Goal: Transaction & Acquisition: Book appointment/travel/reservation

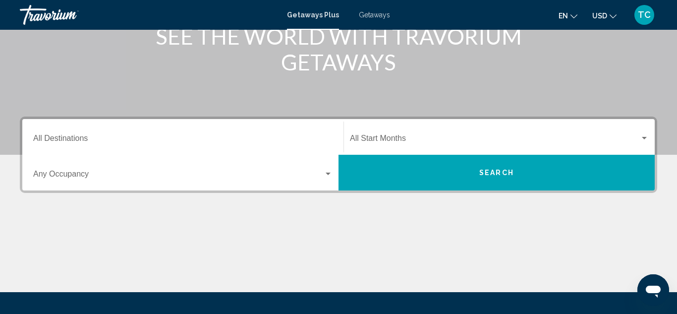
scroll to position [145, 0]
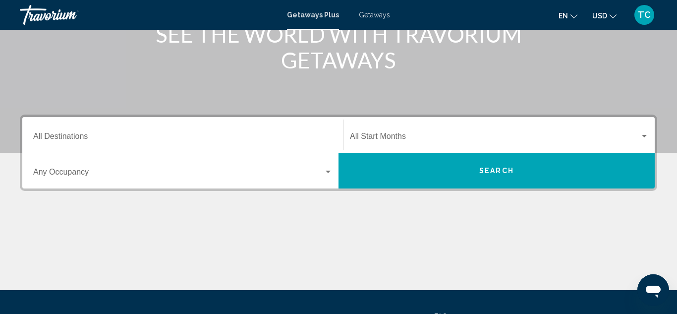
click at [330, 173] on div "Search widget" at bounding box center [328, 172] width 9 height 8
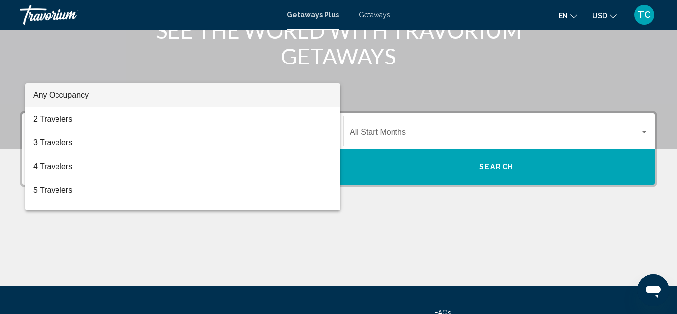
scroll to position [227, 0]
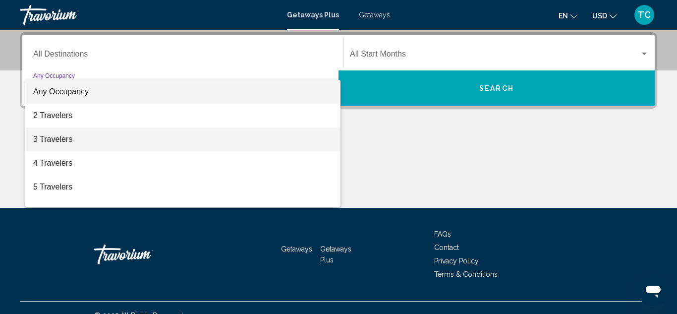
click at [264, 145] on span "3 Travelers" at bounding box center [182, 139] width 299 height 24
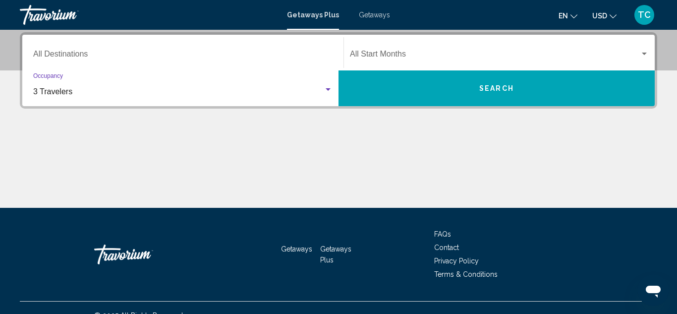
click at [66, 51] on div "Destination All Destinations" at bounding box center [182, 52] width 299 height 31
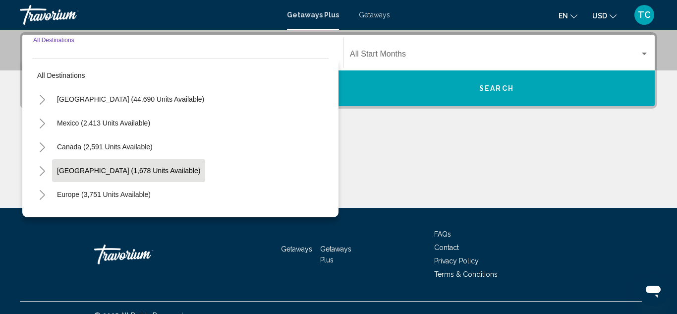
click at [85, 171] on span "[GEOGRAPHIC_DATA] (1,678 units available)" at bounding box center [128, 171] width 143 height 8
type input "**********"
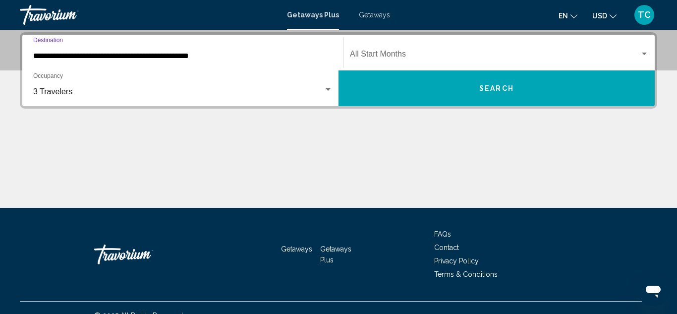
click at [645, 53] on div "Search widget" at bounding box center [644, 54] width 5 height 2
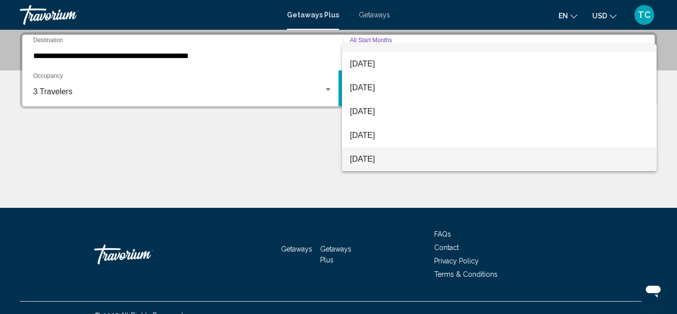
scroll to position [63, 0]
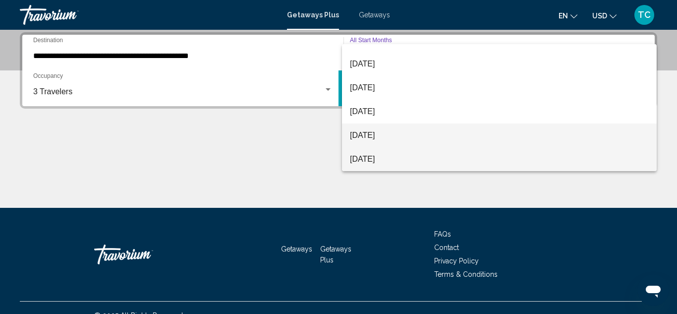
click at [522, 128] on span "[DATE]" at bounding box center [499, 135] width 299 height 24
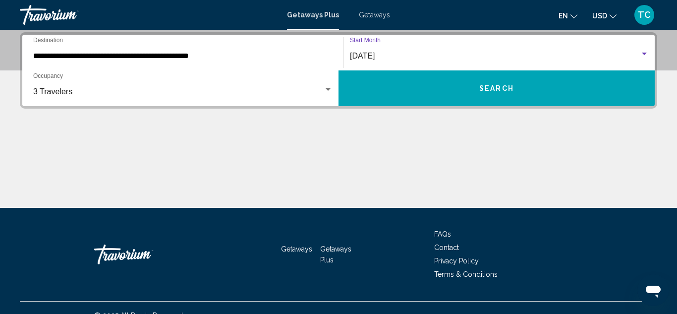
click at [326, 90] on div "Search widget" at bounding box center [328, 89] width 5 height 2
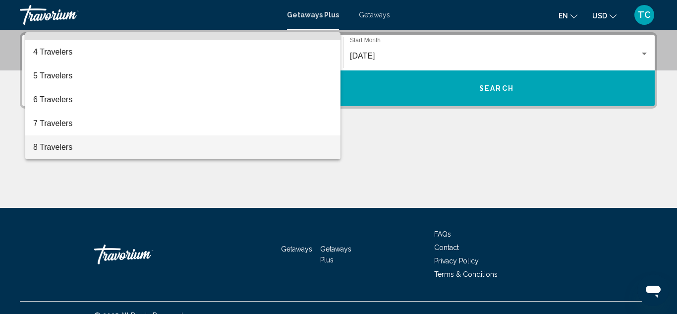
click at [426, 86] on div at bounding box center [338, 157] width 677 height 314
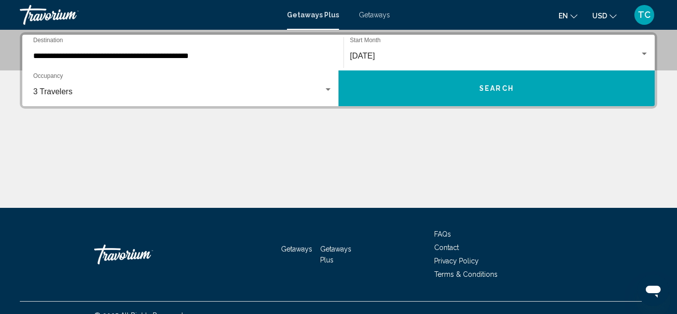
click at [472, 89] on button "Search" at bounding box center [497, 88] width 316 height 36
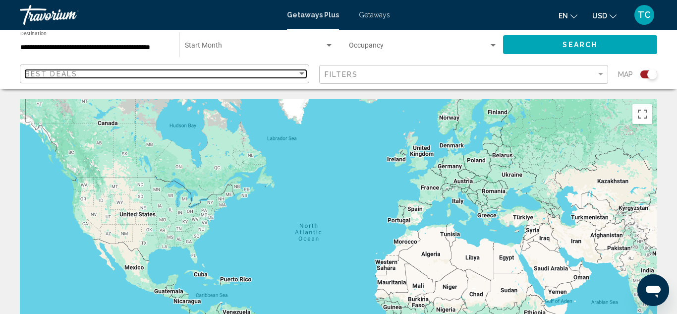
click at [302, 73] on div "Sort by" at bounding box center [301, 73] width 5 height 2
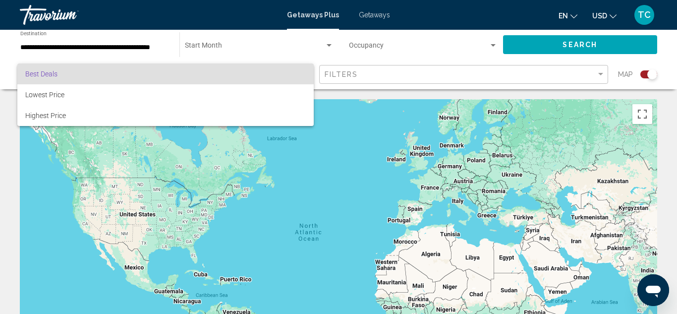
click at [606, 75] on div at bounding box center [338, 157] width 677 height 314
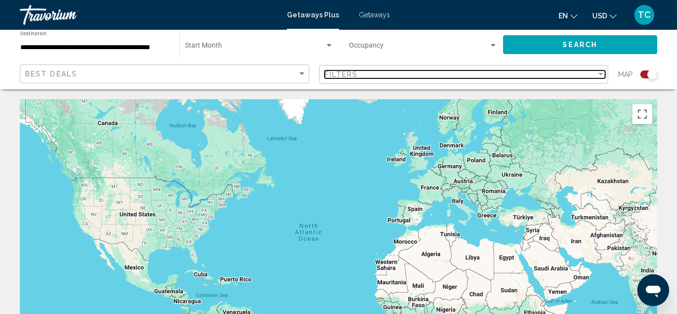
click at [602, 75] on div "Filter" at bounding box center [600, 74] width 5 height 2
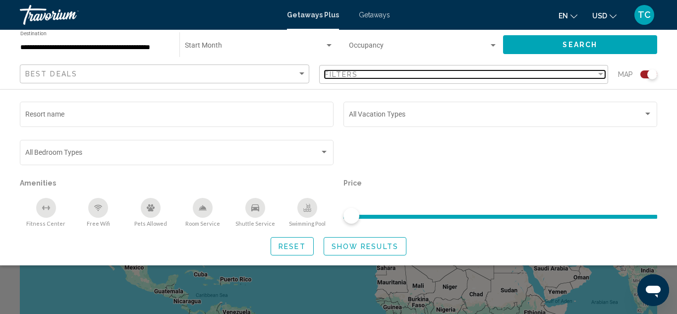
click at [602, 73] on div "Filter" at bounding box center [600, 74] width 5 height 2
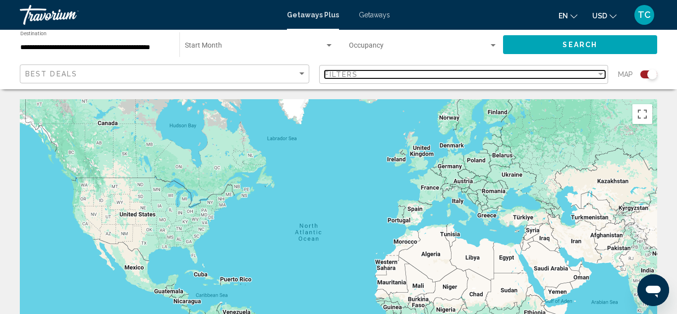
click at [602, 73] on div "Filter" at bounding box center [600, 74] width 5 height 2
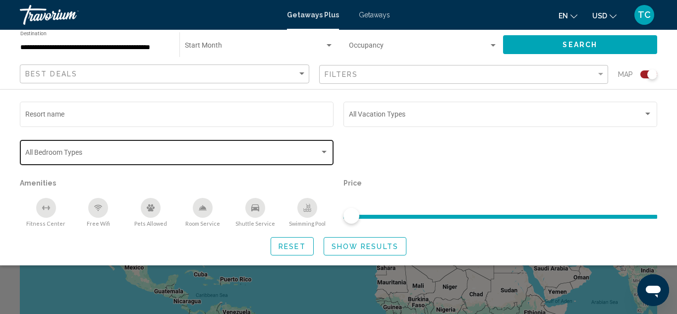
click at [327, 149] on div "Search widget" at bounding box center [324, 152] width 9 height 8
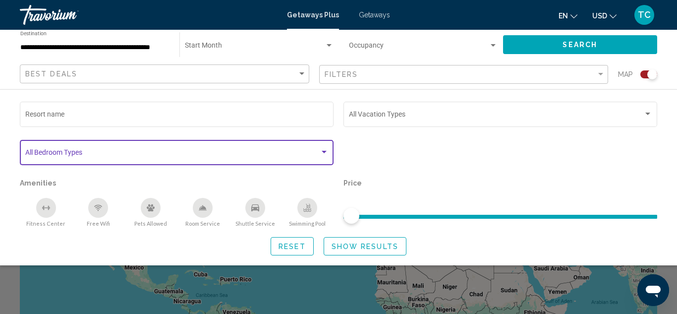
click at [325, 154] on div "Search widget" at bounding box center [324, 152] width 9 height 8
click at [324, 152] on div "Search widget" at bounding box center [324, 152] width 5 height 2
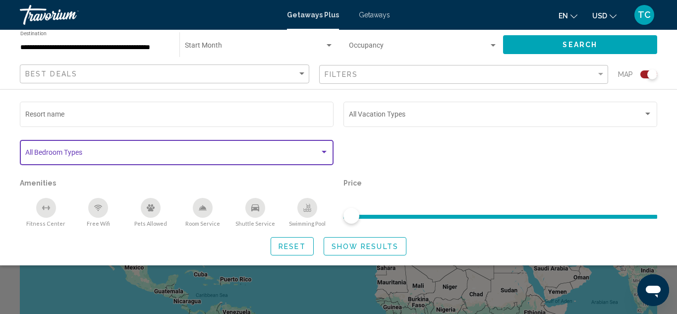
click at [325, 153] on div "Search widget" at bounding box center [324, 152] width 5 height 2
click at [266, 152] on span "Search widget" at bounding box center [172, 154] width 294 height 8
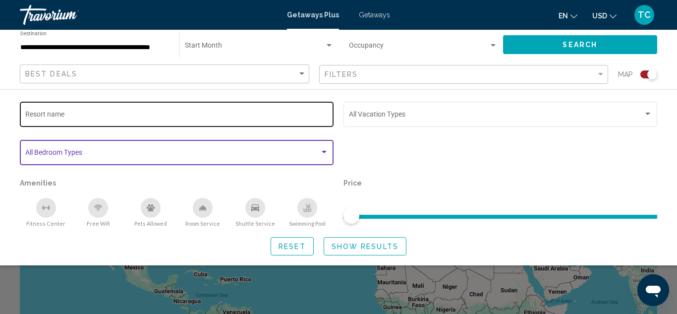
click at [318, 116] on input "Resort name" at bounding box center [176, 116] width 303 height 8
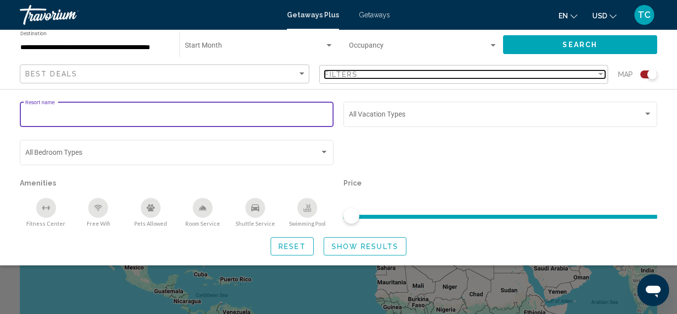
click at [604, 74] on div "Filter" at bounding box center [600, 74] width 9 height 8
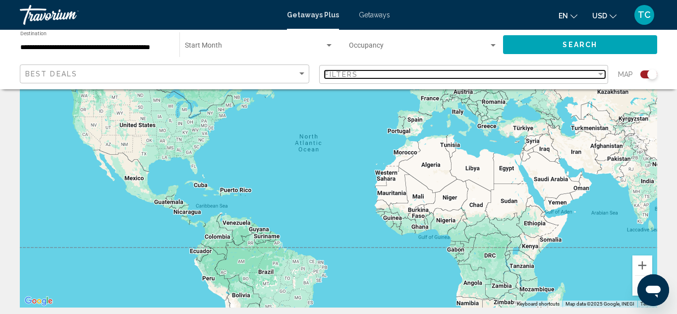
scroll to position [90, 0]
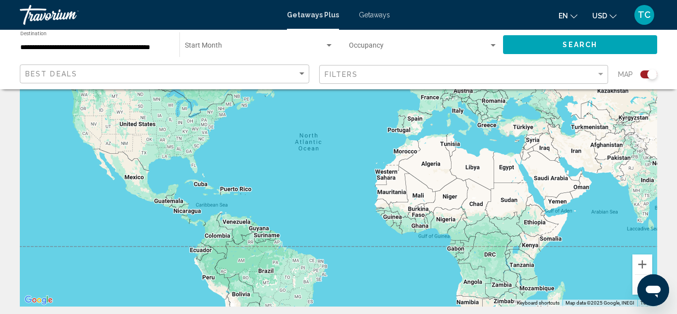
click at [221, 197] on div "Main content" at bounding box center [338, 157] width 637 height 297
click at [213, 196] on div "Main content" at bounding box center [338, 157] width 637 height 297
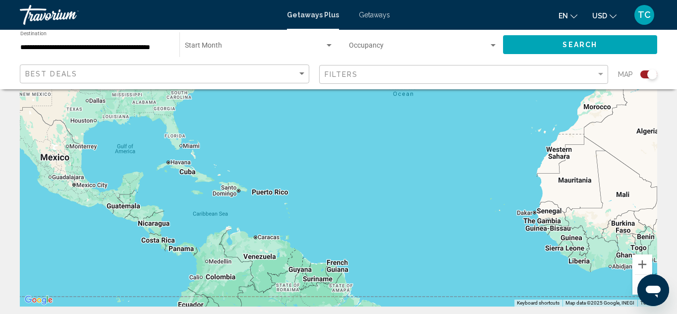
click at [209, 216] on div "Main content" at bounding box center [338, 157] width 637 height 297
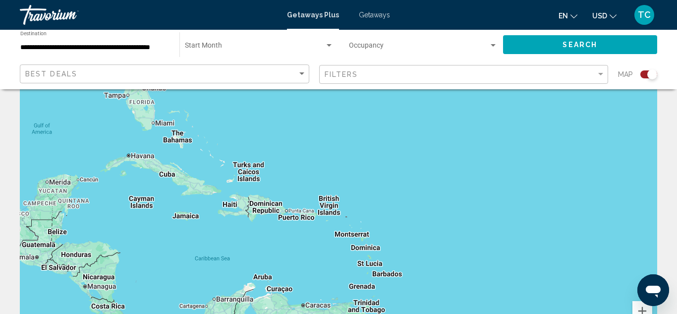
scroll to position [43, 0]
click at [183, 142] on div "Main content" at bounding box center [338, 205] width 637 height 297
click at [202, 139] on div "Main content" at bounding box center [338, 205] width 637 height 297
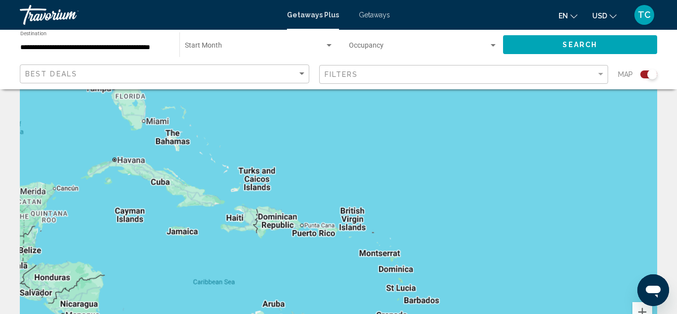
click at [202, 139] on div "Main content" at bounding box center [338, 205] width 637 height 297
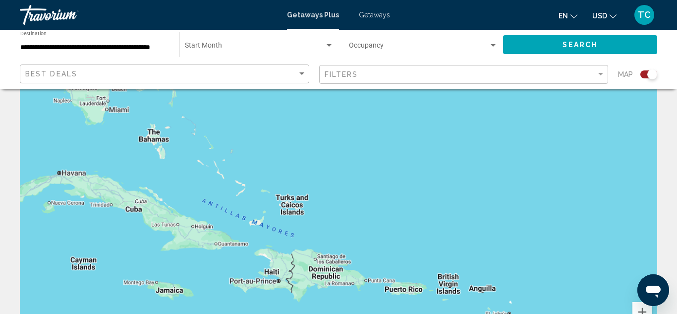
click at [202, 139] on div "Main content" at bounding box center [338, 205] width 637 height 297
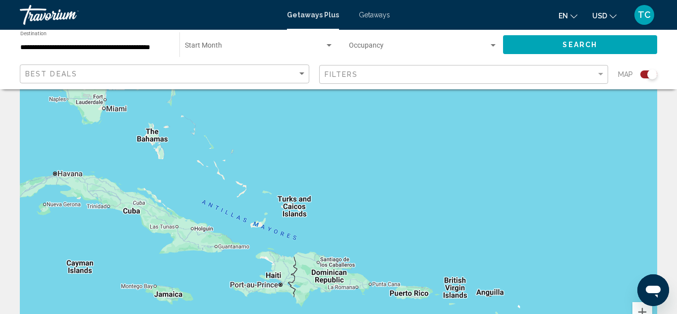
click at [193, 140] on div "Main content" at bounding box center [338, 205] width 637 height 297
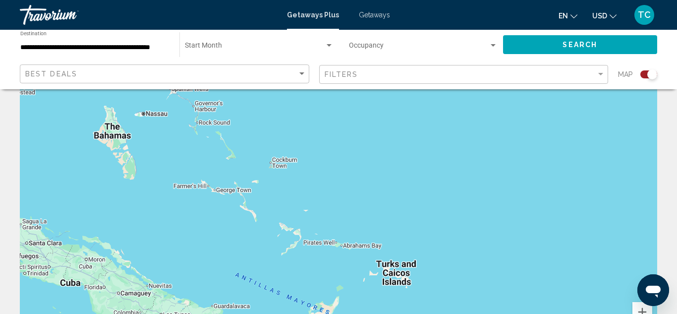
click at [176, 139] on div "Main content" at bounding box center [338, 205] width 637 height 297
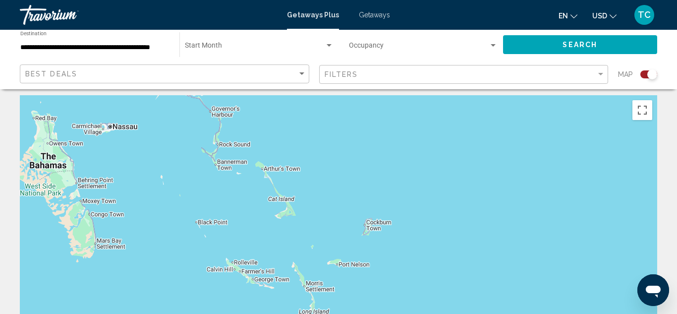
scroll to position [0, 0]
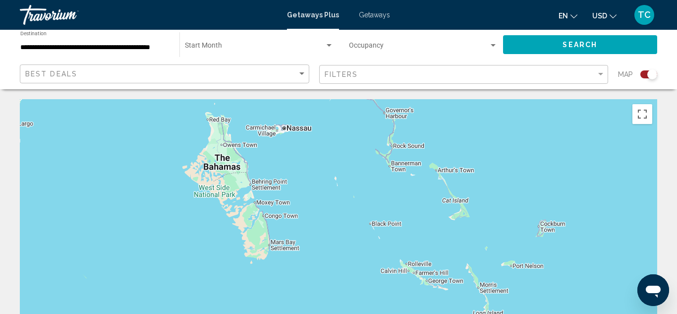
drag, startPoint x: 74, startPoint y: 263, endPoint x: 246, endPoint y: 262, distance: 172.5
click at [246, 262] on div "Main content" at bounding box center [338, 247] width 637 height 297
click at [249, 221] on div "Main content" at bounding box center [338, 247] width 637 height 297
click at [246, 211] on div "Main content" at bounding box center [338, 247] width 637 height 297
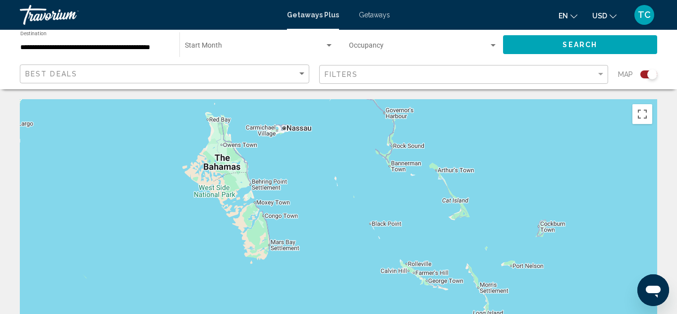
click at [246, 211] on div "Main content" at bounding box center [338, 247] width 637 height 297
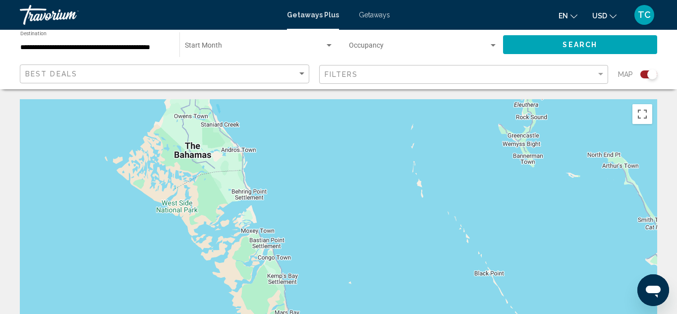
drag, startPoint x: 345, startPoint y: 176, endPoint x: 340, endPoint y: 214, distance: 38.1
click at [340, 214] on div "Main content" at bounding box center [338, 247] width 637 height 297
click at [560, 45] on button "Search" at bounding box center [580, 44] width 155 height 18
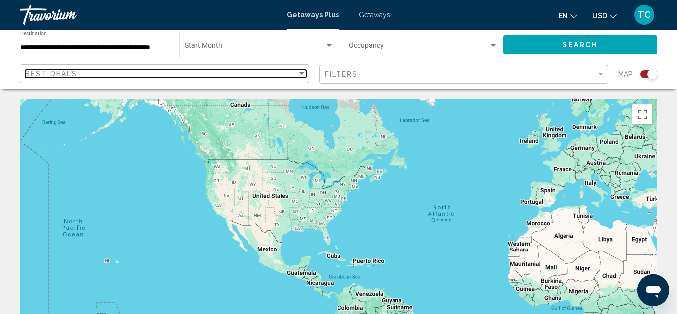
click at [300, 73] on div "Sort by" at bounding box center [301, 73] width 5 height 2
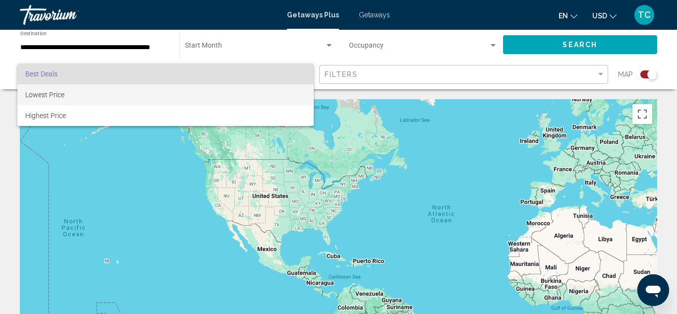
click at [269, 95] on span "Lowest Price" at bounding box center [165, 94] width 281 height 21
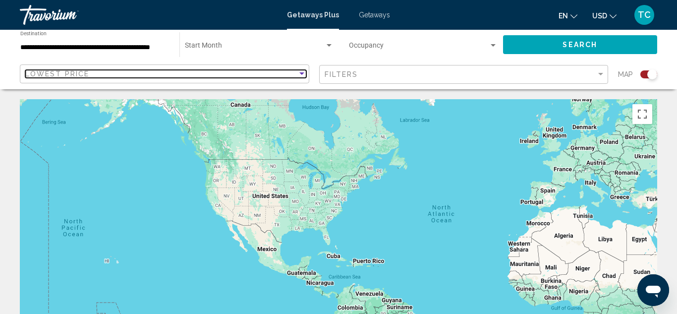
click at [303, 72] on div "Sort by" at bounding box center [301, 73] width 5 height 2
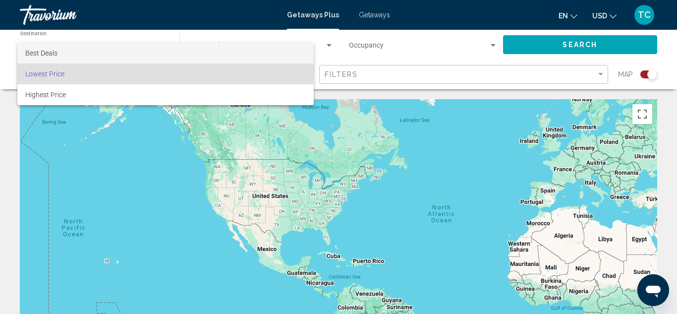
click at [287, 49] on span "Best Deals" at bounding box center [165, 53] width 281 height 21
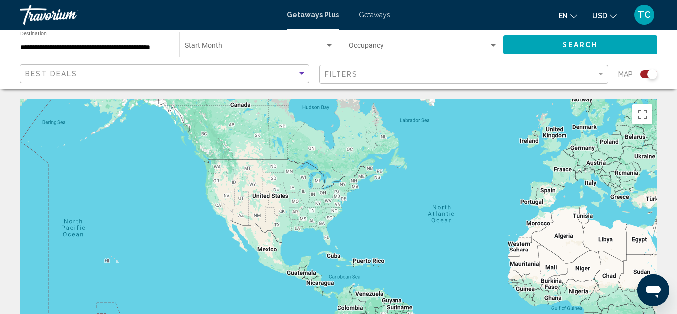
click at [646, 74] on div "Search widget" at bounding box center [648, 74] width 17 height 8
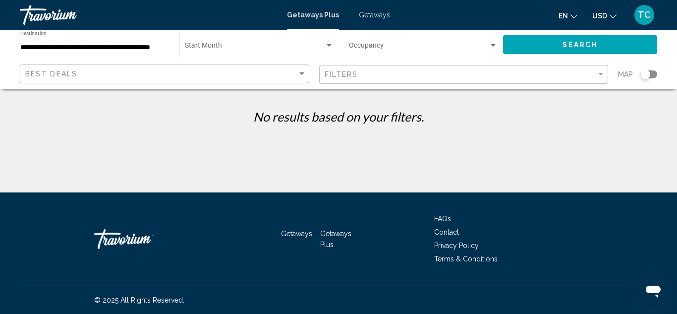
click at [156, 46] on input "**********" at bounding box center [94, 48] width 149 height 8
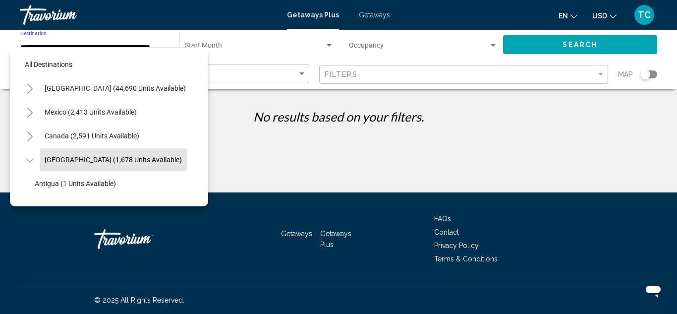
scroll to position [35, 9]
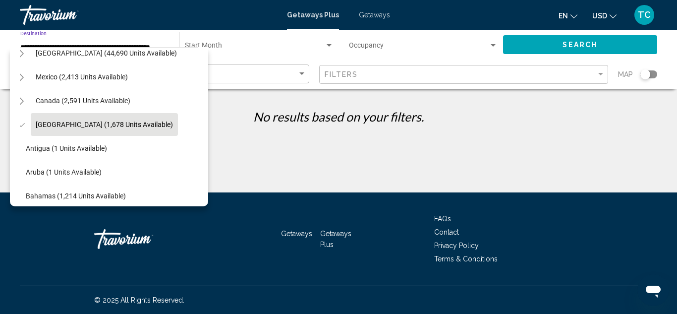
click at [153, 121] on span "[GEOGRAPHIC_DATA] (1,678 units available)" at bounding box center [104, 124] width 137 height 8
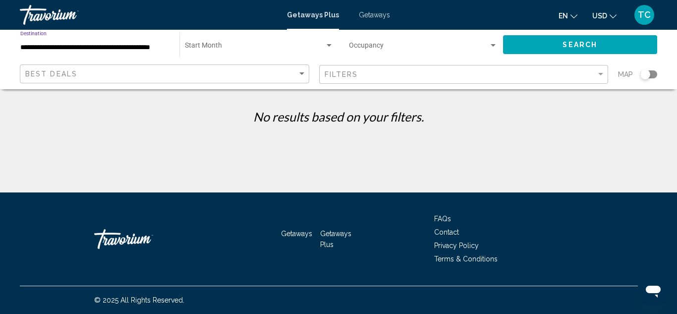
click at [381, 18] on span "Getaways" at bounding box center [374, 15] width 31 height 8
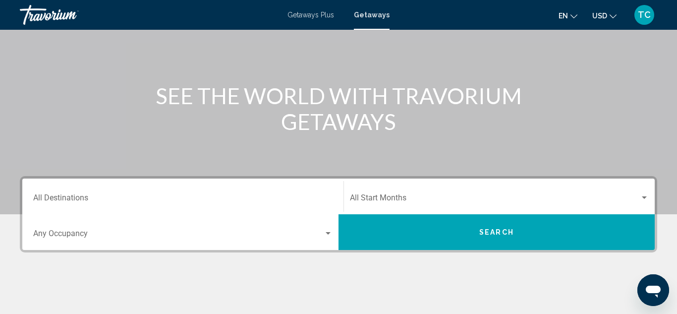
scroll to position [84, 0]
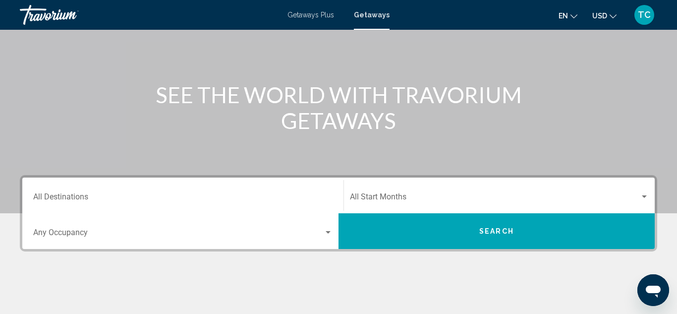
click at [260, 192] on div "Destination All Destinations" at bounding box center [182, 195] width 299 height 31
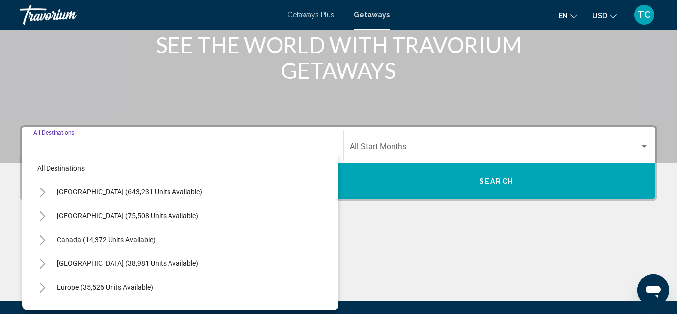
scroll to position [227, 0]
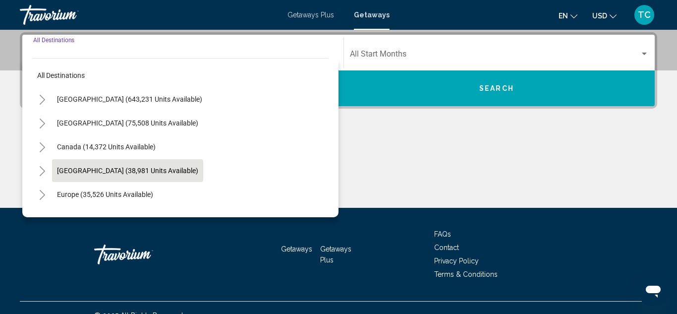
click at [182, 173] on span "[GEOGRAPHIC_DATA] (38,981 units available)" at bounding box center [127, 171] width 141 height 8
type input "**********"
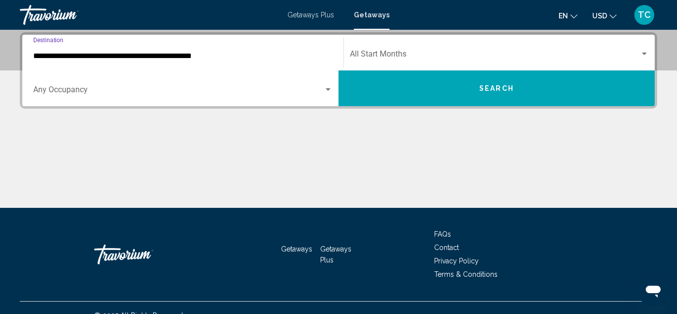
click at [93, 93] on span "Search widget" at bounding box center [178, 91] width 290 height 9
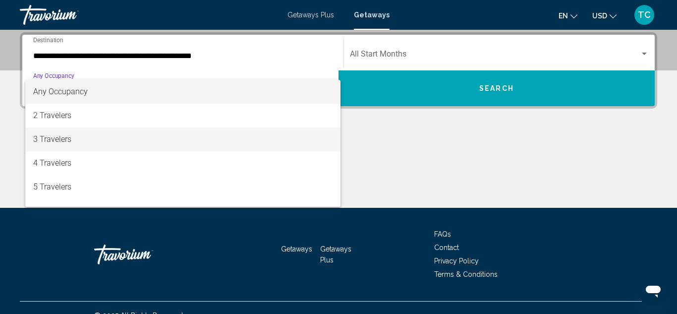
click at [98, 137] on span "3 Travelers" at bounding box center [182, 139] width 299 height 24
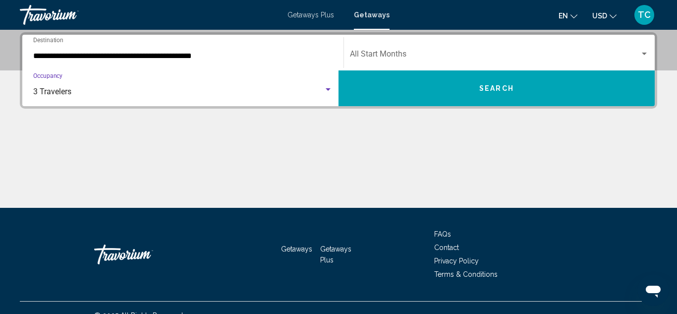
click at [644, 54] on div "Search widget" at bounding box center [644, 54] width 5 height 2
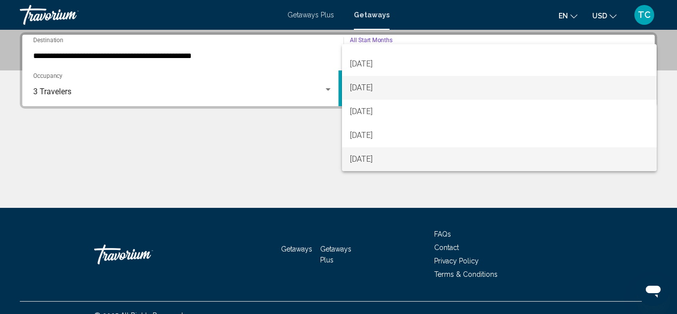
scroll to position [63, 0]
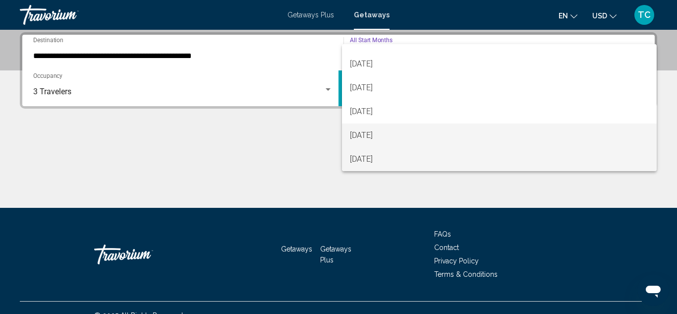
click at [514, 136] on span "[DATE]" at bounding box center [499, 135] width 299 height 24
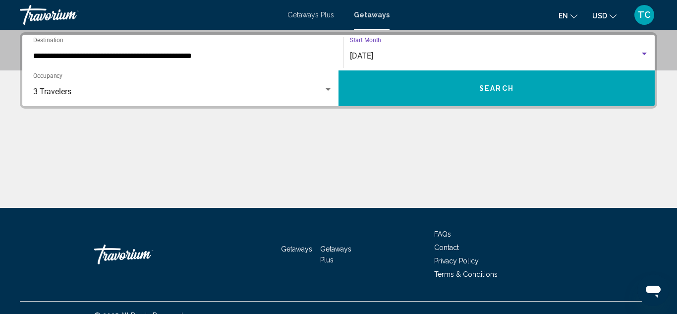
click at [515, 92] on button "Search" at bounding box center [497, 88] width 316 height 36
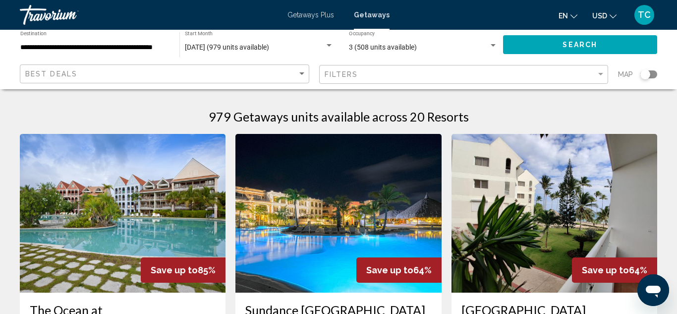
click at [654, 74] on div "Search widget" at bounding box center [648, 74] width 17 height 8
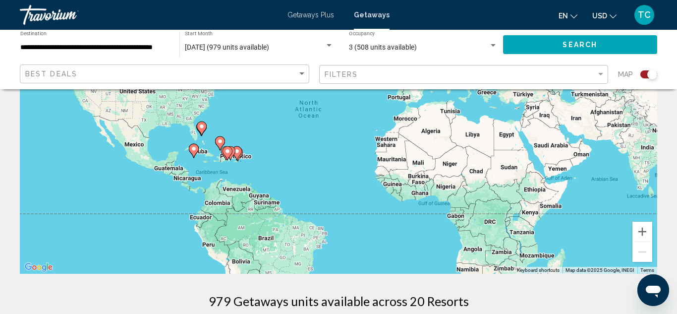
scroll to position [60, 0]
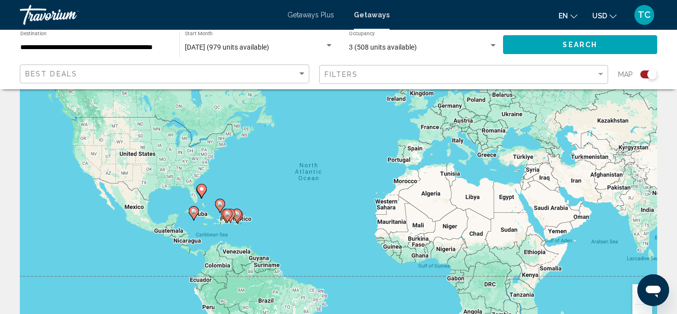
click at [233, 210] on gmp-advanced-marker "Main content" at bounding box center [231, 215] width 10 height 15
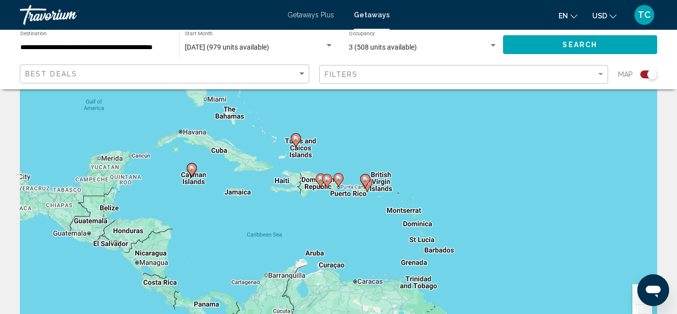
click at [288, 174] on div "To activate drag with keyboard, press Alt + Enter. Once in keyboard drag state,…" at bounding box center [338, 187] width 637 height 297
click at [239, 122] on div "To activate drag with keyboard, press Alt + Enter. Once in keyboard drag state,…" at bounding box center [338, 187] width 637 height 297
click at [325, 187] on gmp-advanced-marker "Main content" at bounding box center [327, 180] width 10 height 15
type input "**********"
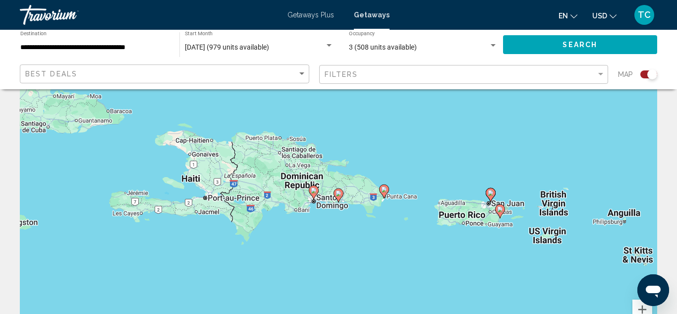
scroll to position [42, 0]
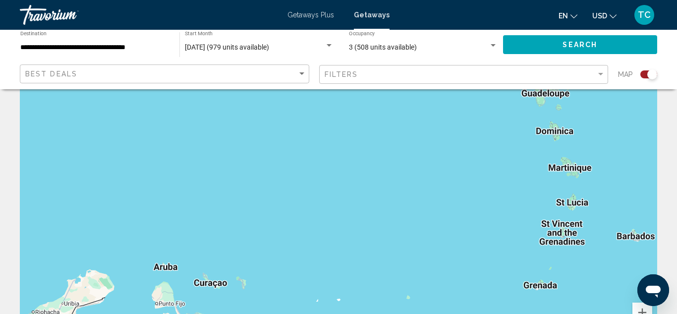
drag, startPoint x: 251, startPoint y: 171, endPoint x: 111, endPoint y: -43, distance: 256.0
click at [111, 0] on html "**********" at bounding box center [338, 115] width 677 height 314
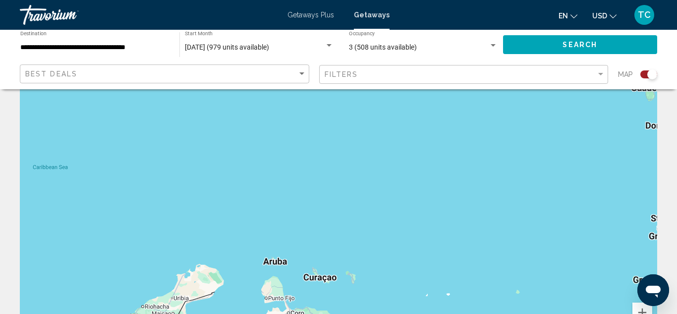
drag, startPoint x: 140, startPoint y: 187, endPoint x: 255, endPoint y: 206, distance: 116.0
click at [255, 206] on div "To activate drag with keyboard, press Alt + Enter. Once in keyboard drag state,…" at bounding box center [338, 205] width 637 height 297
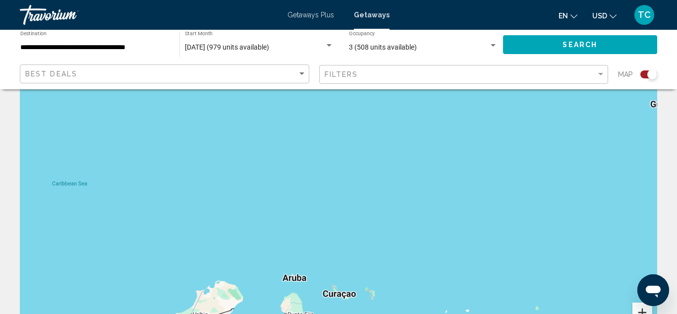
click at [641, 309] on button "Zoom in" at bounding box center [643, 312] width 20 height 20
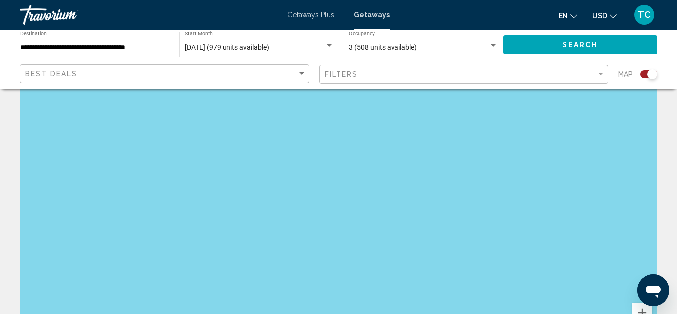
click at [641, 74] on div "Search widget" at bounding box center [648, 74] width 17 height 8
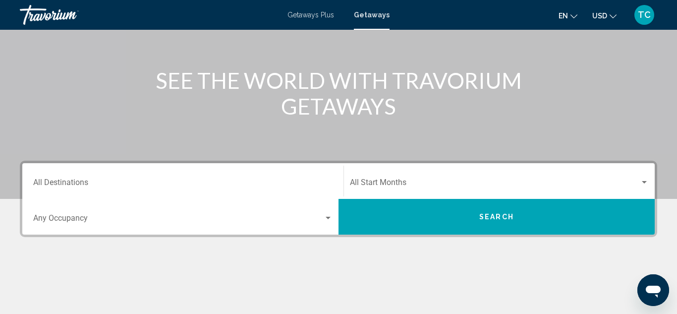
scroll to position [102, 0]
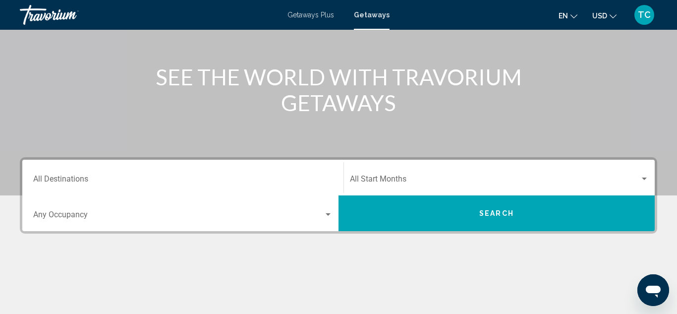
click at [199, 179] on input "Destination All Destinations" at bounding box center [182, 180] width 299 height 9
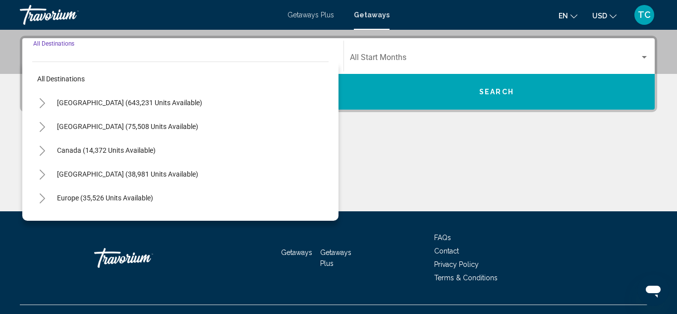
scroll to position [227, 0]
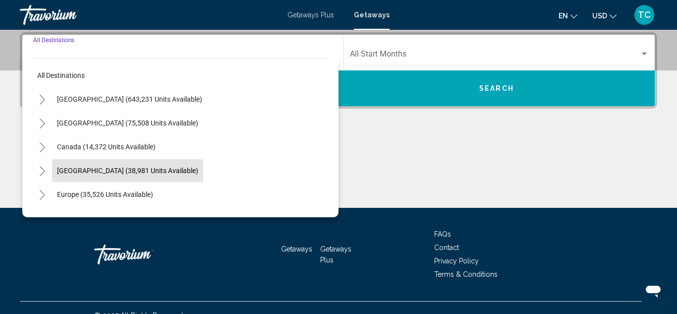
click at [195, 167] on span "[GEOGRAPHIC_DATA] (38,981 units available)" at bounding box center [127, 171] width 141 height 8
type input "**********"
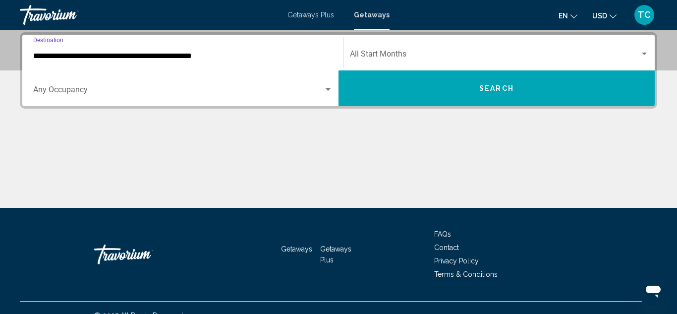
click at [328, 93] on div "Search widget" at bounding box center [182, 91] width 299 height 9
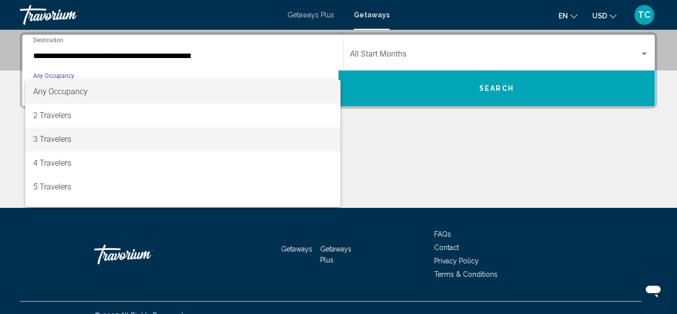
click at [274, 139] on span "3 Travelers" at bounding box center [182, 139] width 299 height 24
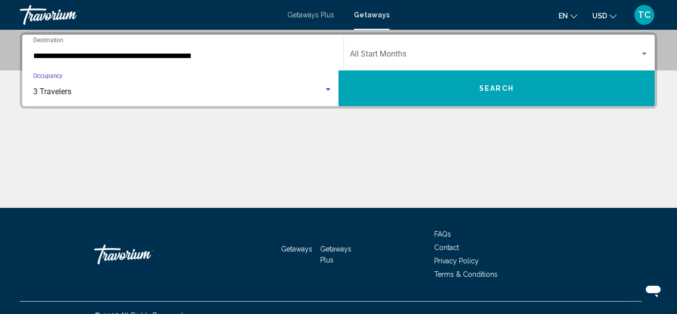
click at [642, 53] on div "Search widget" at bounding box center [644, 54] width 5 height 2
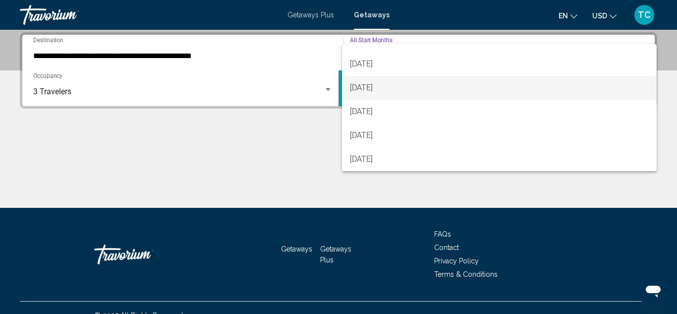
scroll to position [63, 0]
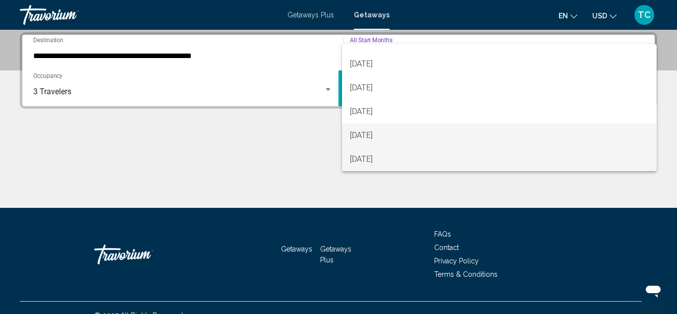
click at [484, 139] on span "[DATE]" at bounding box center [499, 135] width 299 height 24
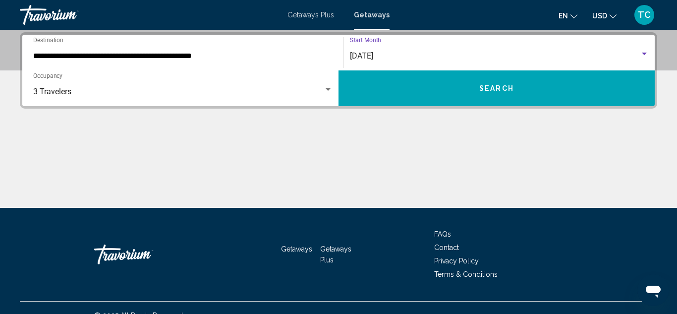
click at [505, 95] on button "Search" at bounding box center [497, 88] width 316 height 36
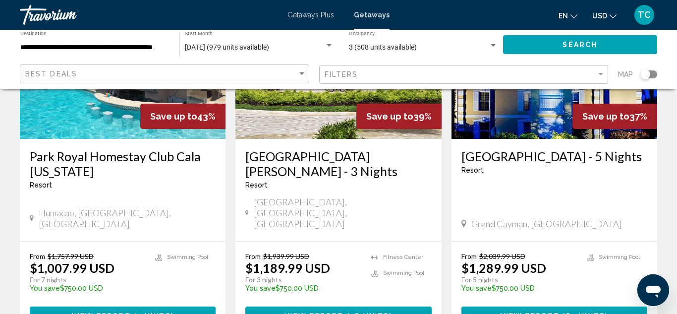
scroll to position [1249, 0]
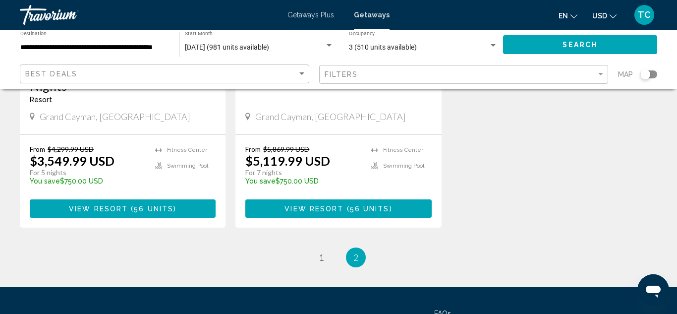
scroll to position [952, 0]
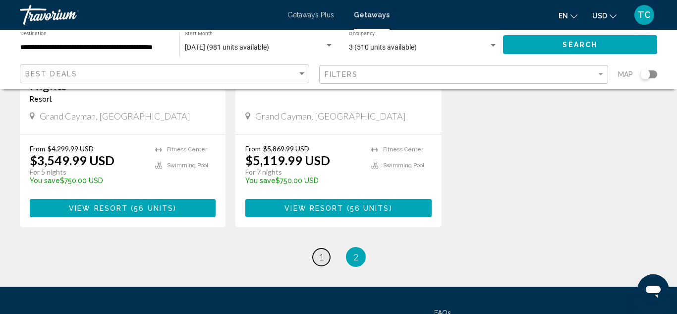
click at [319, 251] on span "1" at bounding box center [321, 256] width 5 height 11
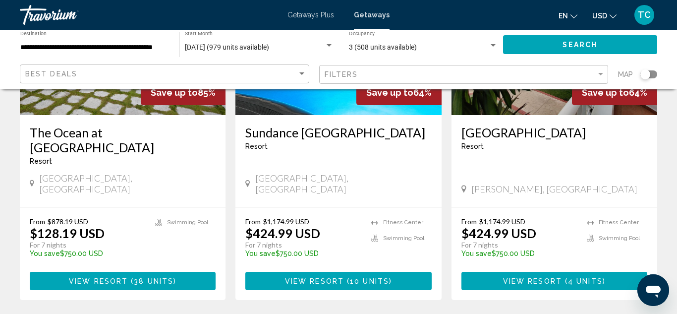
scroll to position [178, 0]
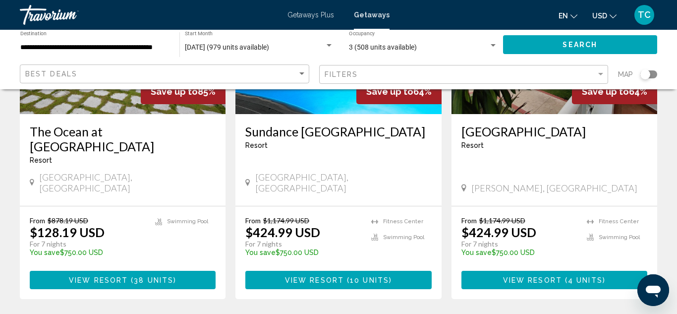
click at [144, 276] on span "38 units" at bounding box center [154, 280] width 40 height 8
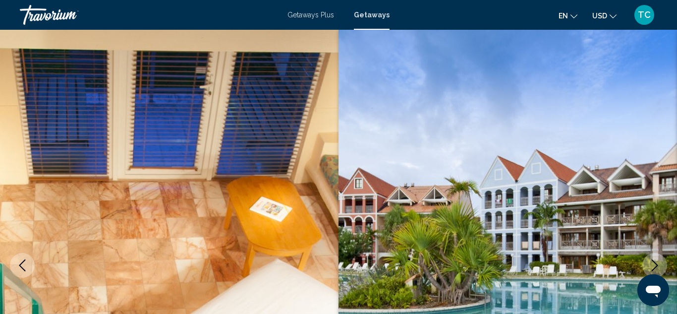
click at [28, 259] on icon "Previous image" at bounding box center [22, 265] width 12 height 12
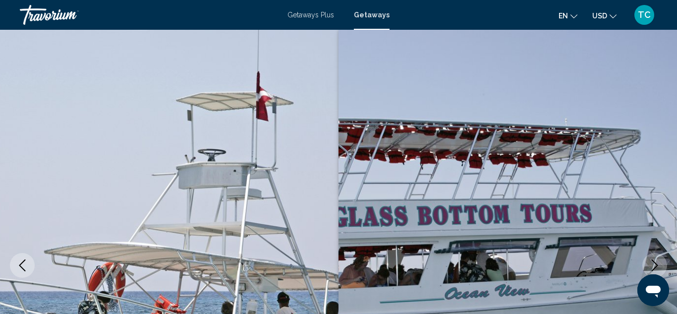
click at [28, 259] on icon "Previous image" at bounding box center [22, 265] width 12 height 12
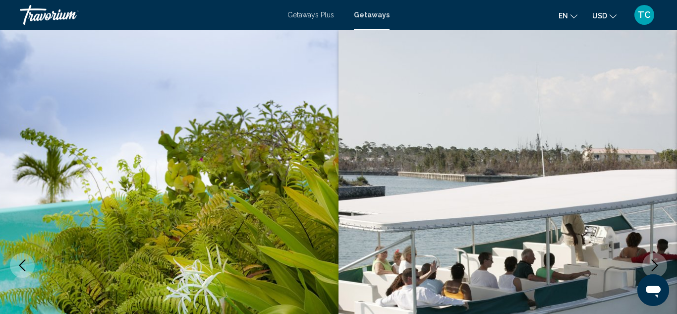
click at [28, 259] on icon "Previous image" at bounding box center [22, 265] width 12 height 12
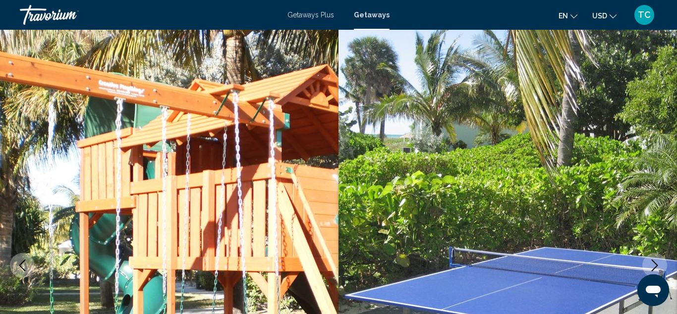
click at [28, 259] on icon "Previous image" at bounding box center [22, 265] width 12 height 12
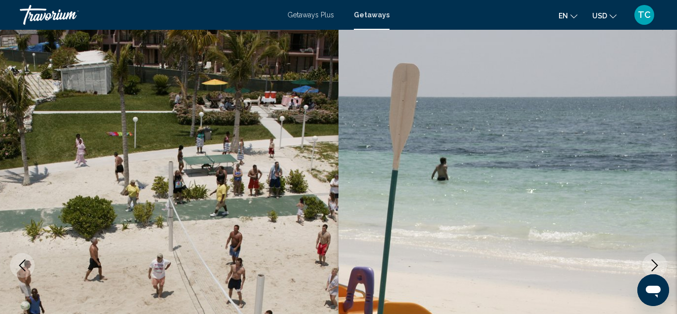
click at [28, 259] on icon "Previous image" at bounding box center [22, 265] width 12 height 12
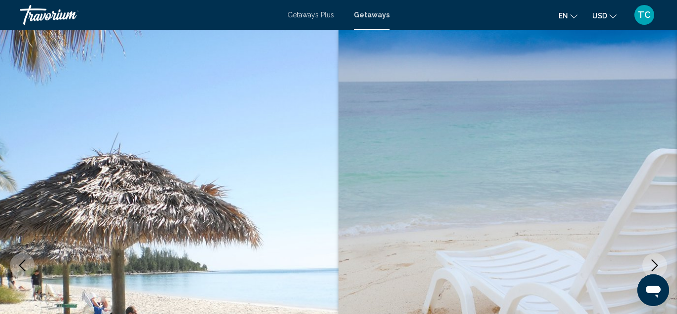
click at [28, 259] on icon "Previous image" at bounding box center [22, 265] width 12 height 12
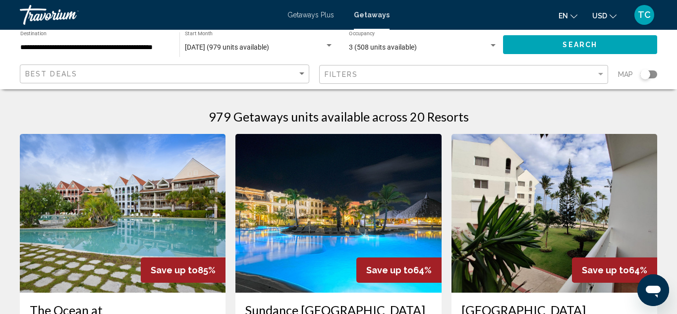
click at [601, 78] on div "Filters" at bounding box center [465, 74] width 281 height 18
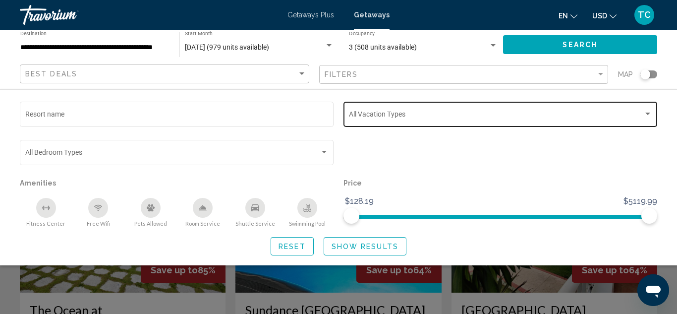
click at [647, 113] on div "Search widget" at bounding box center [647, 114] width 5 height 2
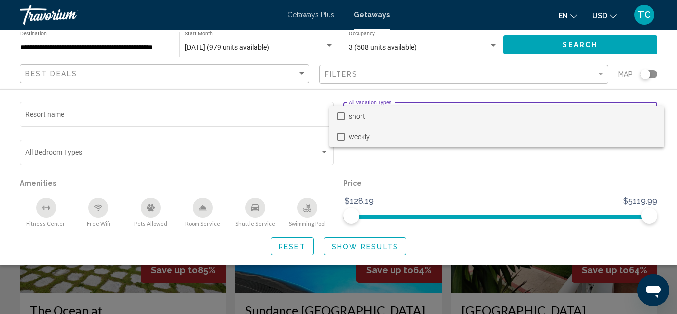
click at [342, 138] on mat-pseudo-checkbox at bounding box center [341, 137] width 8 height 8
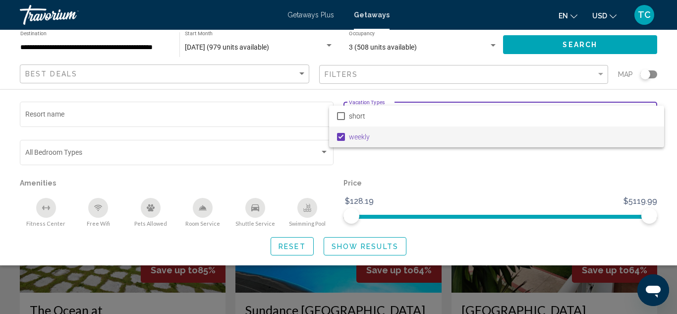
click at [512, 170] on div at bounding box center [338, 157] width 677 height 314
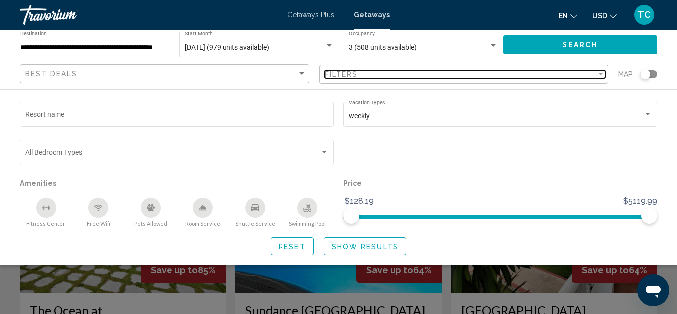
click at [602, 75] on div "Filter" at bounding box center [600, 74] width 5 height 2
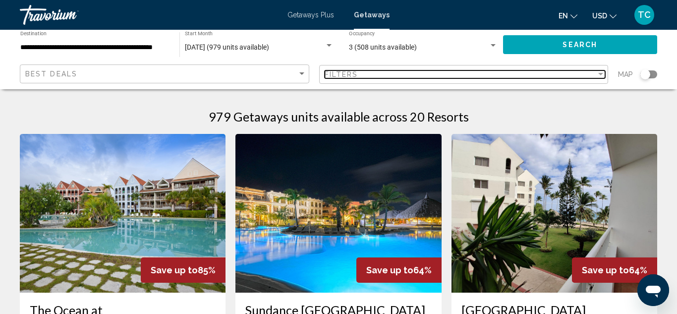
click at [602, 75] on div "Filter" at bounding box center [600, 74] width 5 height 2
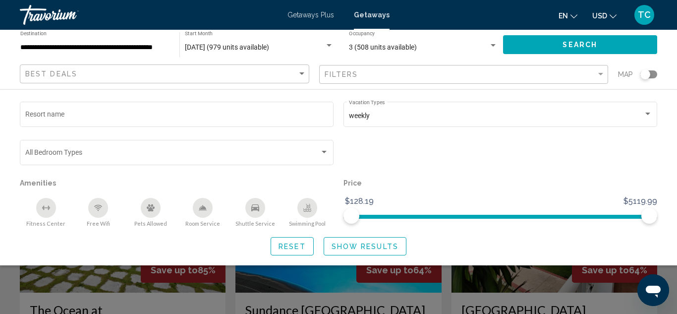
click at [142, 50] on input "**********" at bounding box center [94, 48] width 149 height 8
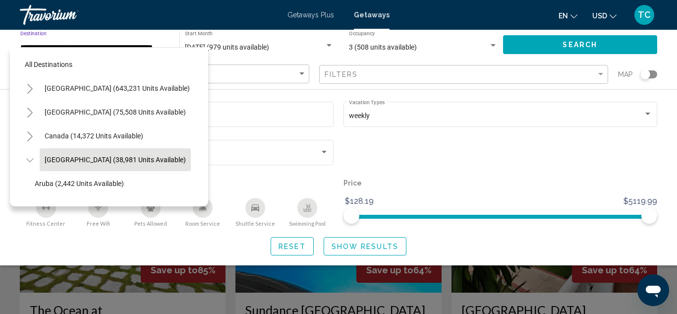
scroll to position [35, 12]
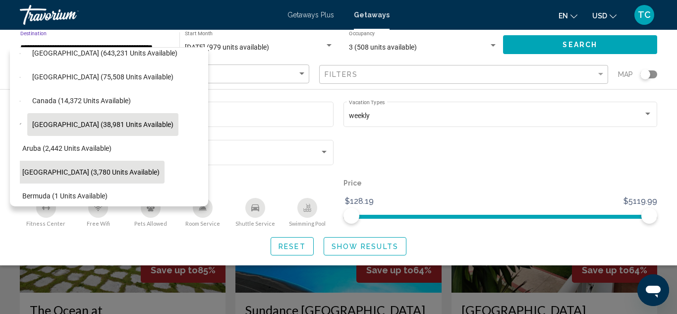
click at [113, 171] on span "[GEOGRAPHIC_DATA] (3,780 units available)" at bounding box center [90, 172] width 137 height 8
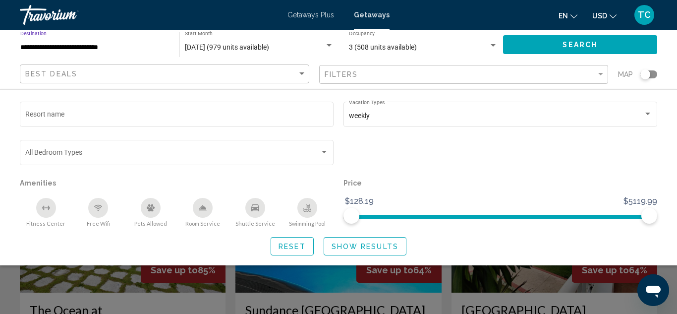
click at [358, 241] on button "Show Results" at bounding box center [365, 246] width 83 height 18
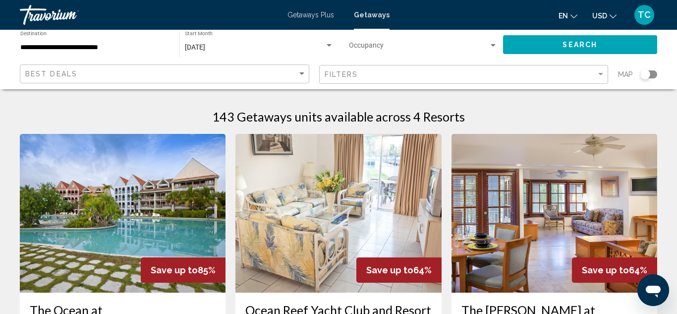
click at [148, 44] on input "**********" at bounding box center [94, 48] width 149 height 8
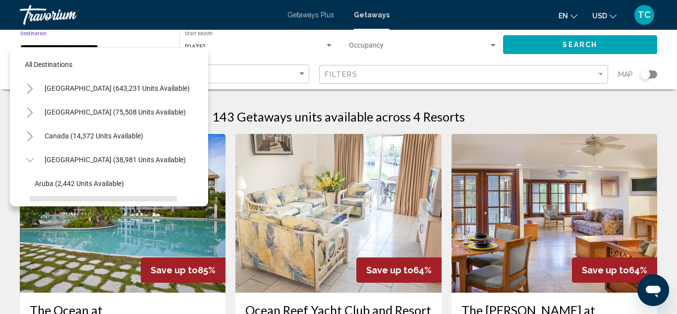
scroll to position [83, 0]
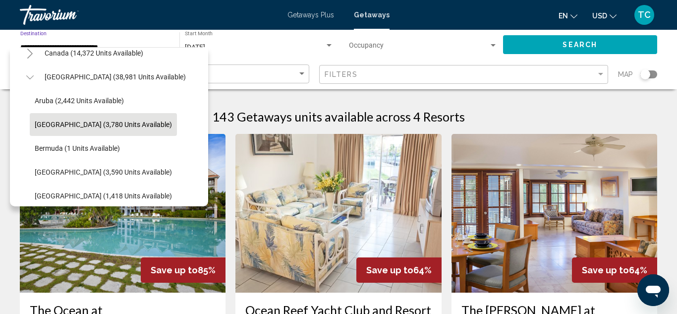
click at [27, 80] on icon "Toggle Caribbean & Atlantic Islands (38,981 units available)" at bounding box center [29, 77] width 7 height 10
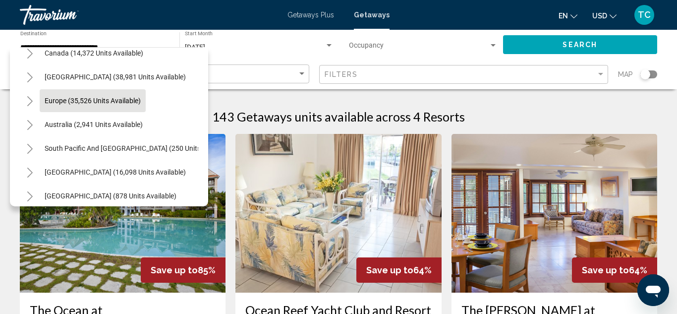
click at [50, 99] on span "Europe (35,526 units available)" at bounding box center [93, 101] width 96 height 8
type input "**********"
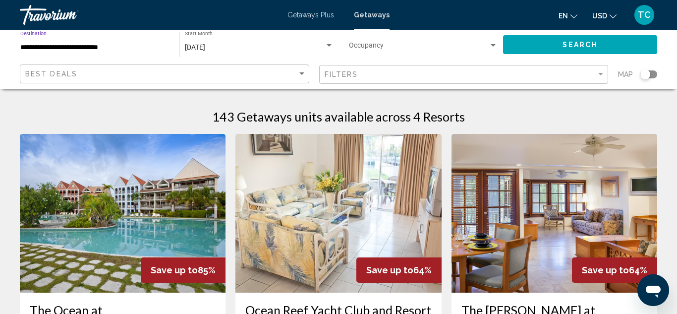
click at [331, 47] on div "Search widget" at bounding box center [329, 46] width 9 height 8
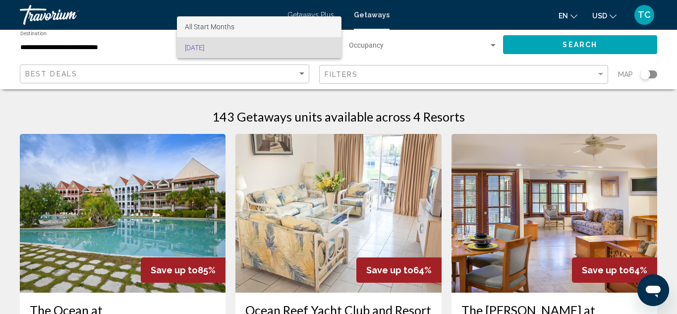
click at [214, 28] on span "All Start Months" at bounding box center [210, 27] width 50 height 8
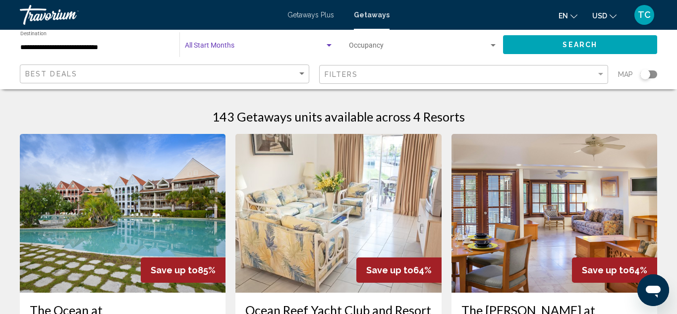
click at [243, 49] on span "Search widget" at bounding box center [255, 48] width 140 height 8
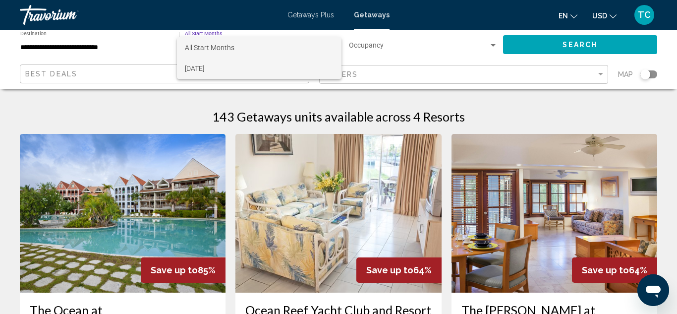
click at [227, 40] on span "All Start Months" at bounding box center [259, 47] width 149 height 21
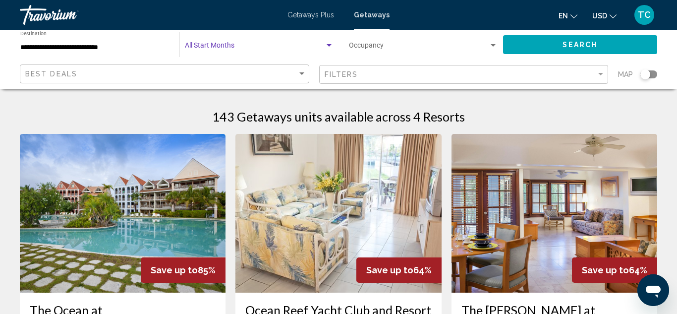
click at [498, 44] on div "Occupancy Any Occupancy" at bounding box center [424, 44] width 160 height 27
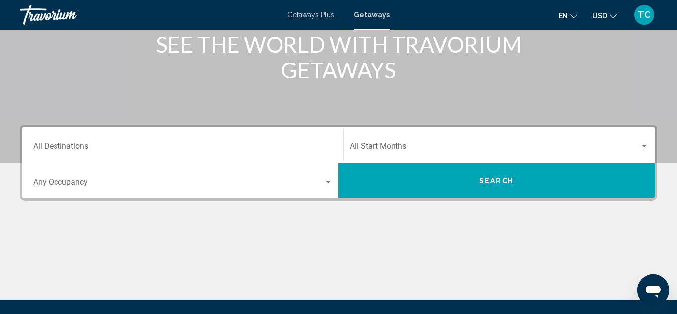
scroll to position [145, 0]
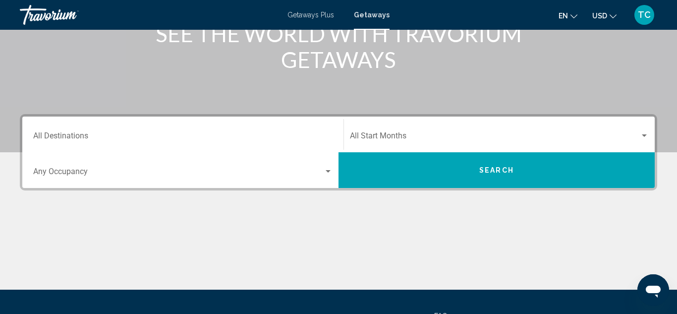
click at [199, 145] on div "Destination All Destinations" at bounding box center [182, 134] width 299 height 31
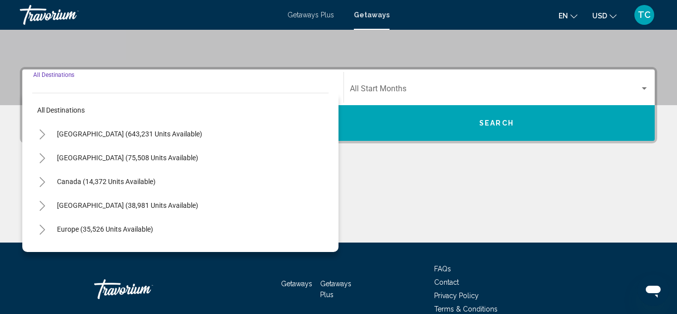
scroll to position [227, 0]
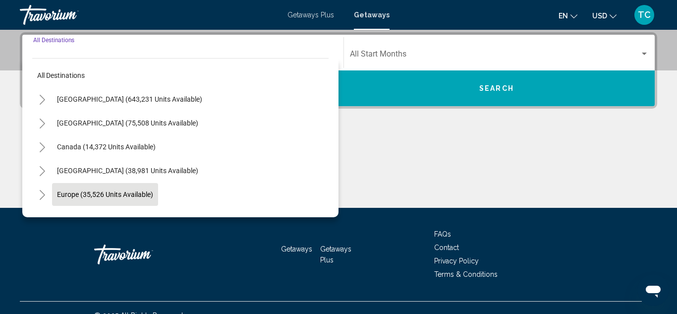
click at [122, 195] on span "Europe (35,526 units available)" at bounding box center [105, 194] width 96 height 8
type input "**********"
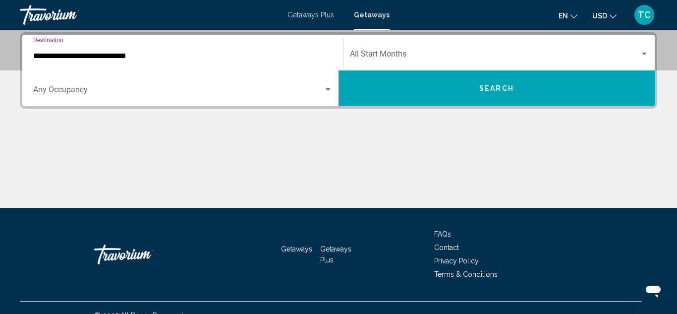
click at [327, 90] on div "Search widget" at bounding box center [328, 89] width 5 height 2
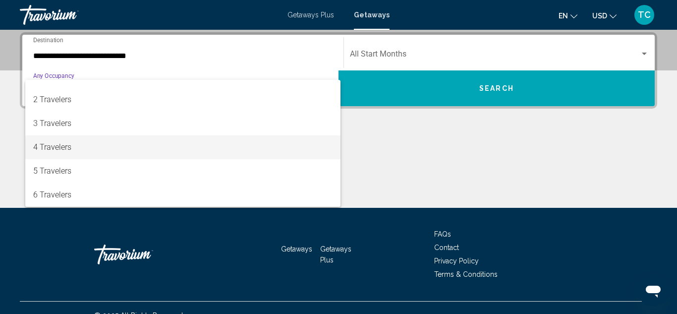
scroll to position [40, 0]
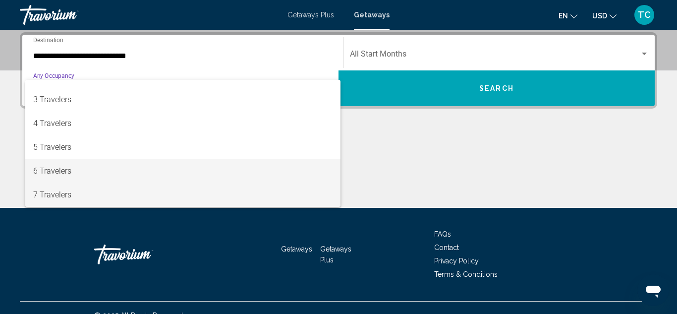
click at [196, 174] on span "6 Travelers" at bounding box center [182, 171] width 299 height 24
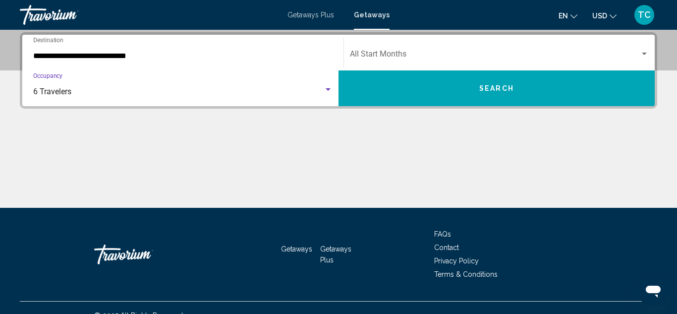
click at [647, 50] on div "Search widget" at bounding box center [644, 54] width 9 height 8
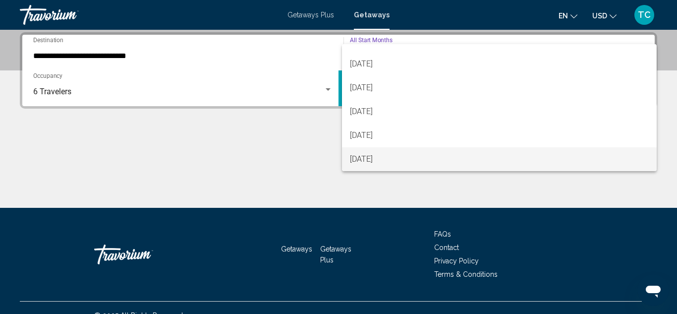
scroll to position [182, 0]
click at [529, 161] on span "[DATE]" at bounding box center [499, 159] width 299 height 24
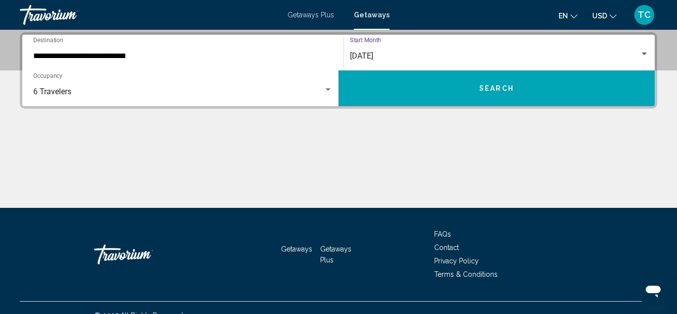
click at [525, 95] on button "Search" at bounding box center [497, 88] width 316 height 36
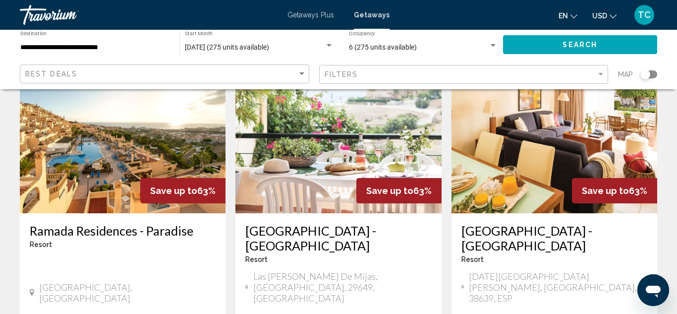
scroll to position [1171, 0]
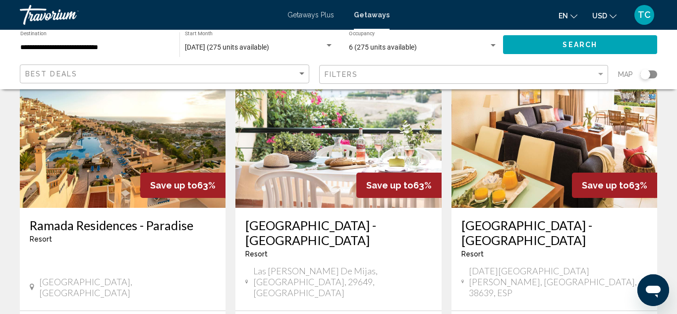
click at [631, 73] on span "Map" at bounding box center [625, 74] width 15 height 14
click at [656, 75] on div "Search widget" at bounding box center [648, 74] width 17 height 8
click at [652, 73] on div "Search widget" at bounding box center [652, 74] width 10 height 10
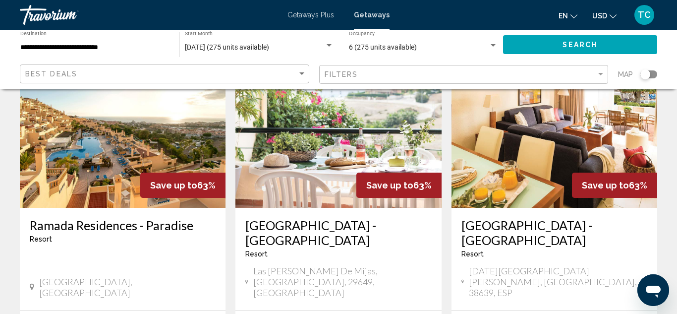
click at [659, 73] on app-map-search-filters "Best Deals Filters Map" at bounding box center [338, 74] width 657 height 30
click at [654, 76] on div "Search widget" at bounding box center [648, 74] width 17 height 8
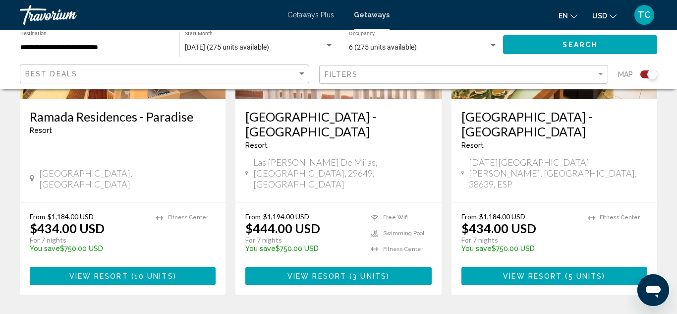
scroll to position [1591, 0]
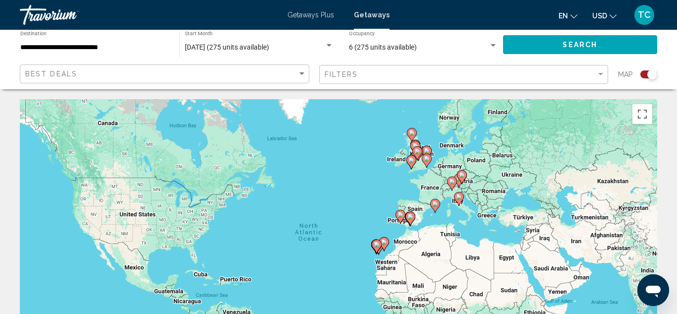
click at [435, 206] on image "Main content" at bounding box center [435, 204] width 6 height 6
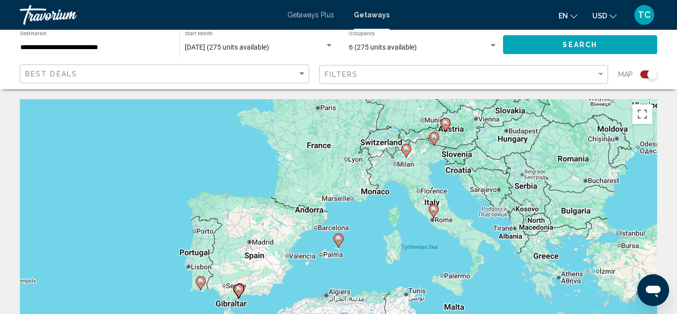
click at [340, 243] on icon "Main content" at bounding box center [338, 240] width 9 height 13
type input "**********"
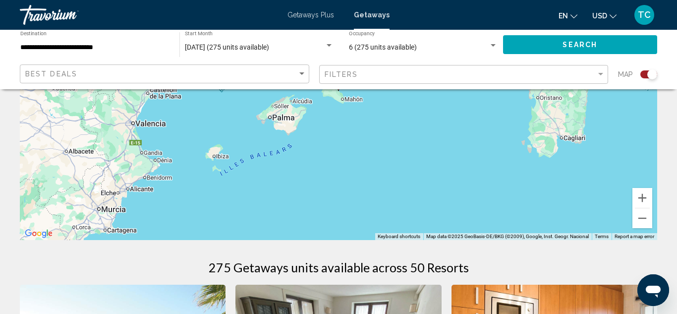
scroll to position [163, 0]
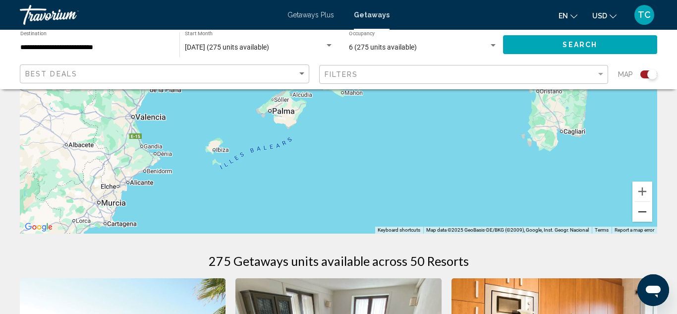
click at [641, 214] on button "Zoom out" at bounding box center [643, 212] width 20 height 20
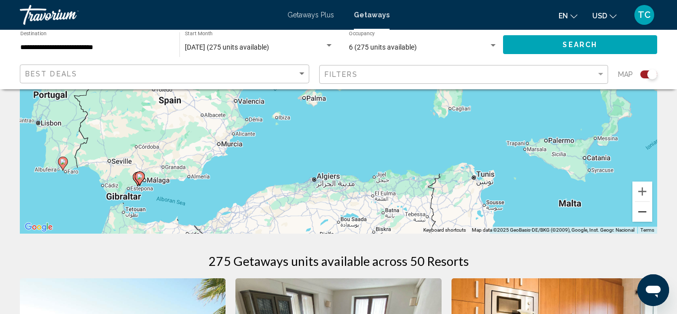
click at [641, 214] on button "Zoom out" at bounding box center [643, 212] width 20 height 20
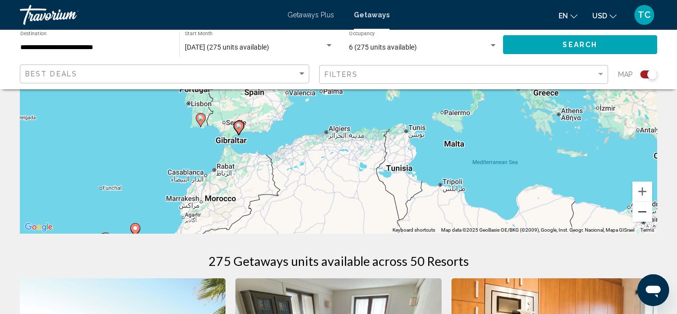
click at [644, 213] on button "Zoom out" at bounding box center [643, 212] width 20 height 20
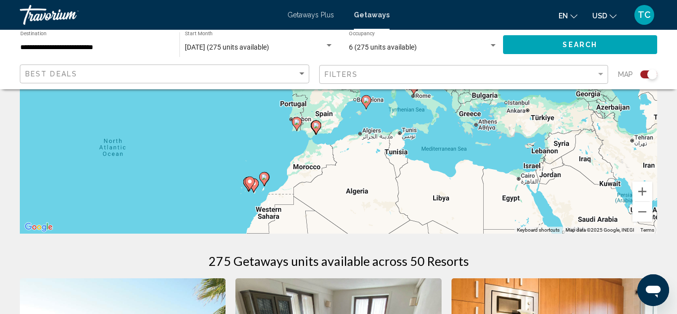
drag, startPoint x: 450, startPoint y: 118, endPoint x: 469, endPoint y: 138, distance: 28.0
click at [469, 138] on div "To activate drag with keyboard, press Alt + Enter. Once in keyboard drag state,…" at bounding box center [338, 84] width 637 height 297
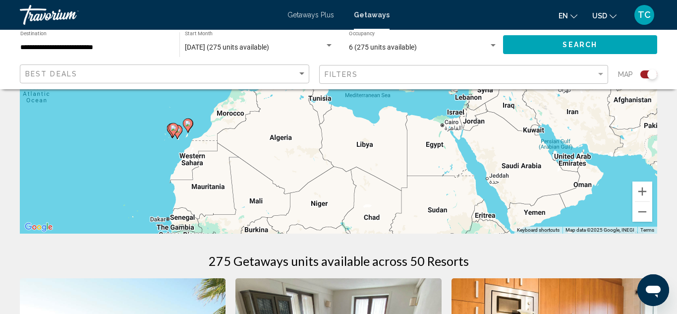
click at [189, 125] on image "Main content" at bounding box center [188, 123] width 6 height 6
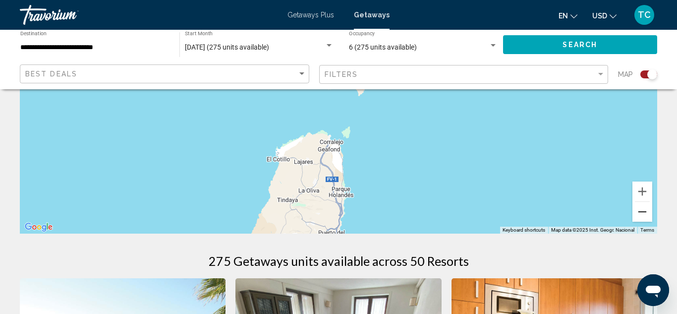
click at [643, 211] on button "Zoom out" at bounding box center [643, 212] width 20 height 20
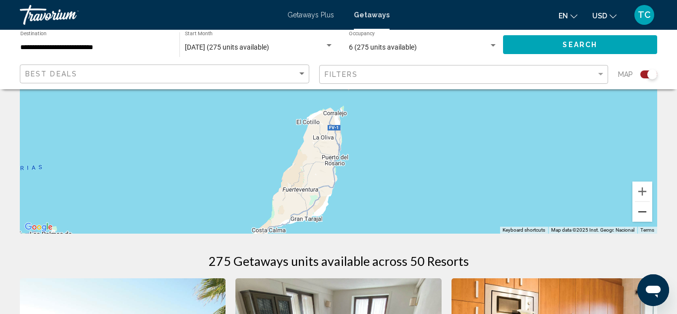
click at [643, 211] on button "Zoom out" at bounding box center [643, 212] width 20 height 20
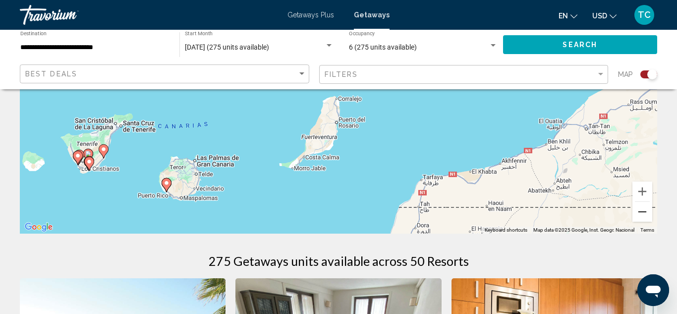
click at [643, 207] on button "Zoom out" at bounding box center [643, 212] width 20 height 20
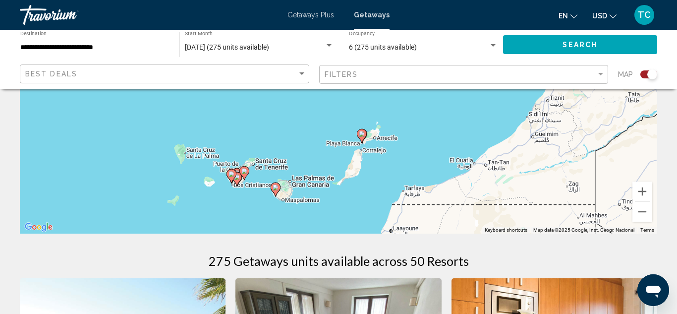
drag, startPoint x: 423, startPoint y: 118, endPoint x: 449, endPoint y: 181, distance: 68.0
click at [449, 181] on div "To activate drag with keyboard, press Alt + Enter. Once in keyboard drag state,…" at bounding box center [338, 84] width 637 height 297
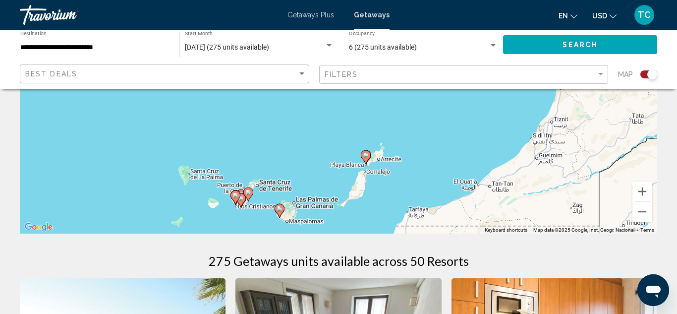
drag, startPoint x: 449, startPoint y: 181, endPoint x: 468, endPoint y: 253, distance: 74.4
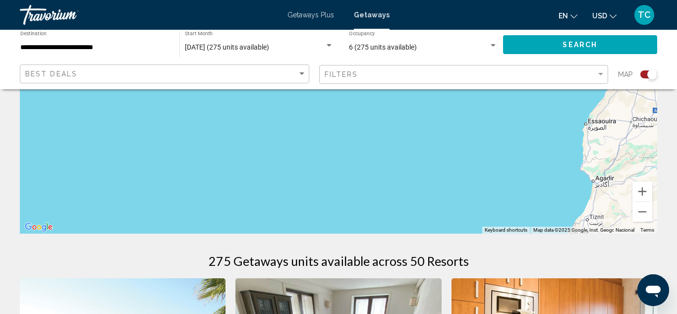
click at [643, 212] on button "Zoom out" at bounding box center [643, 212] width 20 height 20
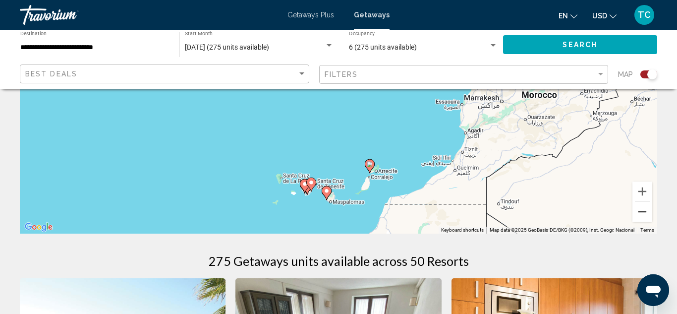
click at [643, 212] on button "Zoom out" at bounding box center [643, 212] width 20 height 20
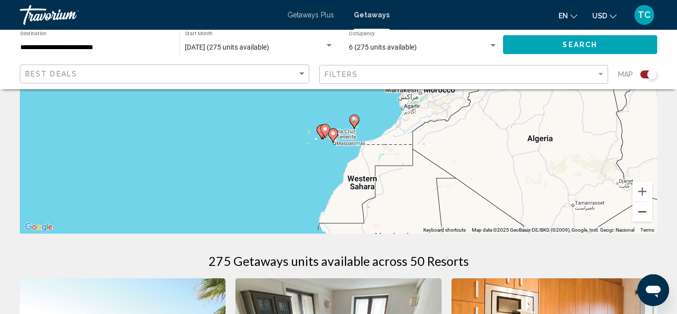
click at [643, 212] on button "Zoom out" at bounding box center [643, 212] width 20 height 20
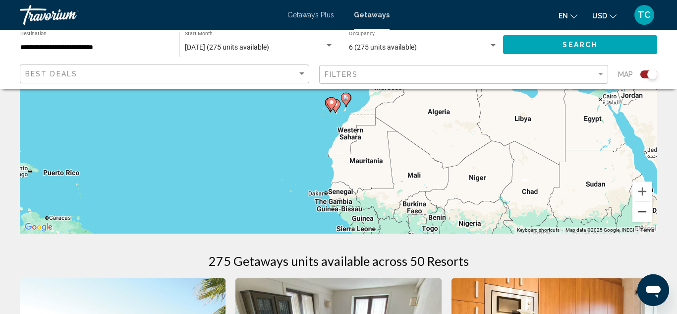
click at [643, 212] on button "Zoom out" at bounding box center [643, 212] width 20 height 20
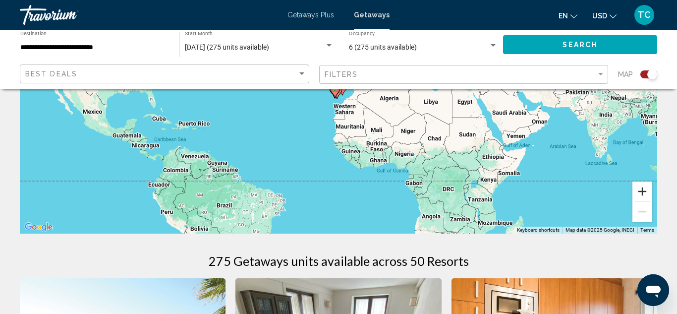
click at [641, 189] on button "Zoom in" at bounding box center [643, 191] width 20 height 20
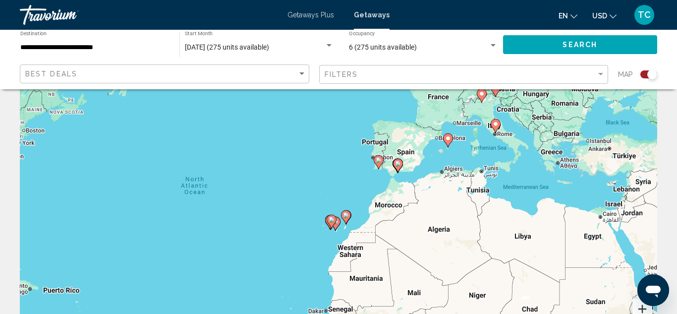
scroll to position [0, 0]
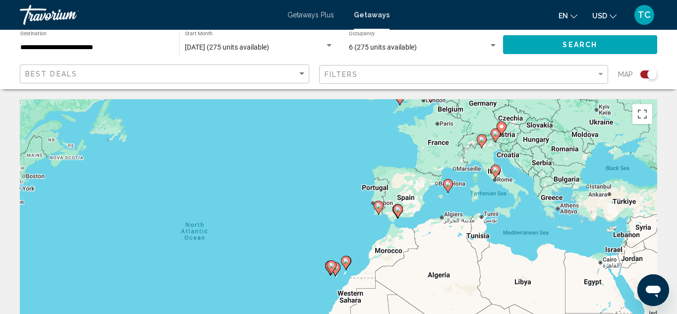
click at [448, 184] on image "Main content" at bounding box center [448, 184] width 6 height 6
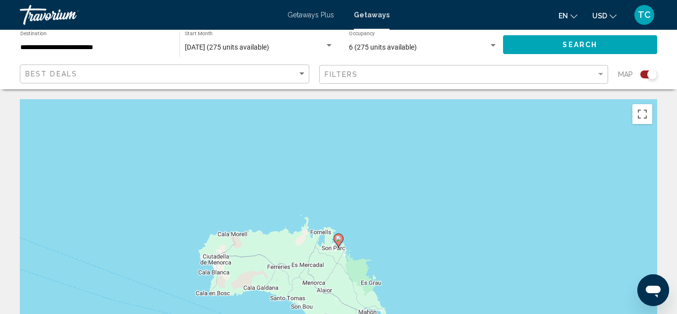
click at [344, 242] on div "To navigate, press the arrow keys. To activate drag with keyboard, press Alt + …" at bounding box center [338, 247] width 637 height 297
click at [340, 242] on icon "Main content" at bounding box center [338, 240] width 9 height 13
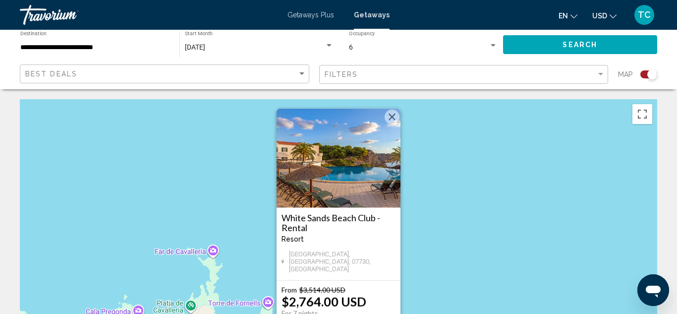
click at [389, 124] on button "Close" at bounding box center [392, 117] width 15 height 15
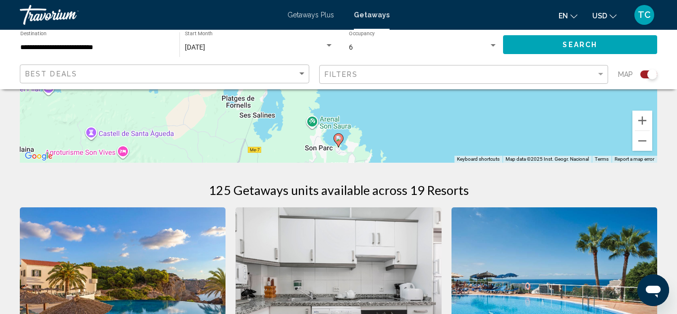
scroll to position [244, 0]
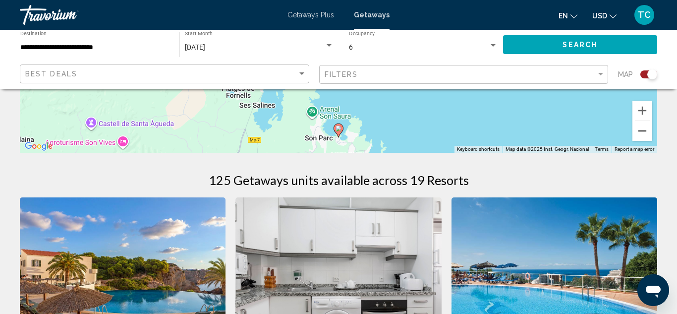
click at [643, 129] on button "Zoom out" at bounding box center [643, 131] width 20 height 20
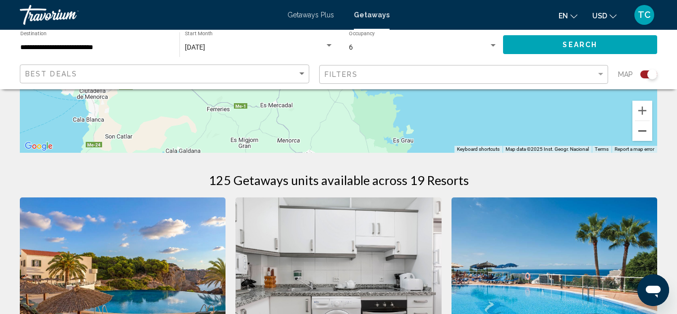
click at [643, 129] on button "Zoom out" at bounding box center [643, 131] width 20 height 20
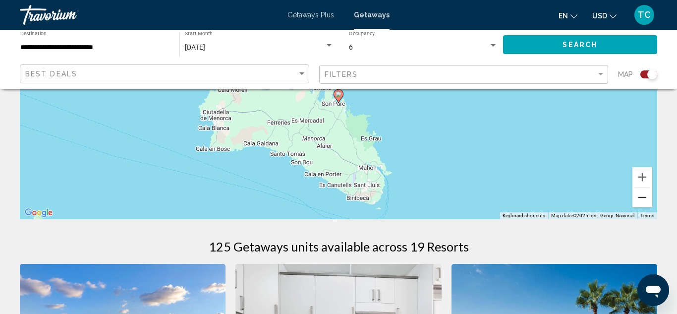
scroll to position [184, 0]
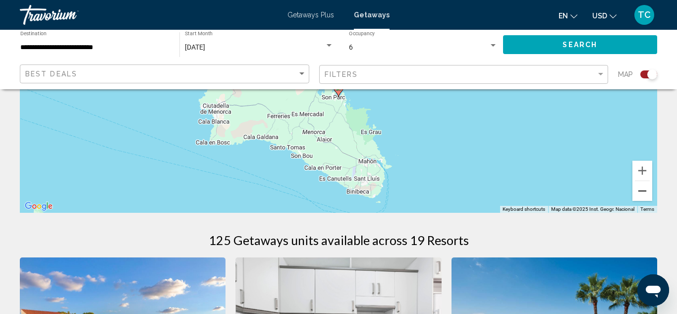
click at [644, 193] on button "Zoom out" at bounding box center [643, 191] width 20 height 20
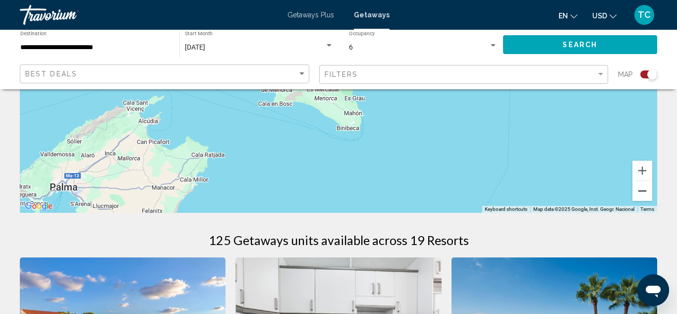
click at [644, 193] on button "Zoom out" at bounding box center [643, 191] width 20 height 20
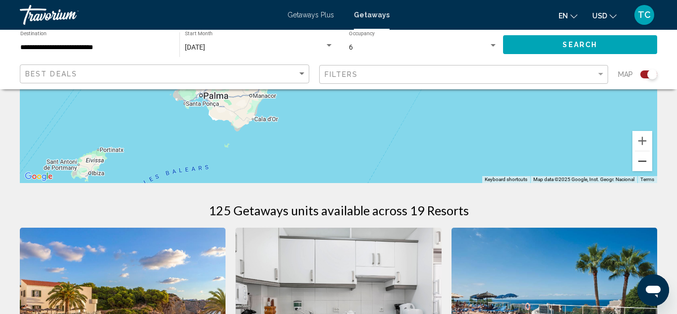
scroll to position [207, 0]
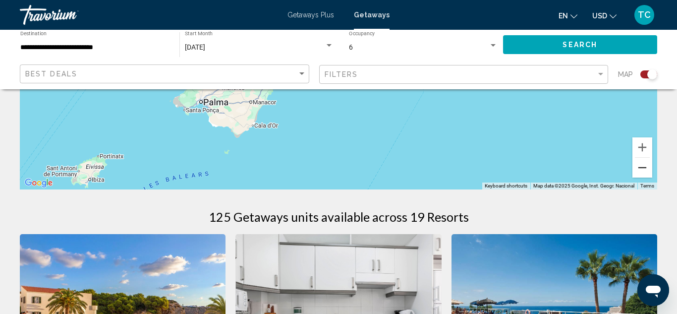
click at [640, 170] on button "Zoom out" at bounding box center [643, 168] width 20 height 20
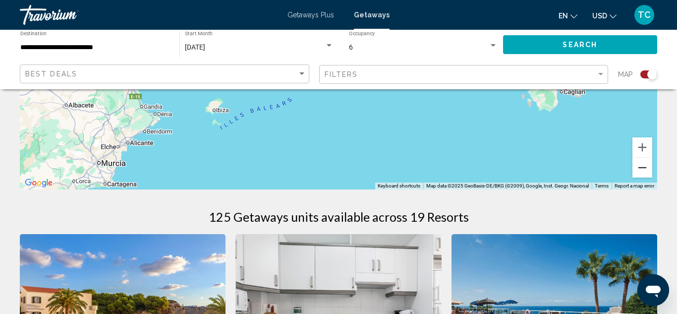
click at [640, 170] on button "Zoom out" at bounding box center [643, 168] width 20 height 20
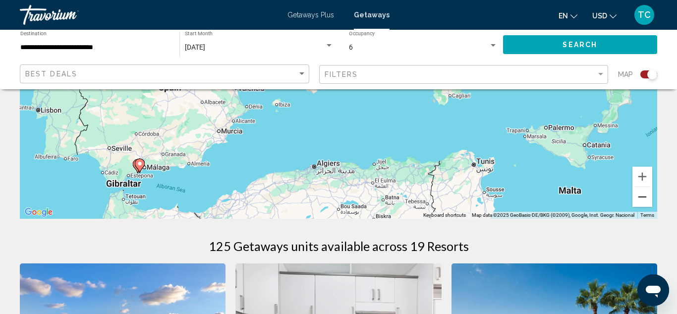
scroll to position [175, 0]
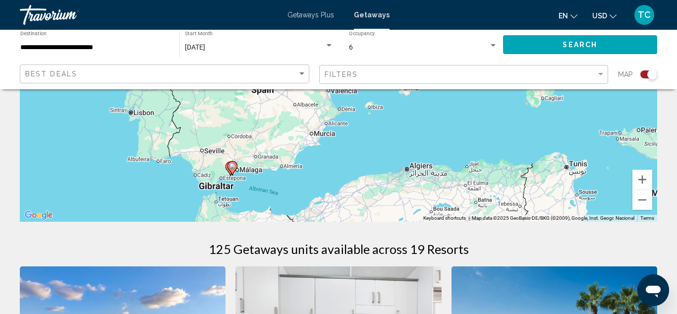
drag, startPoint x: 158, startPoint y: 187, endPoint x: 282, endPoint y: 190, distance: 124.0
click at [282, 190] on div "To activate drag with keyboard, press Alt + Enter. Once in keyboard drag state,…" at bounding box center [338, 72] width 637 height 297
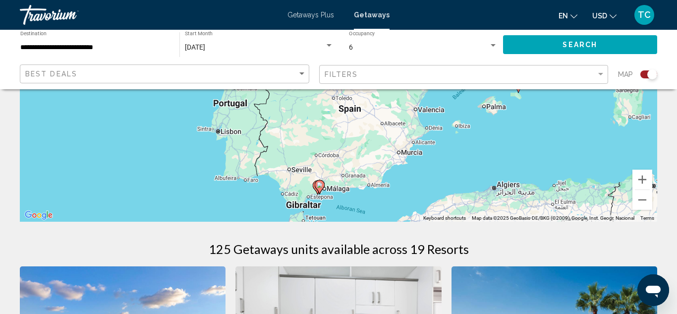
drag, startPoint x: 282, startPoint y: 190, endPoint x: 333, endPoint y: 200, distance: 51.5
click at [639, 200] on button "Zoom out" at bounding box center [643, 200] width 20 height 20
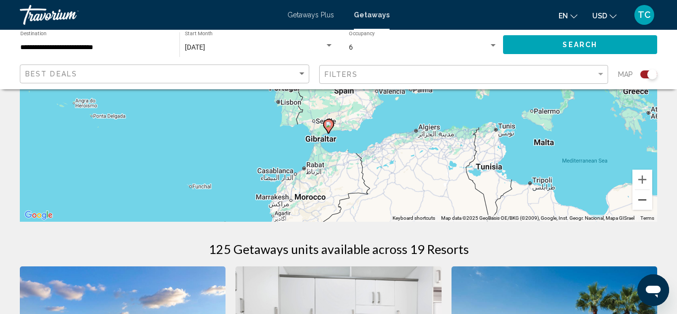
click at [639, 200] on button "Zoom out" at bounding box center [643, 200] width 20 height 20
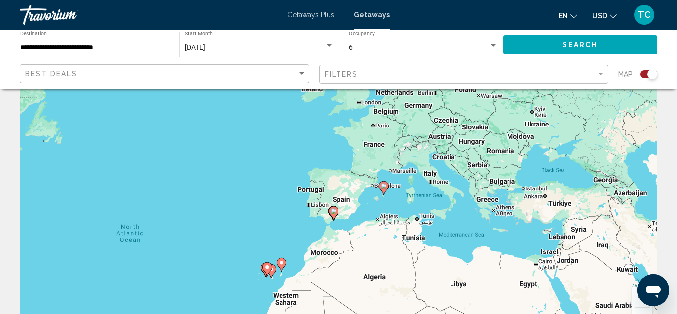
scroll to position [54, 0]
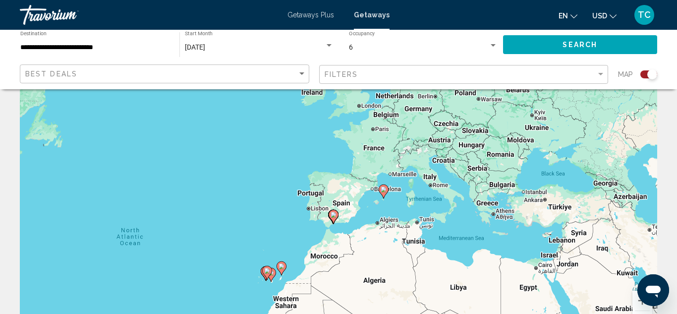
click at [312, 219] on div "To activate drag with keyboard, press Alt + Enter. Once in keyboard drag state,…" at bounding box center [338, 193] width 637 height 297
click at [327, 233] on div "To activate drag with keyboard, press Alt + Enter. Once in keyboard drag state,…" at bounding box center [338, 193] width 637 height 297
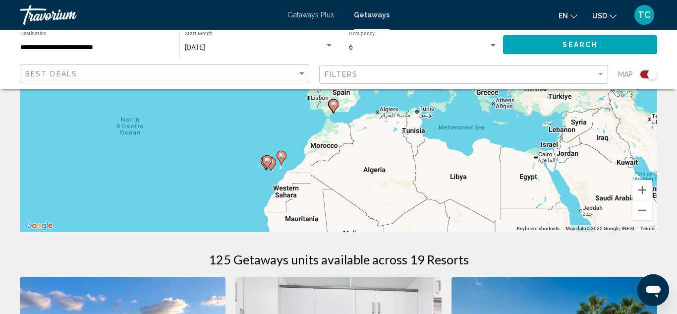
scroll to position [162, 0]
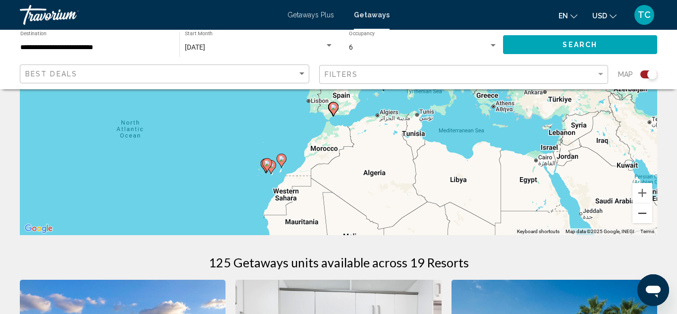
click at [638, 214] on button "Zoom out" at bounding box center [643, 213] width 20 height 20
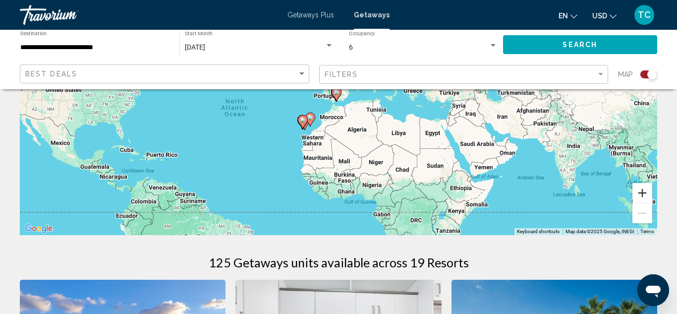
click at [644, 189] on button "Zoom in" at bounding box center [643, 193] width 20 height 20
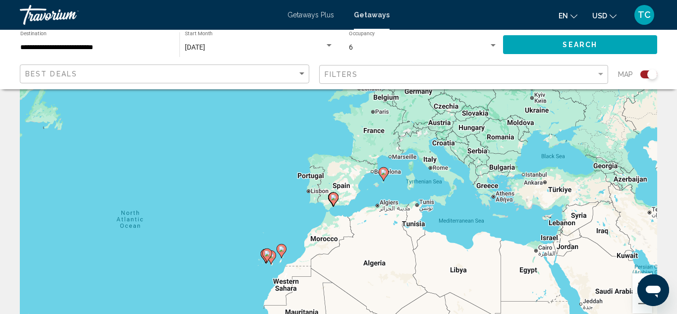
scroll to position [68, 0]
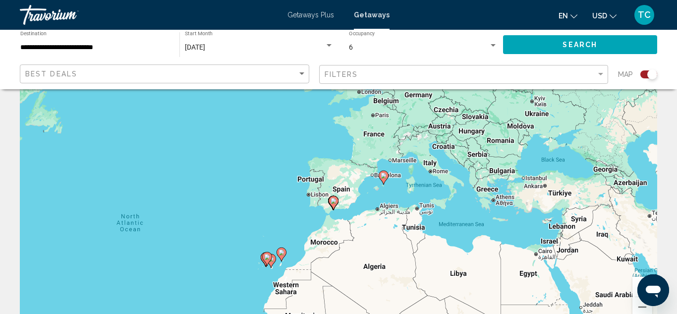
click at [338, 201] on icon "Main content" at bounding box center [333, 202] width 9 height 13
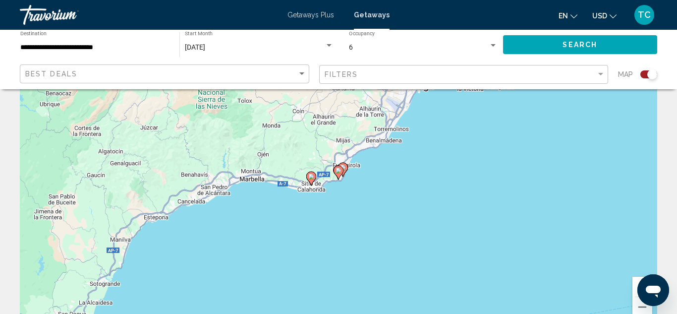
click at [339, 171] on image "Main content" at bounding box center [339, 171] width 6 height 6
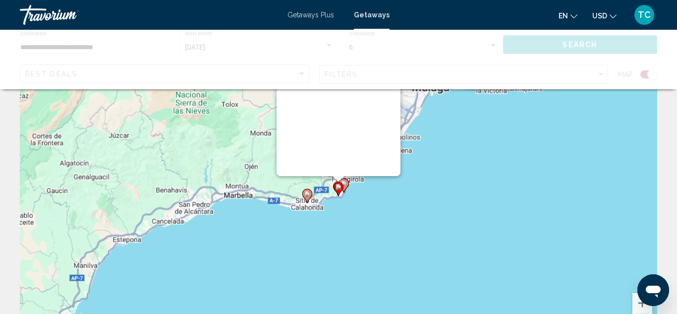
scroll to position [0, 0]
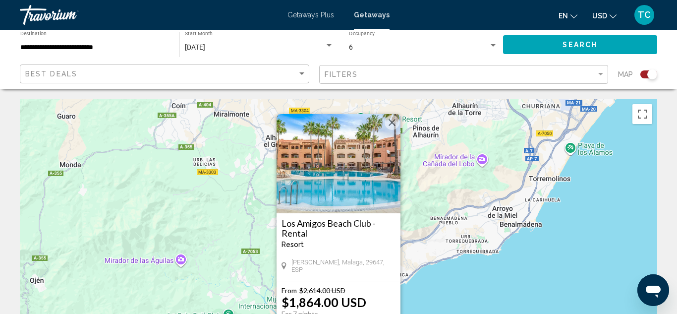
click at [389, 120] on button "Close" at bounding box center [392, 122] width 15 height 15
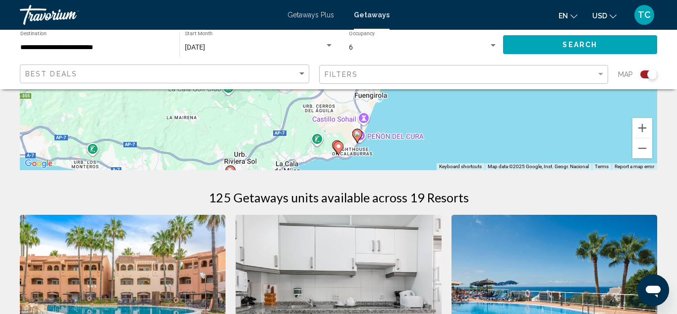
scroll to position [236, 0]
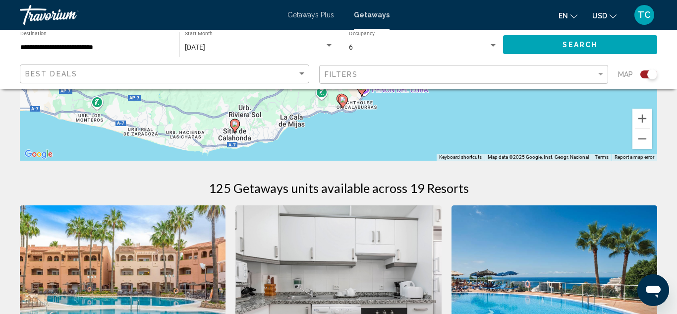
drag, startPoint x: 561, startPoint y: 137, endPoint x: 566, endPoint y: 98, distance: 40.0
click at [566, 98] on div "To activate drag with keyboard, press Alt + Enter. Once in keyboard drag state,…" at bounding box center [338, 11] width 637 height 297
click at [236, 128] on icon "Main content" at bounding box center [234, 125] width 9 height 13
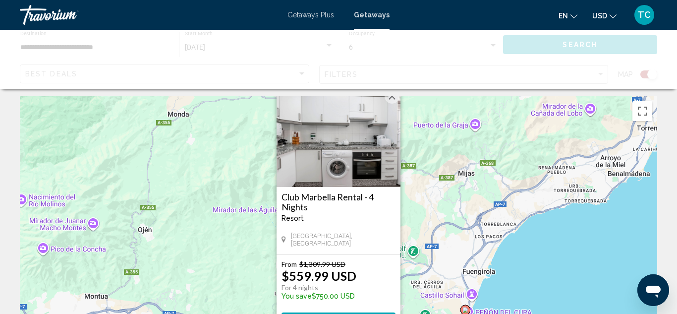
scroll to position [0, 0]
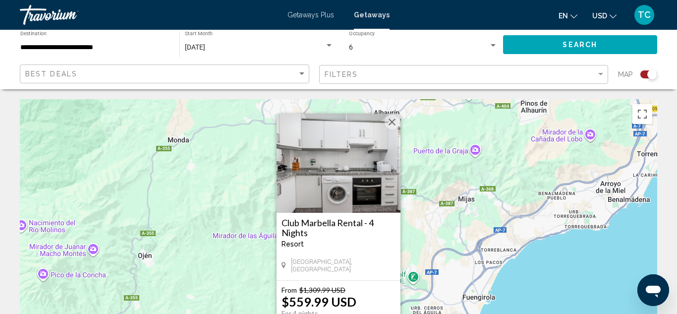
click at [394, 122] on button "Close" at bounding box center [392, 122] width 15 height 15
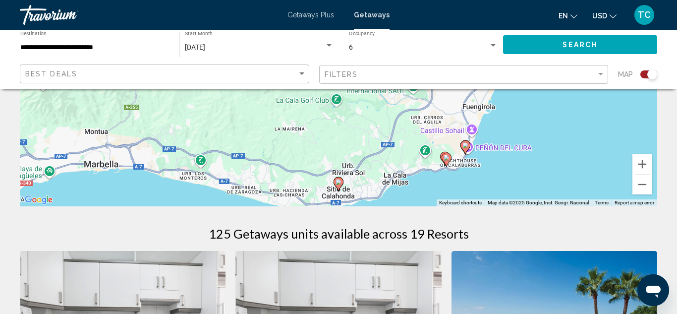
scroll to position [193, 0]
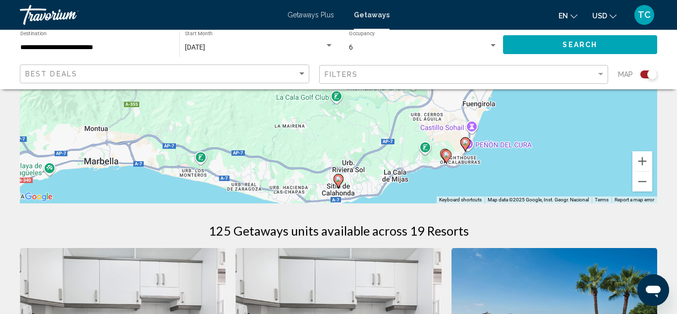
click at [464, 143] on image "Main content" at bounding box center [465, 142] width 6 height 6
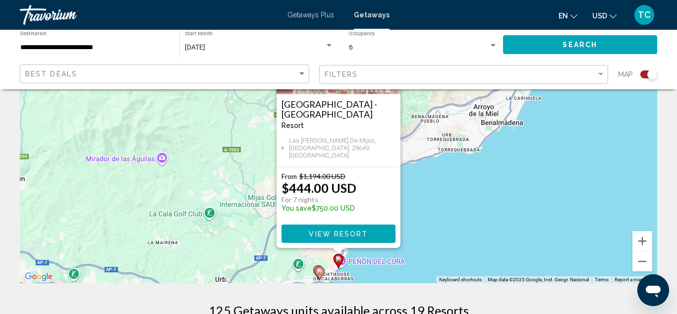
scroll to position [120, 0]
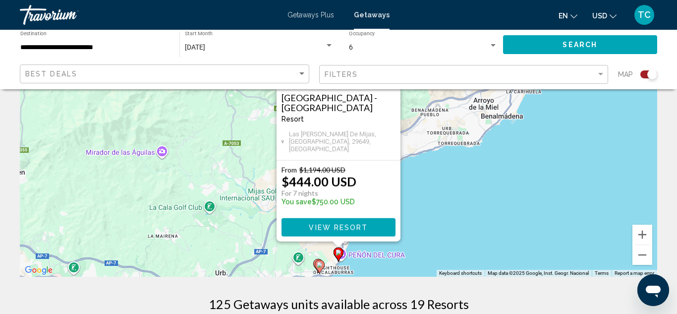
click at [321, 264] on image "Main content" at bounding box center [320, 265] width 6 height 6
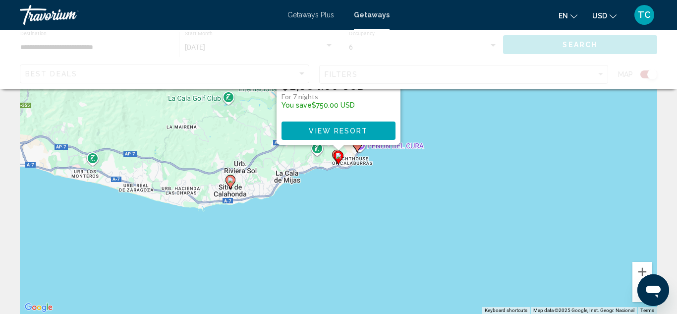
scroll to position [0, 0]
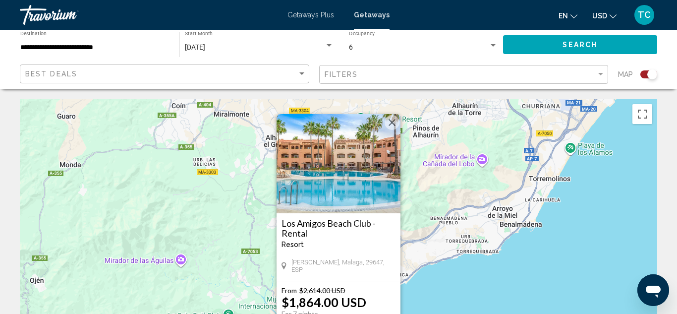
click at [437, 279] on div "To activate drag with keyboard, press Alt + Enter. Once in keyboard drag state,…" at bounding box center [338, 247] width 637 height 297
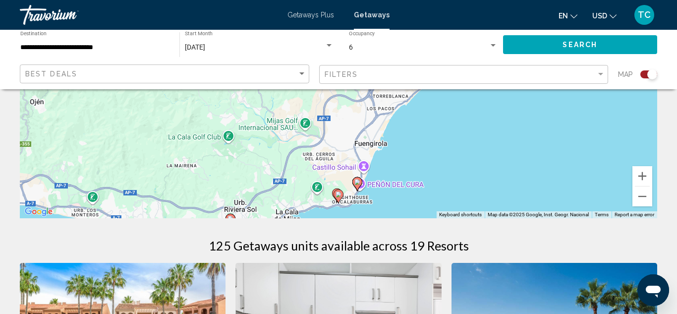
scroll to position [181, 0]
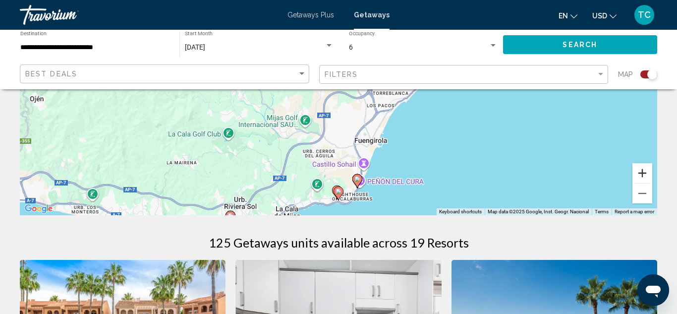
click at [645, 171] on button "Zoom in" at bounding box center [643, 173] width 20 height 20
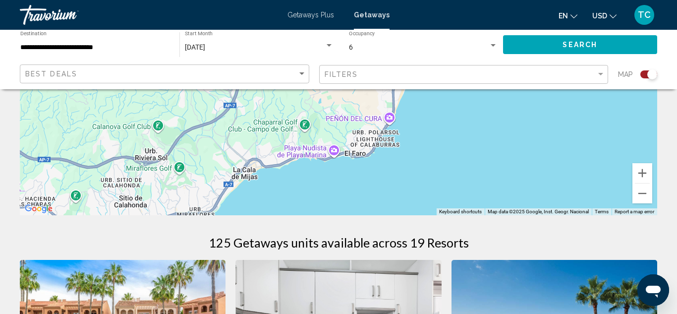
drag, startPoint x: 475, startPoint y: 174, endPoint x: 484, endPoint y: -11, distance: 186.1
click at [342, 134] on icon "Main content" at bounding box center [345, 141] width 10 height 14
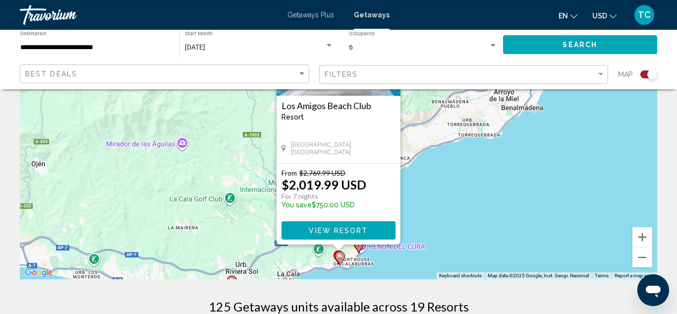
scroll to position [127, 0]
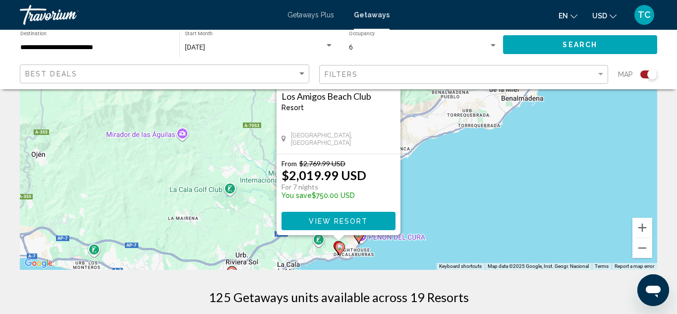
click at [362, 239] on gmp-advanced-marker "Main content" at bounding box center [359, 236] width 10 height 15
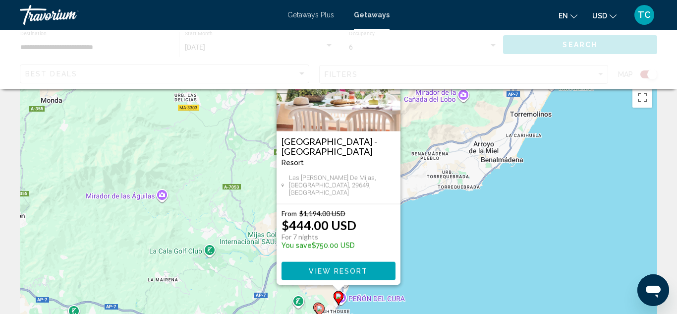
scroll to position [0, 0]
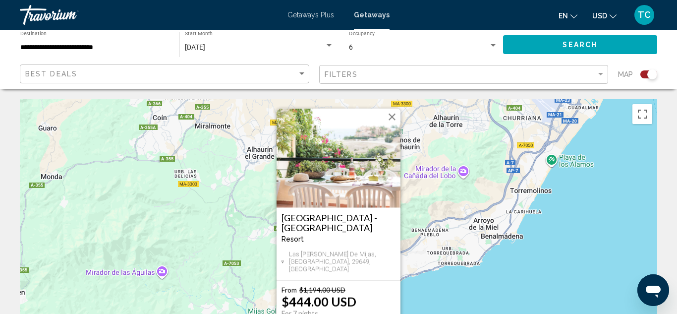
click at [335, 173] on img "Main content" at bounding box center [339, 158] width 124 height 99
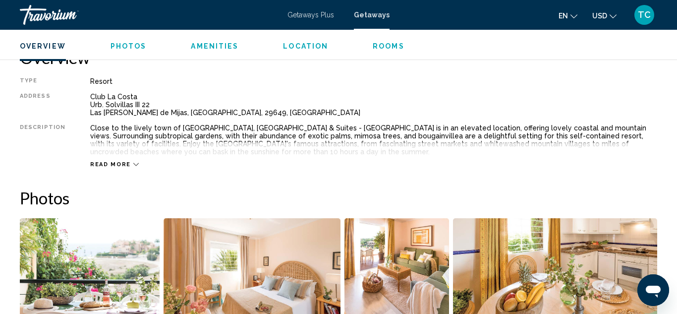
scroll to position [512, 0]
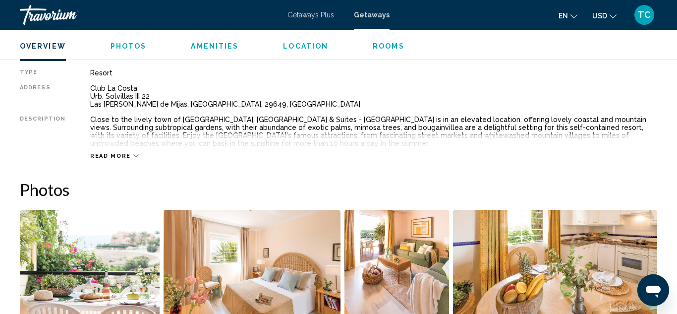
click at [133, 156] on icon "Main content" at bounding box center [135, 155] width 5 height 5
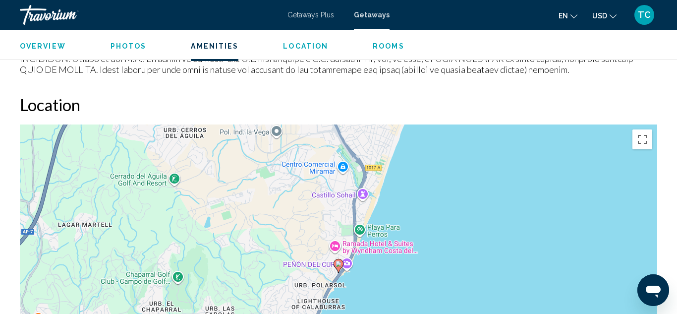
scroll to position [1383, 0]
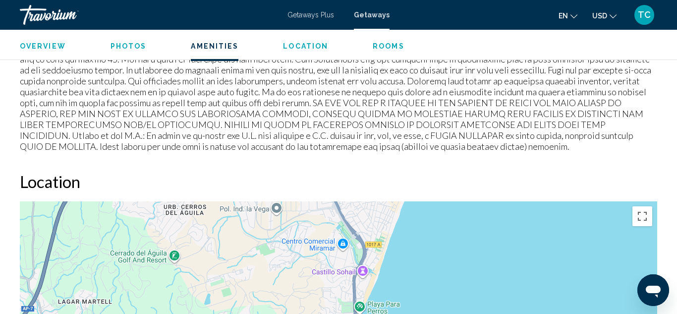
click at [382, 44] on span "Rooms" at bounding box center [389, 46] width 32 height 8
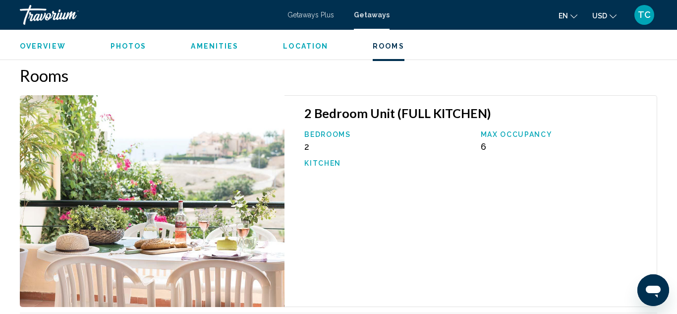
scroll to position [1843, 0]
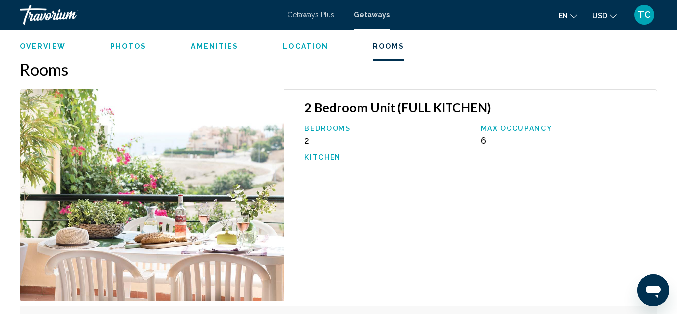
click at [233, 137] on img "Main content" at bounding box center [152, 195] width 265 height 212
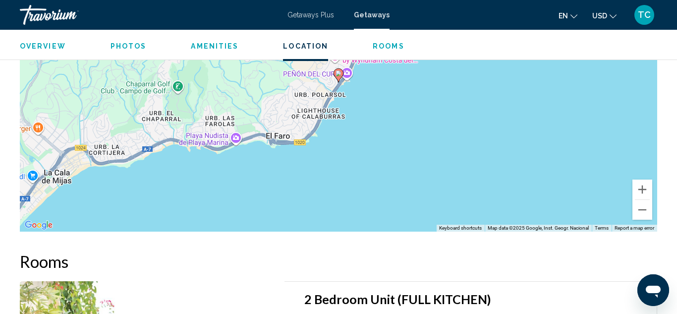
scroll to position [1664, 0]
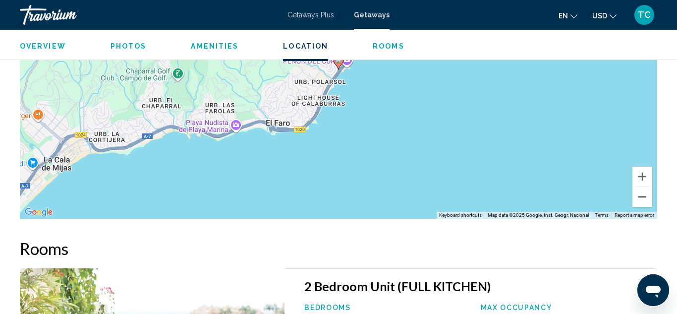
click at [643, 200] on button "Zoom out" at bounding box center [643, 197] width 20 height 20
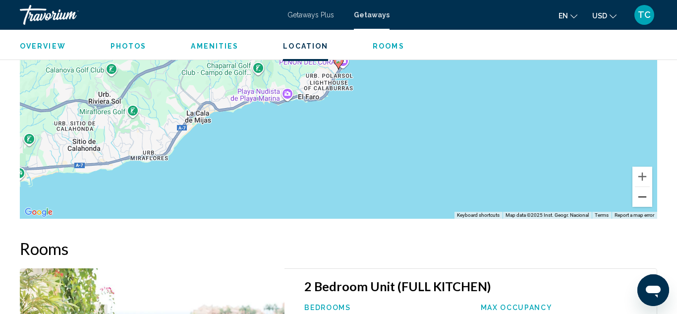
click at [643, 200] on button "Zoom out" at bounding box center [643, 197] width 20 height 20
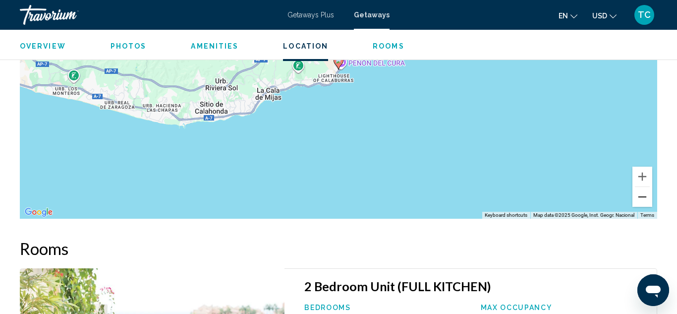
click at [643, 200] on button "Zoom out" at bounding box center [643, 197] width 20 height 20
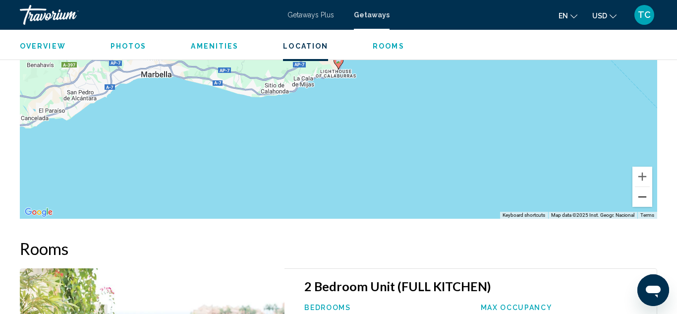
click at [643, 200] on button "Zoom out" at bounding box center [643, 197] width 20 height 20
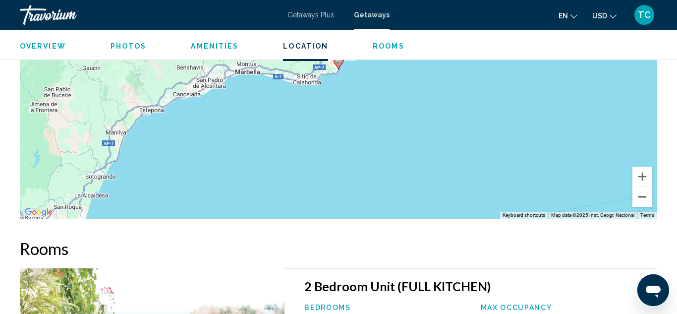
click at [642, 195] on button "Zoom out" at bounding box center [643, 197] width 20 height 20
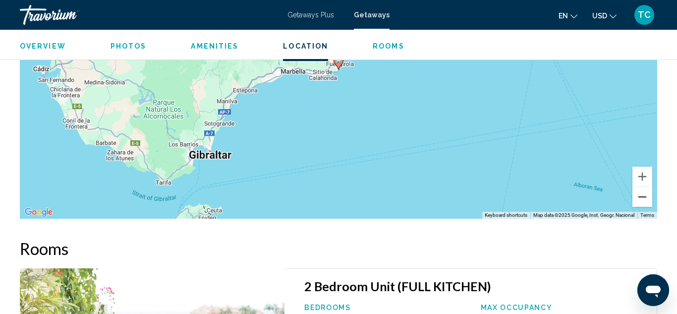
click at [642, 195] on button "Zoom out" at bounding box center [643, 197] width 20 height 20
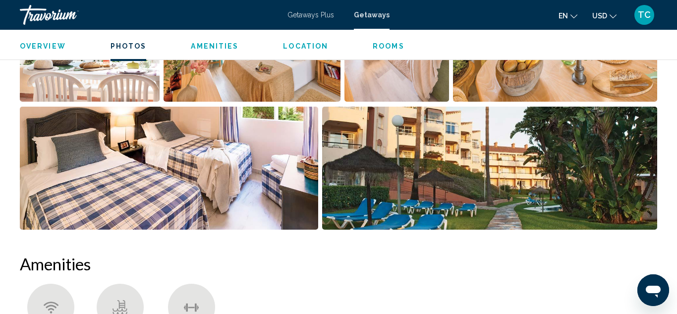
scroll to position [734, 0]
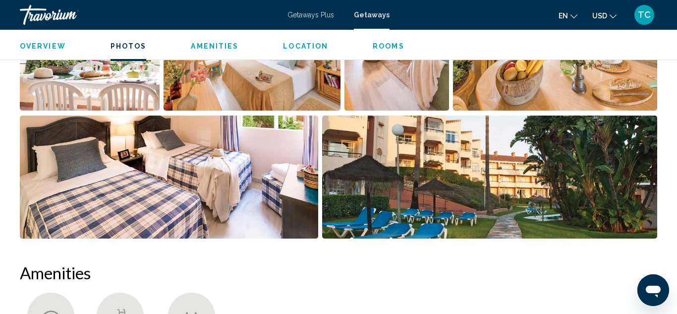
click at [657, 105] on li "Main content" at bounding box center [557, 51] width 208 height 128
click at [61, 43] on span "Overview" at bounding box center [43, 46] width 46 height 8
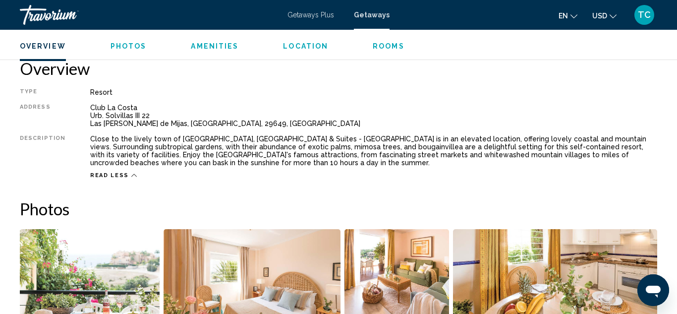
scroll to position [491, 0]
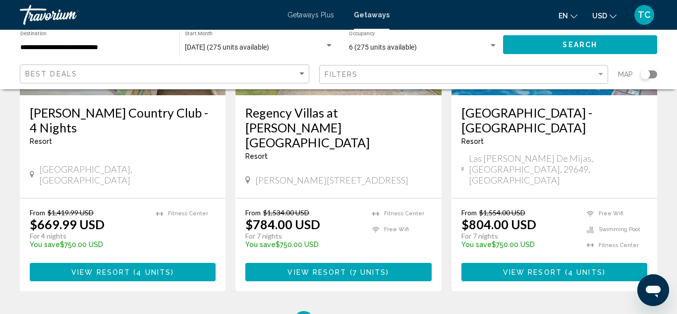
scroll to position [1289, 0]
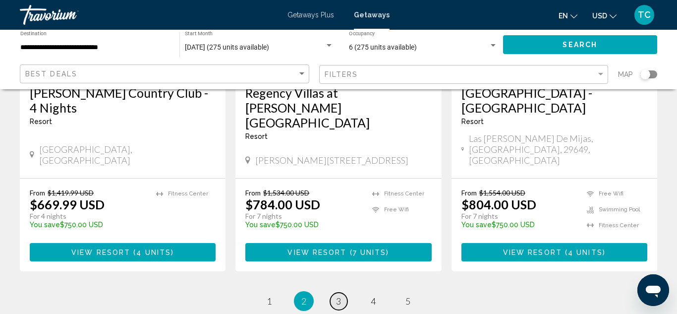
click at [344, 292] on link "page 3" at bounding box center [338, 300] width 17 height 17
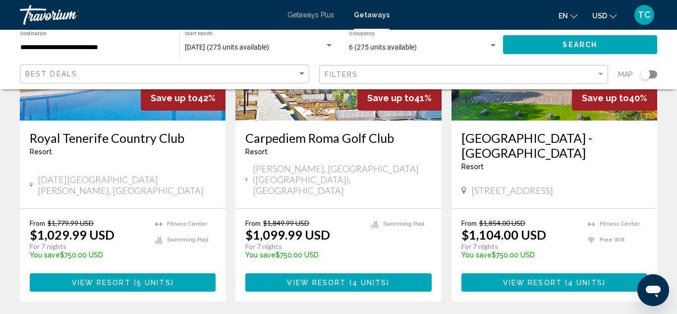
scroll to position [1289, 0]
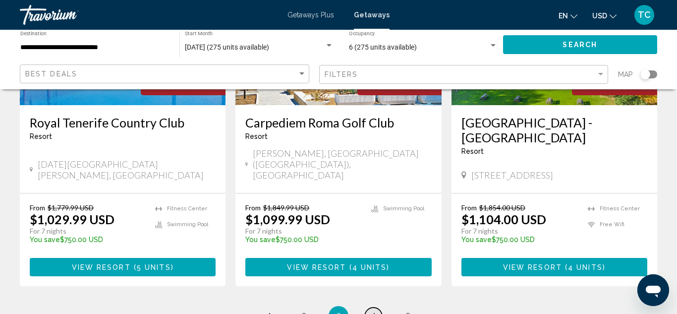
click at [378, 307] on link "page 4" at bounding box center [373, 315] width 17 height 17
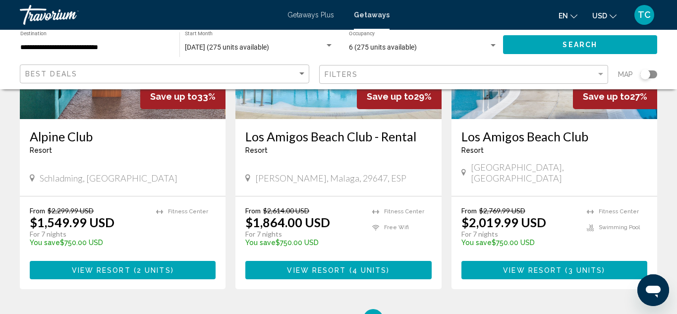
scroll to position [1229, 0]
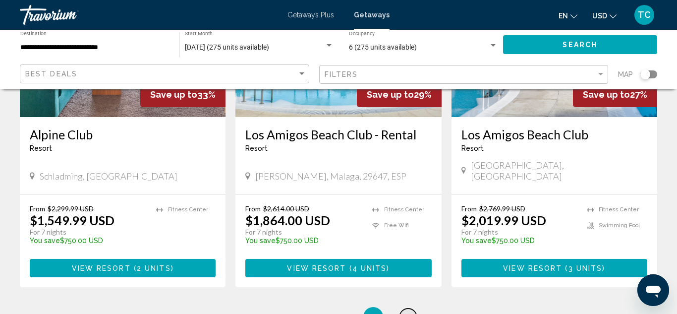
click at [409, 311] on span "5" at bounding box center [407, 316] width 5 height 11
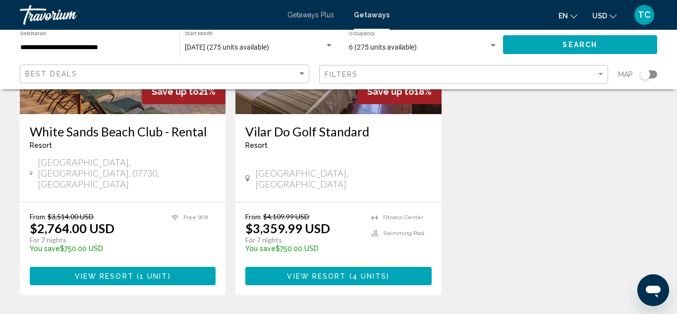
scroll to position [198, 0]
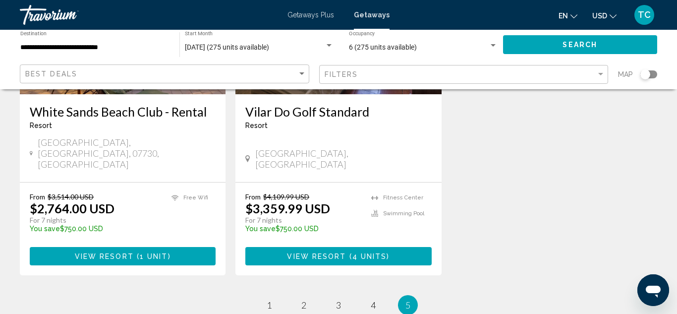
click at [117, 50] on input "**********" at bounding box center [94, 48] width 149 height 8
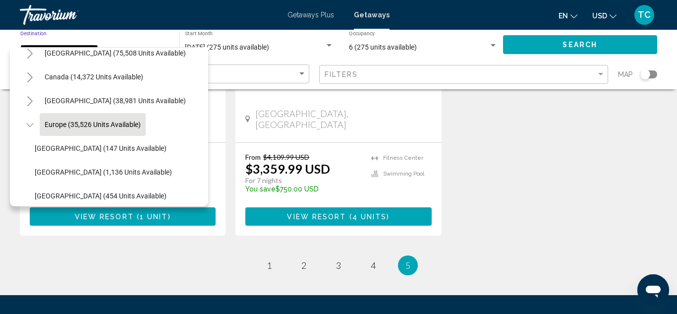
scroll to position [258, 0]
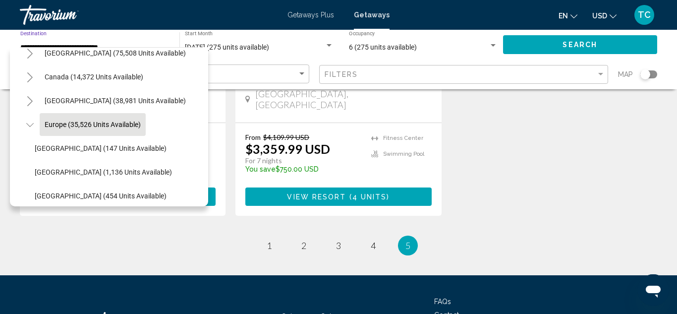
click at [33, 123] on icon "Toggle Europe (35,526 units available)" at bounding box center [29, 125] width 7 height 10
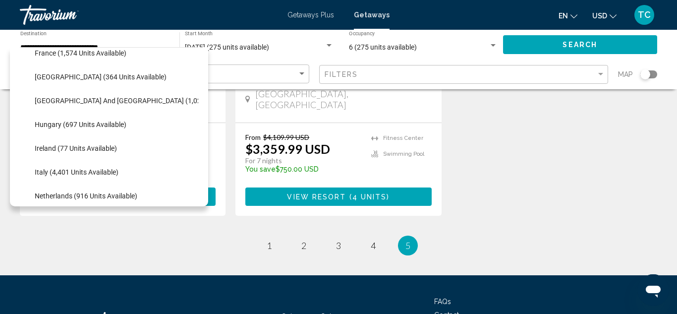
scroll to position [277, 0]
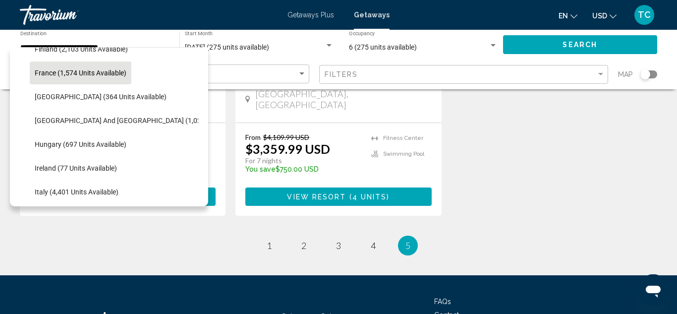
click at [42, 73] on span "France (1,574 units available)" at bounding box center [81, 73] width 92 height 8
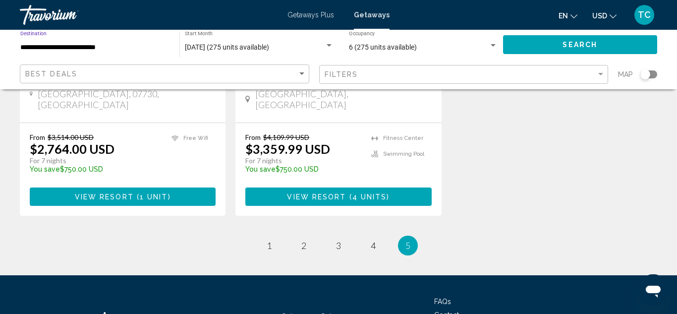
click at [596, 45] on span "Search" at bounding box center [580, 45] width 35 height 8
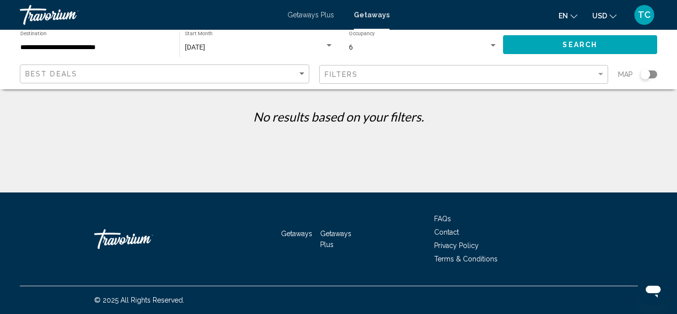
click at [110, 45] on input "**********" at bounding box center [94, 48] width 149 height 8
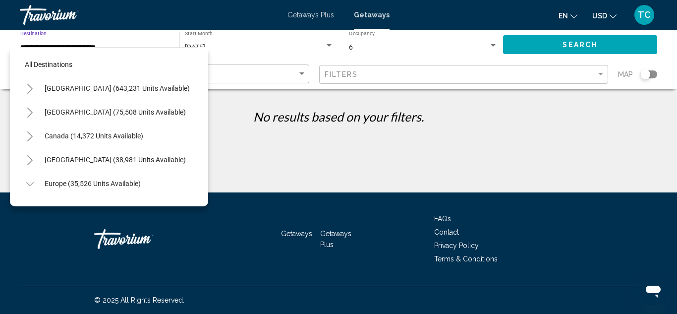
scroll to position [226, 0]
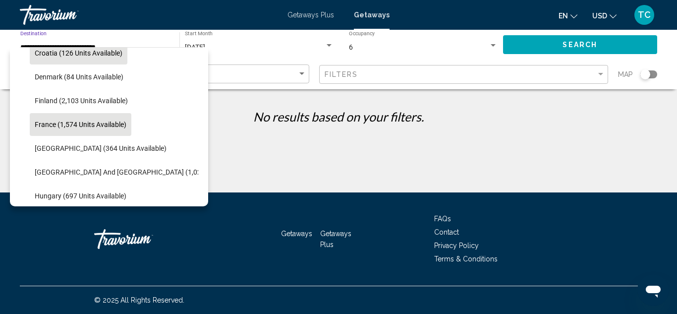
click at [106, 57] on button "Croatia (126 units available)" at bounding box center [79, 53] width 98 height 23
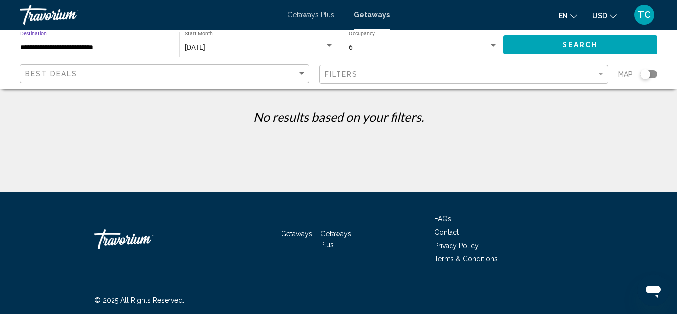
click at [636, 43] on button "Search" at bounding box center [580, 44] width 155 height 18
click at [56, 47] on input "**********" at bounding box center [94, 48] width 149 height 8
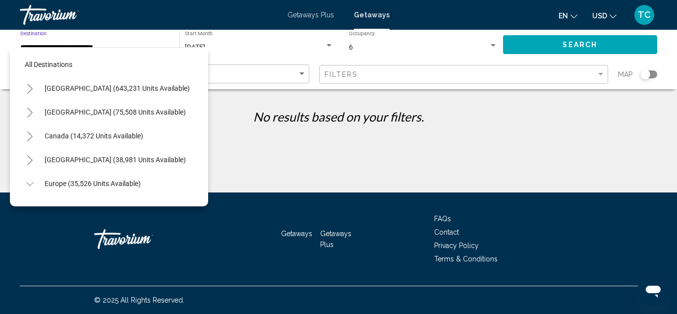
scroll to position [154, 0]
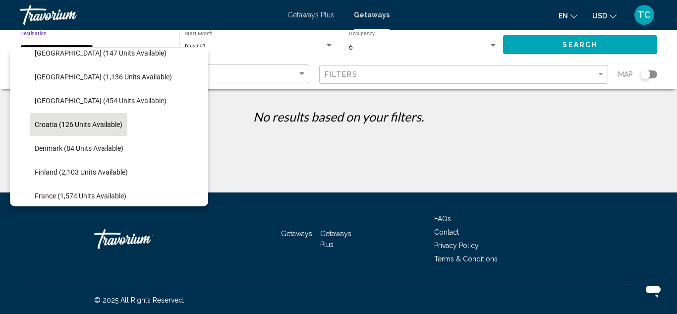
click at [149, 113] on li "Croatia (126 units available)" at bounding box center [114, 125] width 169 height 24
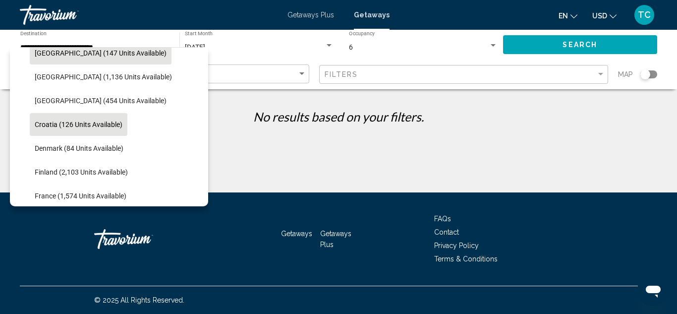
click at [102, 59] on button "[GEOGRAPHIC_DATA] (147 units available)" at bounding box center [101, 53] width 142 height 23
type input "**********"
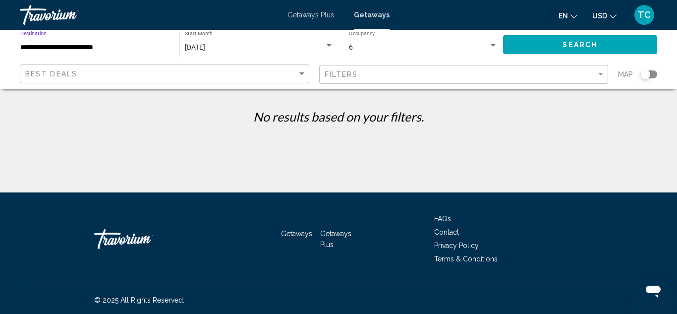
click at [105, 49] on input "**********" at bounding box center [94, 48] width 149 height 8
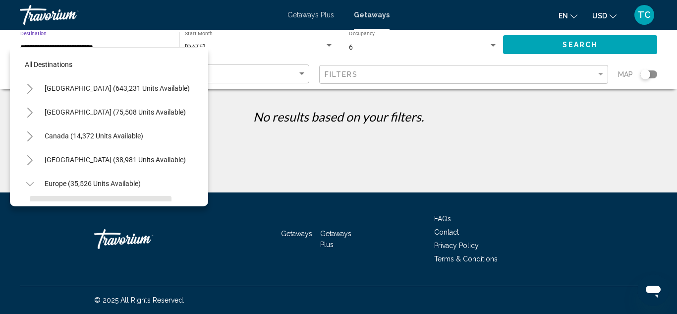
scroll to position [83, 0]
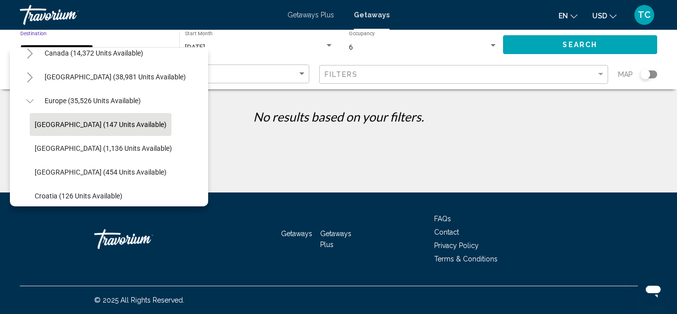
click at [30, 104] on icon "Toggle Europe (35,526 units available)" at bounding box center [29, 101] width 7 height 10
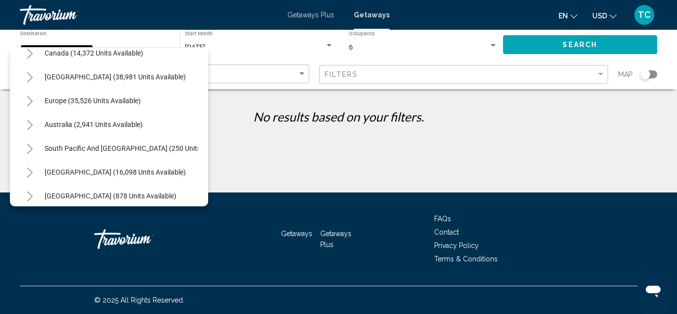
click at [30, 104] on icon "Toggle Europe (35,526 units available)" at bounding box center [29, 101] width 7 height 10
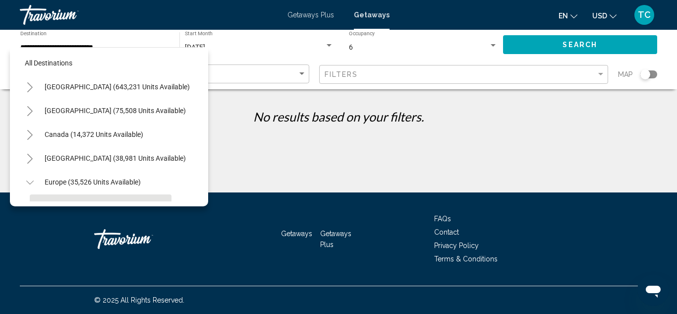
scroll to position [0, 0]
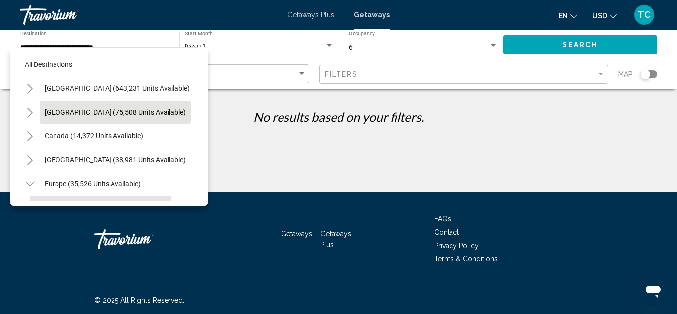
click at [54, 110] on span "[GEOGRAPHIC_DATA] (75,508 units available)" at bounding box center [115, 112] width 141 height 8
type input "**********"
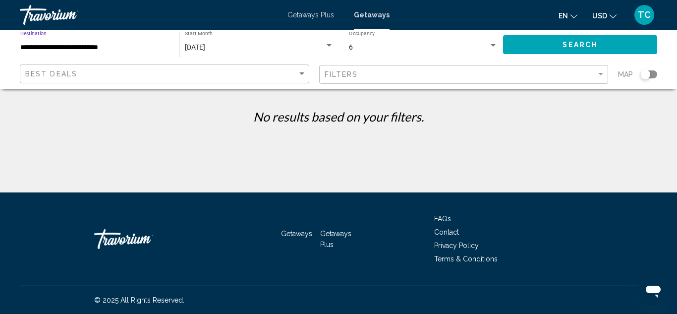
click at [494, 45] on div "Search widget" at bounding box center [493, 45] width 5 height 2
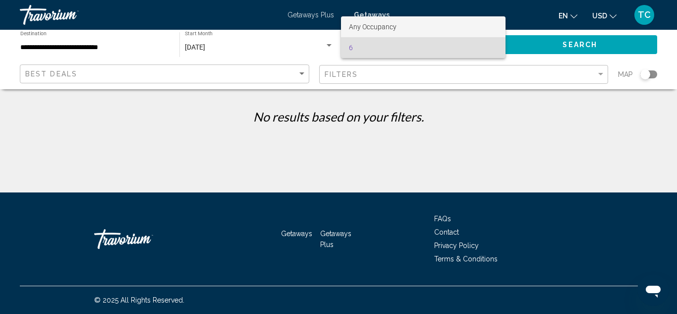
click at [438, 30] on span "Any Occupancy" at bounding box center [423, 26] width 149 height 21
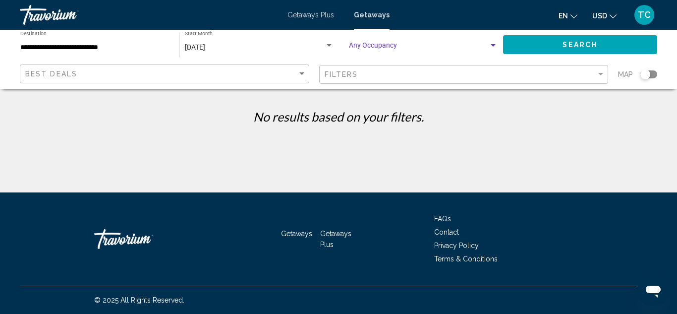
click at [578, 52] on button "Search" at bounding box center [580, 44] width 155 height 18
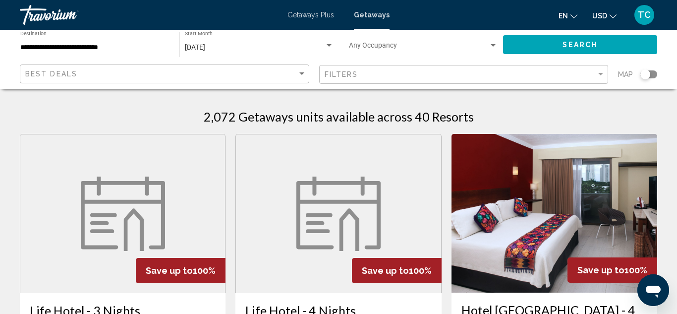
click at [216, 48] on div "[DATE]" at bounding box center [255, 48] width 140 height 8
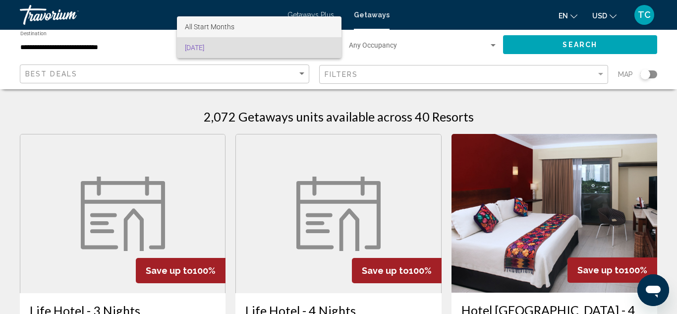
click at [230, 28] on span "All Start Months" at bounding box center [210, 27] width 50 height 8
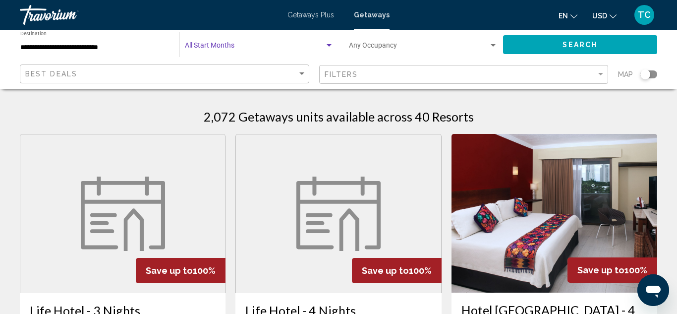
click at [389, 16] on div "Getaways Plus Getaways en English Español Français Italiano Português русский U…" at bounding box center [338, 14] width 677 height 21
click at [380, 13] on span "Getaways" at bounding box center [372, 15] width 36 height 8
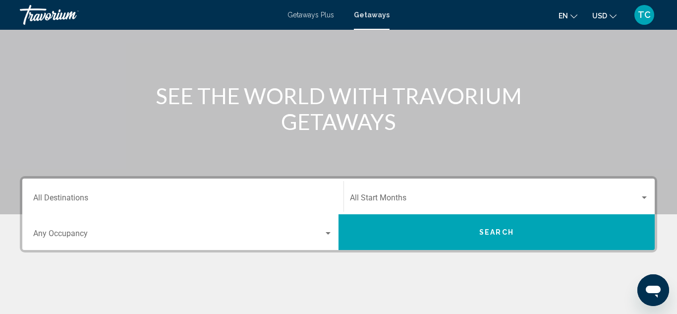
scroll to position [87, 0]
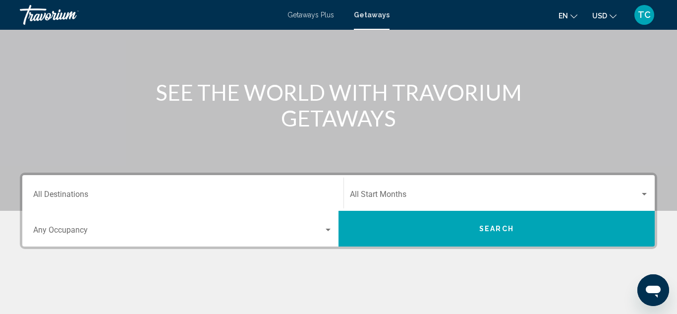
click at [62, 190] on div "Destination All Destinations" at bounding box center [182, 192] width 299 height 31
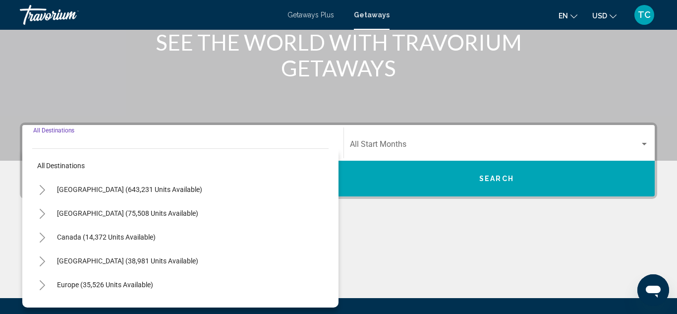
scroll to position [227, 0]
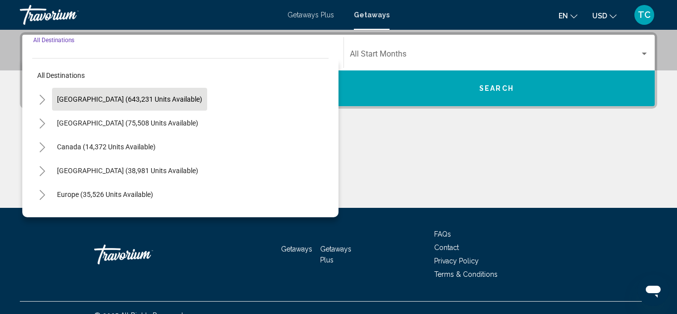
click at [66, 99] on span "[GEOGRAPHIC_DATA] (643,231 units available)" at bounding box center [129, 99] width 145 height 8
type input "**********"
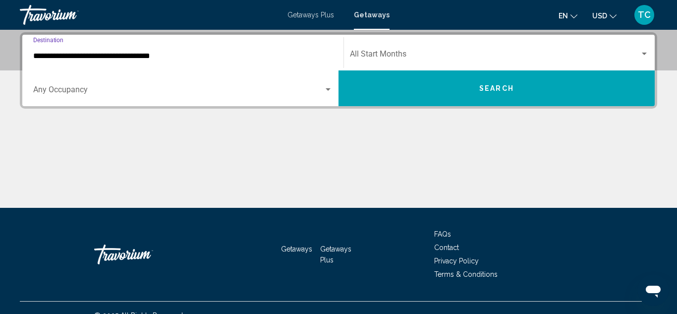
click at [328, 94] on div "Search widget" at bounding box center [182, 91] width 299 height 9
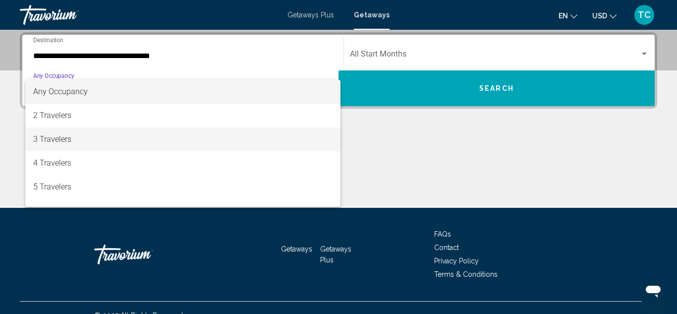
click at [317, 132] on span "3 Travelers" at bounding box center [182, 139] width 299 height 24
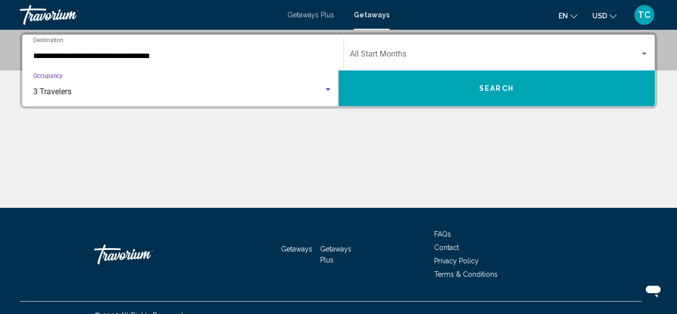
click at [642, 51] on div "Search widget" at bounding box center [644, 54] width 9 height 8
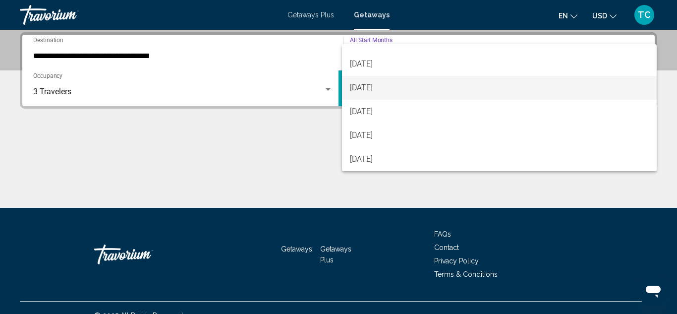
scroll to position [40, 0]
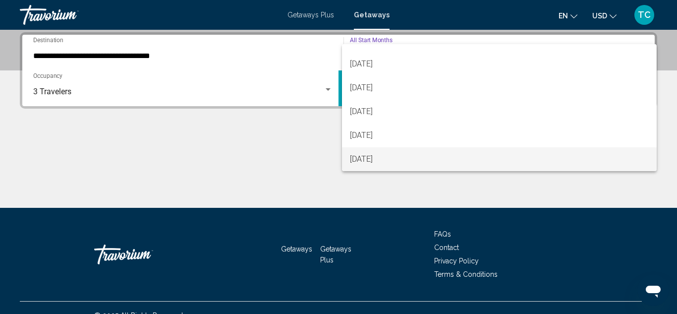
click at [394, 156] on span "[DATE]" at bounding box center [499, 159] width 299 height 24
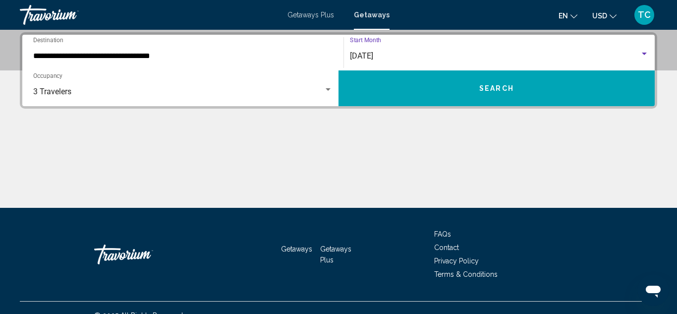
click at [498, 82] on button "Search" at bounding box center [497, 88] width 316 height 36
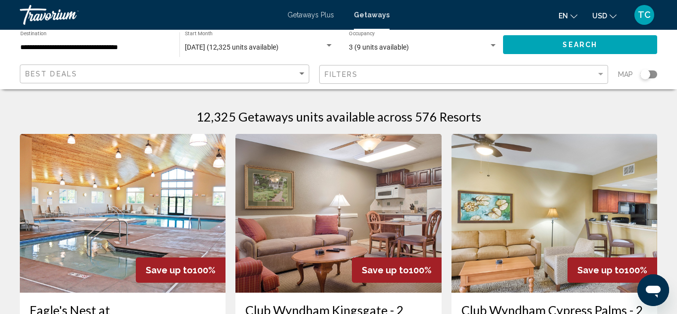
click at [36, 51] on div "**********" at bounding box center [94, 44] width 149 height 27
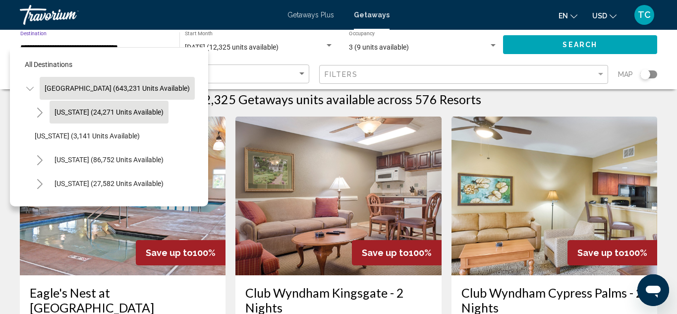
scroll to position [20, 0]
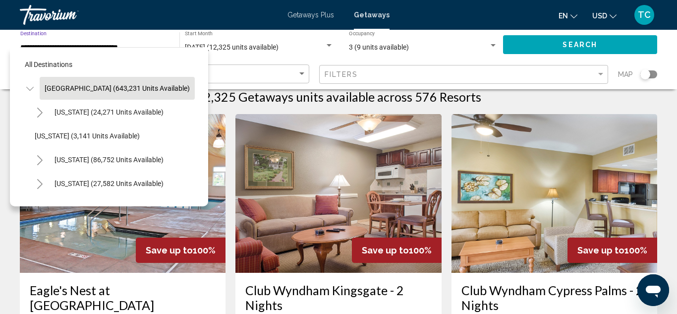
click at [32, 90] on icon "Toggle United States (643,231 units available)" at bounding box center [29, 89] width 7 height 10
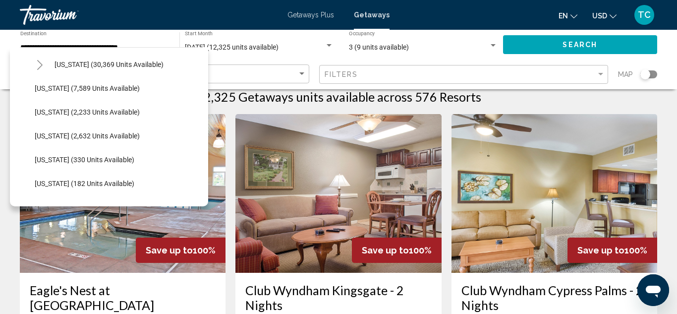
scroll to position [218, 0]
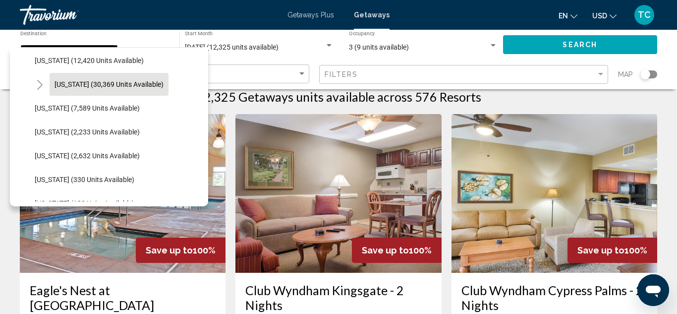
click at [68, 84] on span "[US_STATE] (30,369 units available)" at bounding box center [109, 84] width 109 height 8
type input "**********"
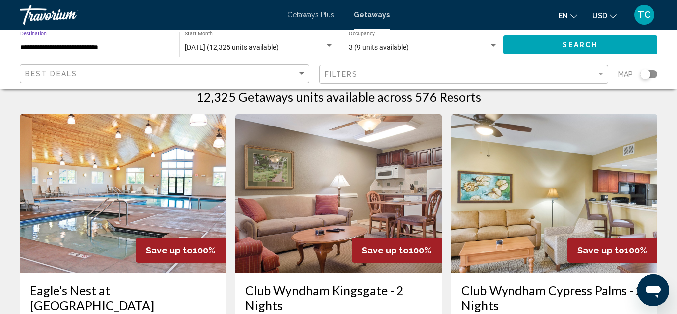
click at [543, 43] on button "Search" at bounding box center [580, 44] width 155 height 18
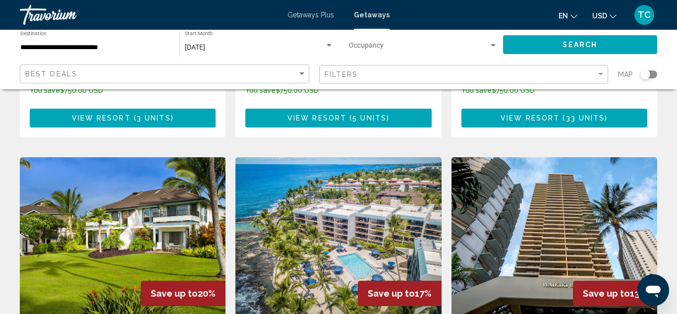
scroll to position [694, 0]
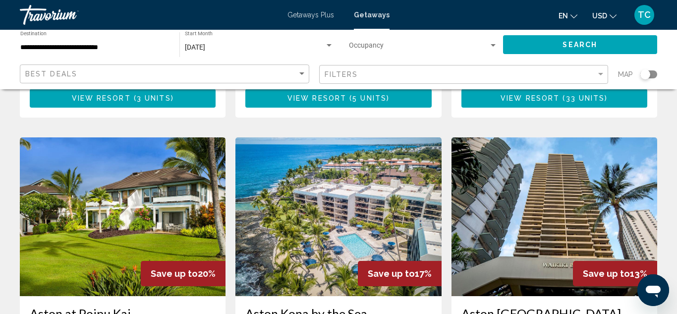
click at [129, 43] on div "**********" at bounding box center [94, 44] width 149 height 27
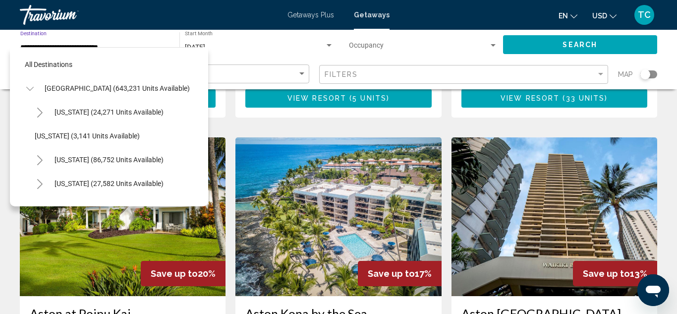
scroll to position [178, 0]
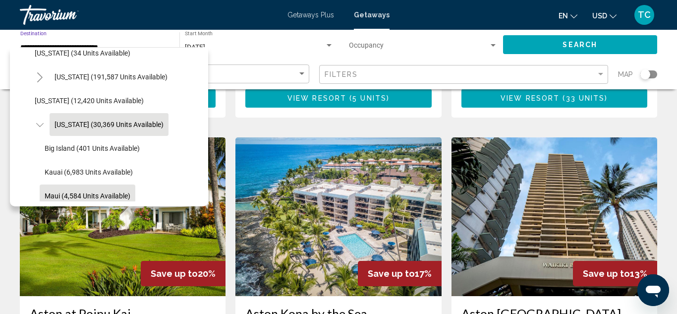
click at [102, 194] on span "Maui (4,584 units available)" at bounding box center [88, 196] width 86 height 8
type input "**********"
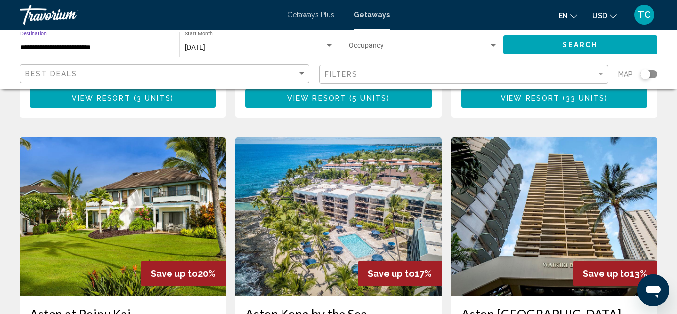
click at [620, 43] on button "Search" at bounding box center [580, 44] width 155 height 18
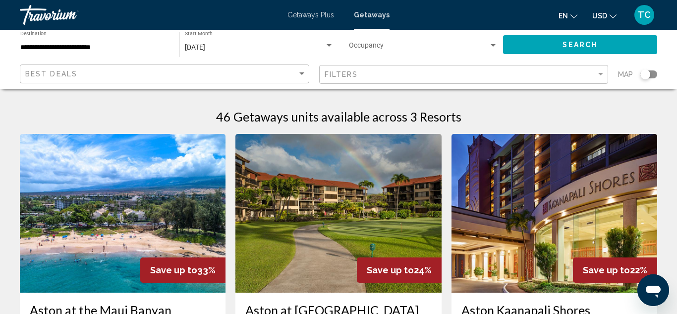
click at [368, 15] on span "Getaways" at bounding box center [372, 15] width 36 height 8
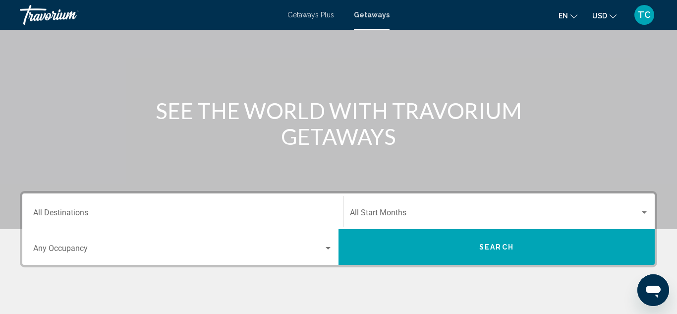
scroll to position [69, 0]
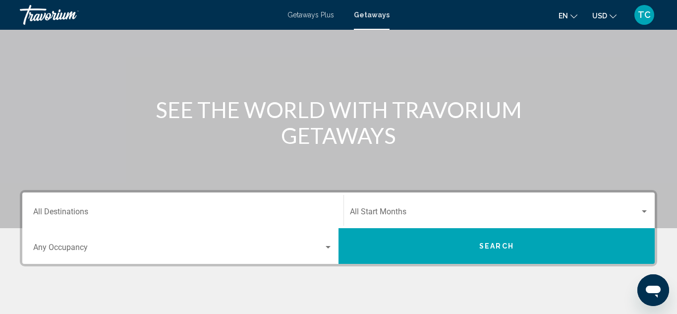
click at [161, 202] on div "Destination All Destinations" at bounding box center [182, 210] width 299 height 31
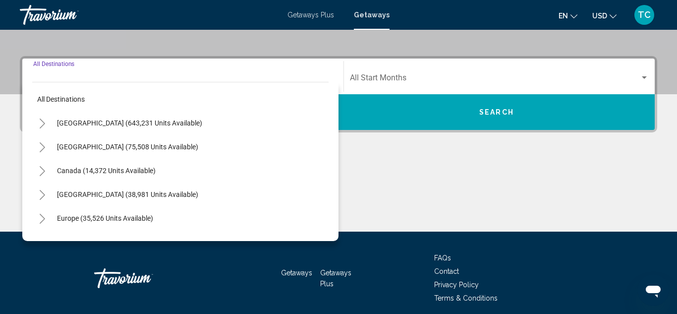
scroll to position [227, 0]
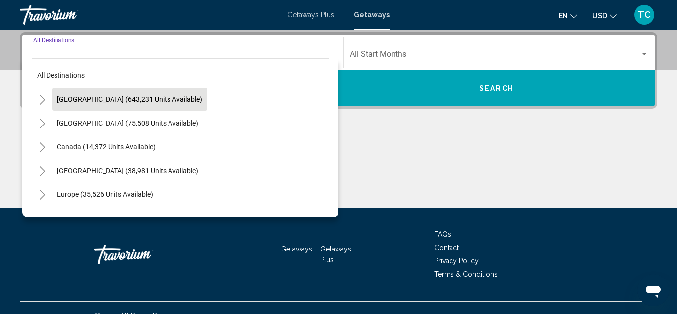
click at [137, 93] on button "[GEOGRAPHIC_DATA] (643,231 units available)" at bounding box center [129, 99] width 155 height 23
type input "**********"
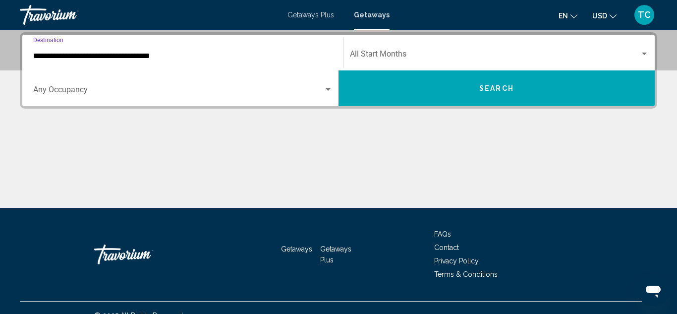
click at [333, 90] on div "Occupancy Any Occupancy" at bounding box center [182, 88] width 311 height 31
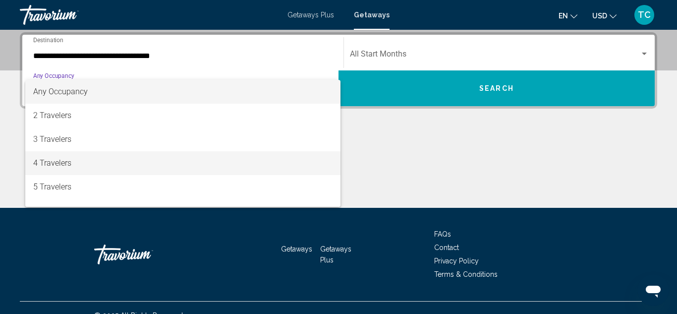
click at [305, 156] on span "4 Travelers" at bounding box center [182, 163] width 299 height 24
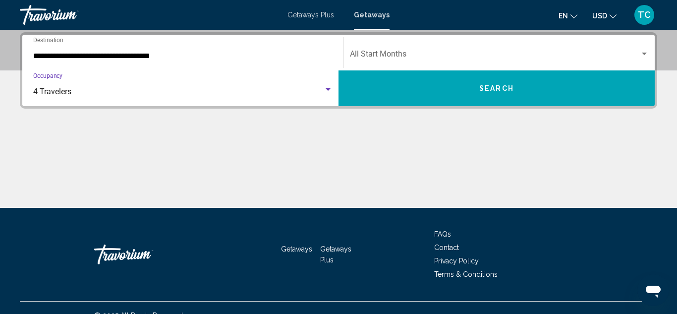
click at [644, 55] on div "Search widget" at bounding box center [644, 54] width 5 height 2
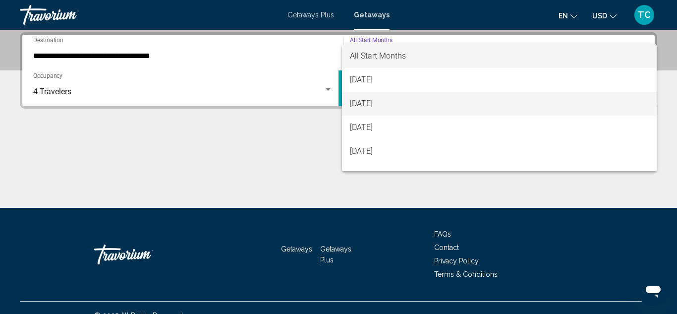
click at [464, 106] on span "[DATE]" at bounding box center [499, 104] width 299 height 24
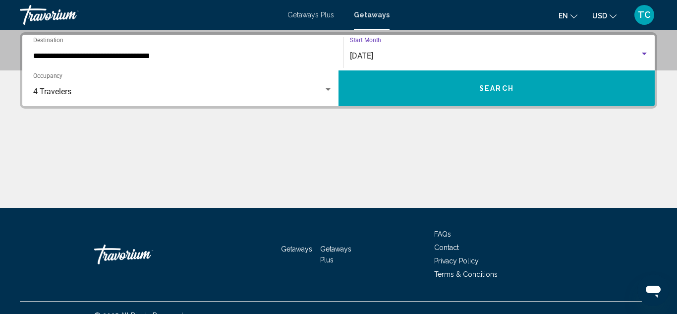
click at [517, 93] on button "Search" at bounding box center [497, 88] width 316 height 36
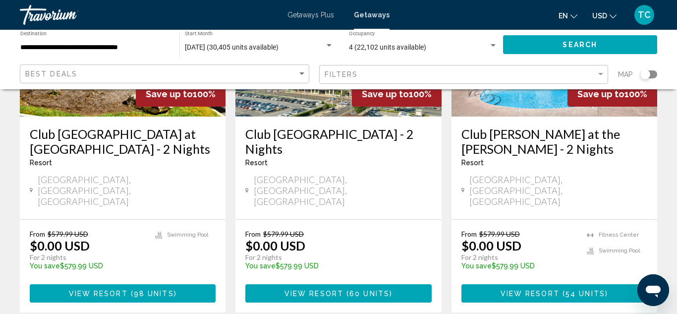
scroll to position [1302, 0]
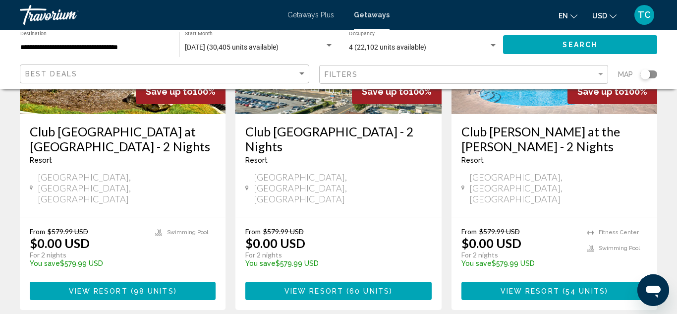
click at [120, 46] on input "**********" at bounding box center [94, 48] width 149 height 8
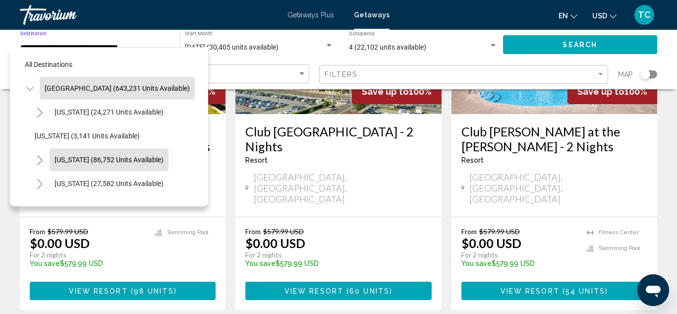
click at [69, 160] on span "[US_STATE] (86,752 units available)" at bounding box center [109, 160] width 109 height 8
type input "**********"
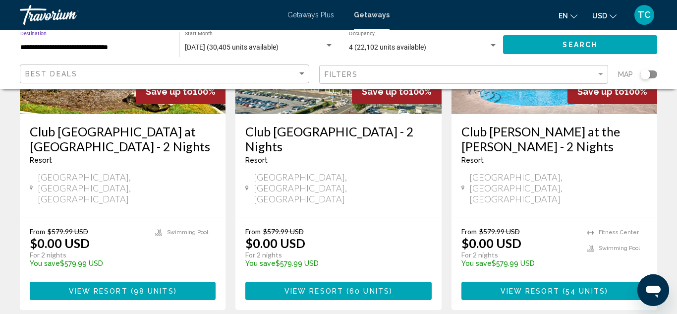
click at [553, 46] on button "Search" at bounding box center [580, 44] width 155 height 18
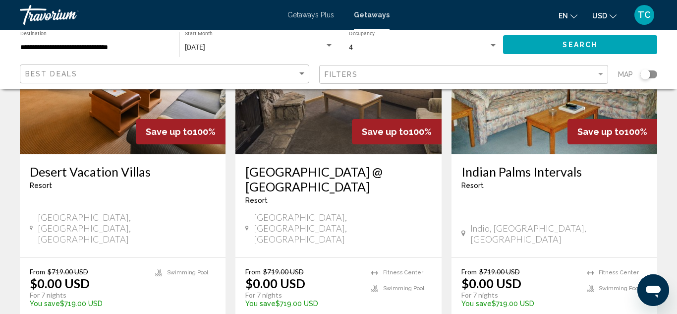
scroll to position [1269, 0]
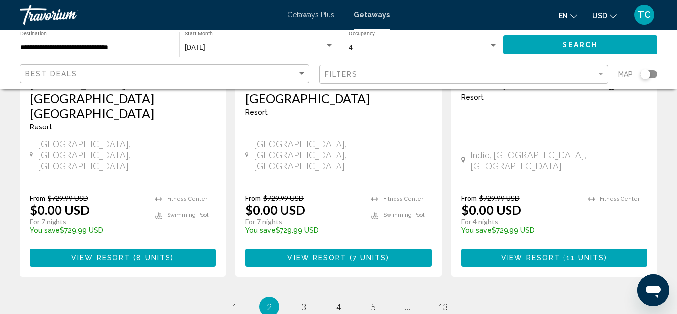
scroll to position [1348, 0]
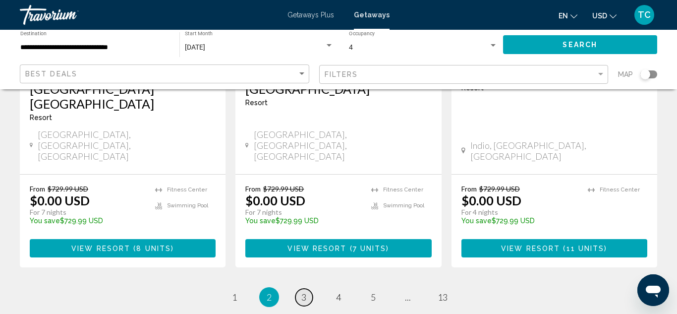
click at [305, 291] on span "3" at bounding box center [303, 296] width 5 height 11
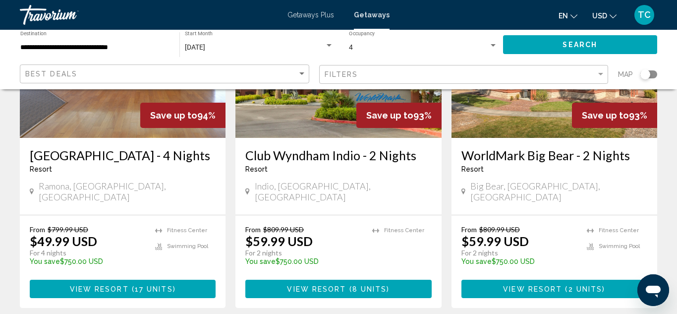
scroll to position [1328, 0]
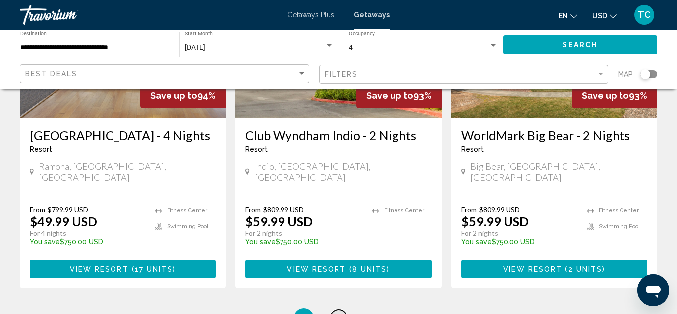
click at [342, 309] on link "page 4" at bounding box center [338, 317] width 17 height 17
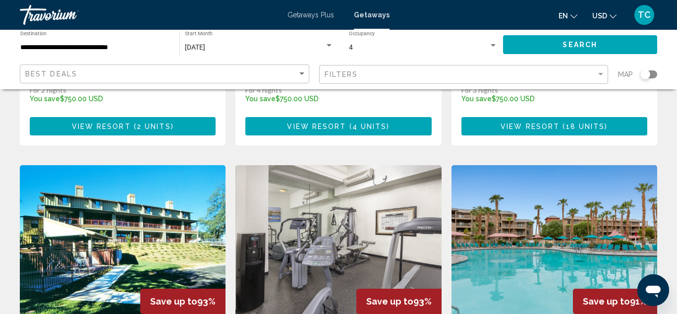
scroll to position [1110, 0]
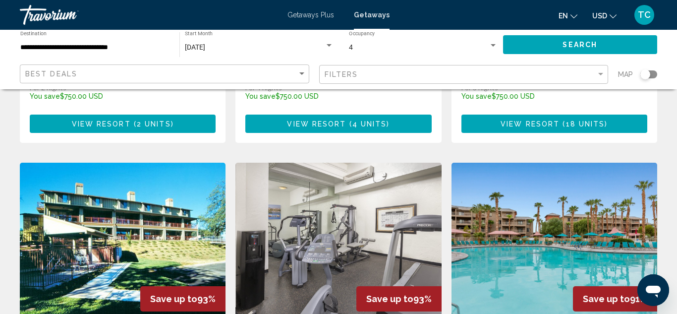
click at [132, 46] on input "**********" at bounding box center [94, 48] width 149 height 8
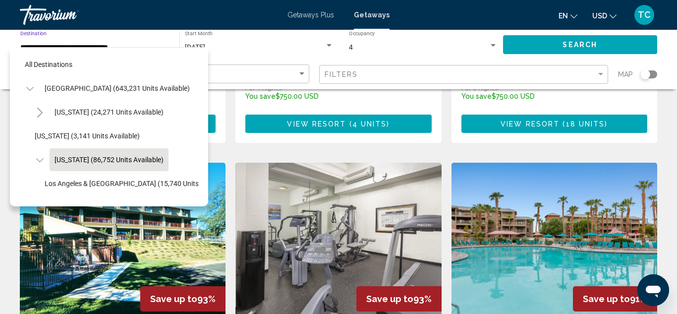
scroll to position [35, 0]
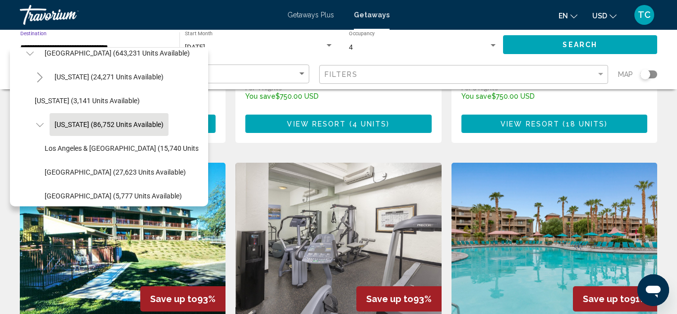
click at [41, 128] on icon "Toggle California (86,752 units available)" at bounding box center [39, 125] width 7 height 10
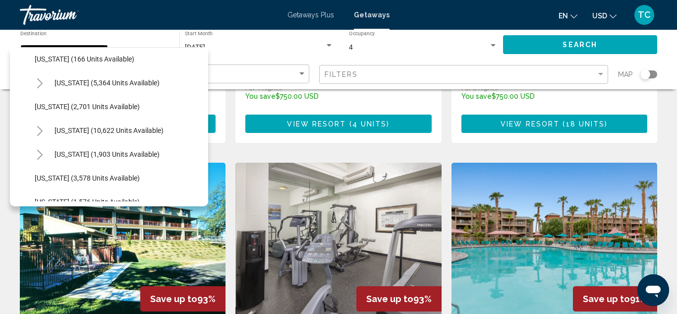
scroll to position [531, 0]
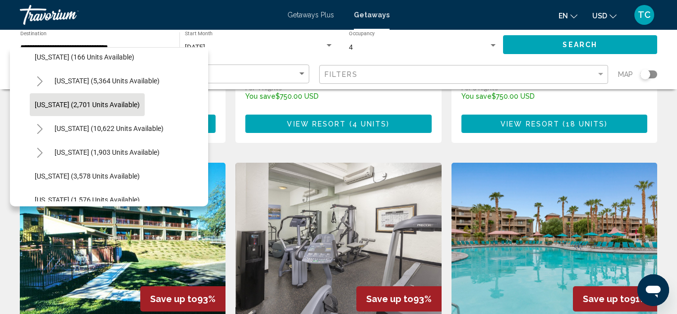
click at [44, 108] on span "[US_STATE] (2,701 units available)" at bounding box center [87, 105] width 105 height 8
type input "**********"
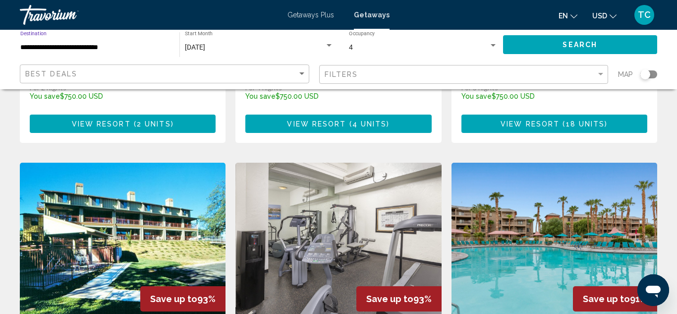
click at [327, 46] on div "Search widget" at bounding box center [329, 45] width 5 height 2
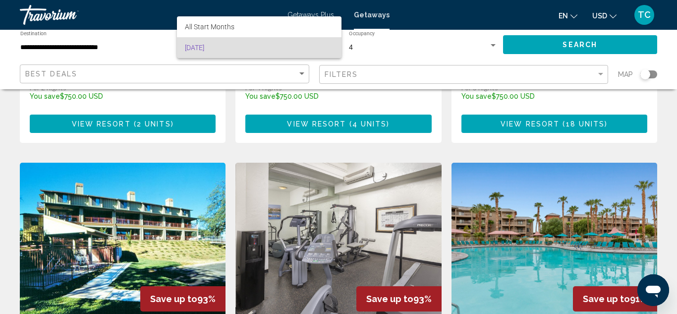
click at [371, 13] on div at bounding box center [338, 157] width 677 height 314
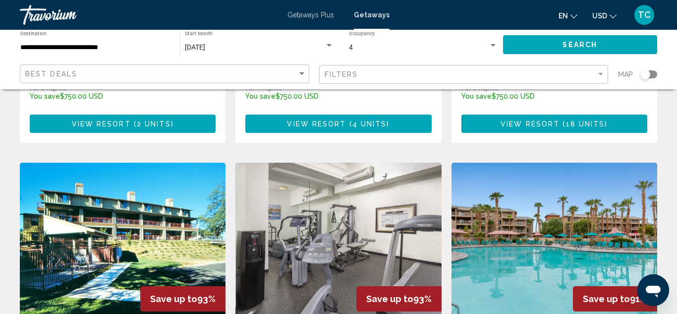
click at [371, 13] on span "Getaways" at bounding box center [372, 15] width 36 height 8
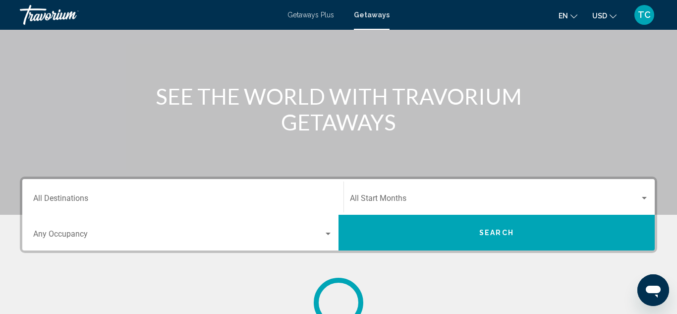
scroll to position [86, 0]
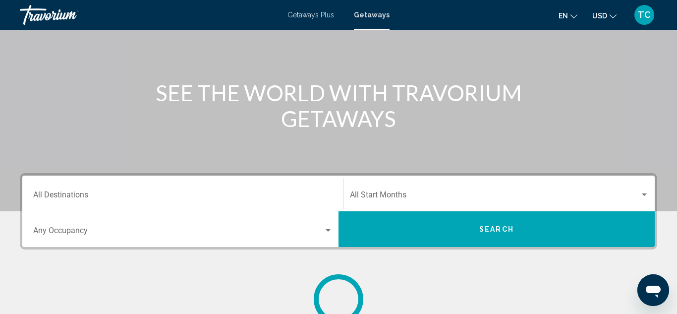
click at [80, 190] on div "Destination All Destinations" at bounding box center [182, 193] width 299 height 31
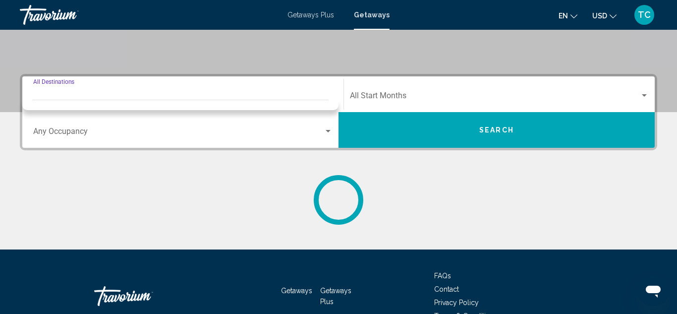
scroll to position [183, 0]
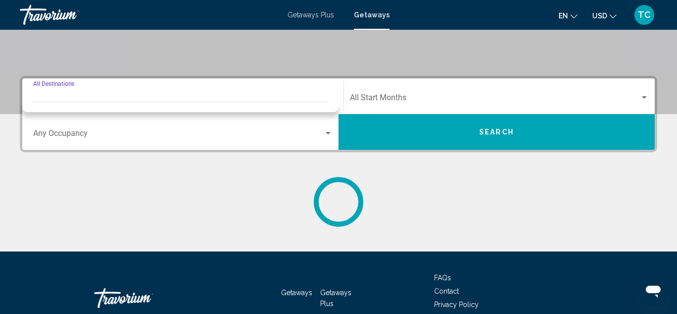
click at [329, 132] on div "Search widget" at bounding box center [328, 133] width 5 height 2
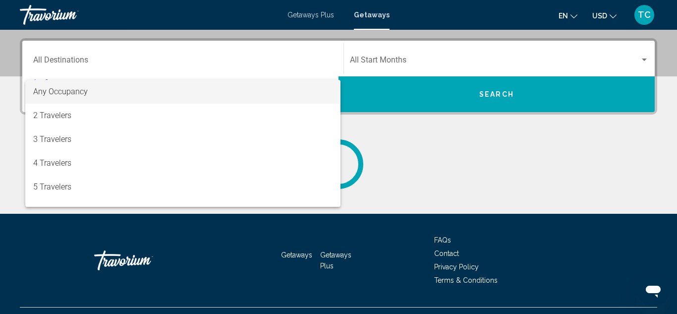
scroll to position [227, 0]
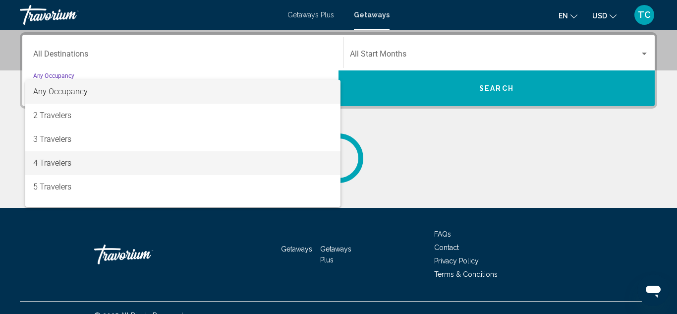
click at [247, 162] on span "4 Travelers" at bounding box center [182, 163] width 299 height 24
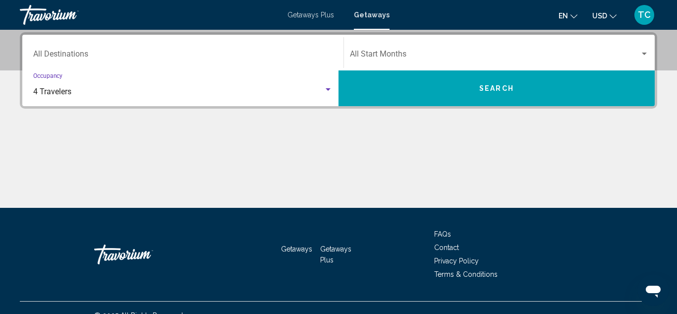
click at [99, 50] on div "Destination All Destinations" at bounding box center [182, 52] width 299 height 31
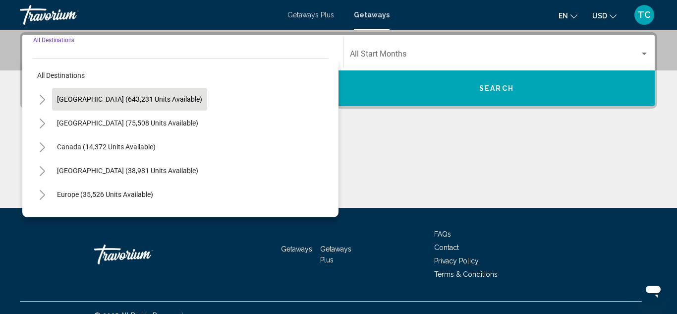
click at [103, 96] on span "[GEOGRAPHIC_DATA] (643,231 units available)" at bounding box center [129, 99] width 145 height 8
type input "**********"
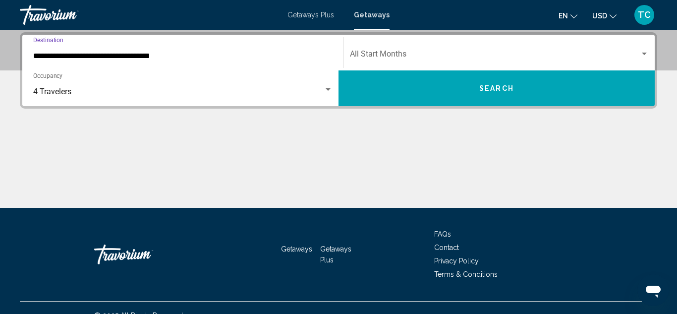
click at [643, 55] on div "Search widget" at bounding box center [644, 54] width 5 height 2
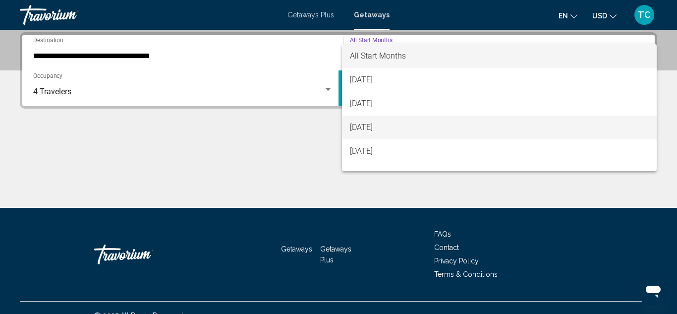
click at [598, 126] on span "[DATE]" at bounding box center [499, 127] width 299 height 24
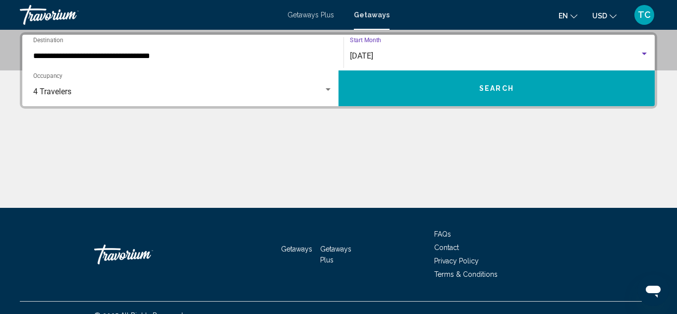
click at [566, 96] on button "Search" at bounding box center [497, 88] width 316 height 36
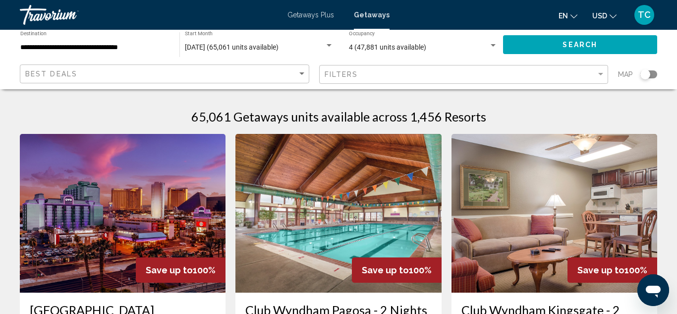
click at [59, 46] on input "**********" at bounding box center [94, 48] width 149 height 8
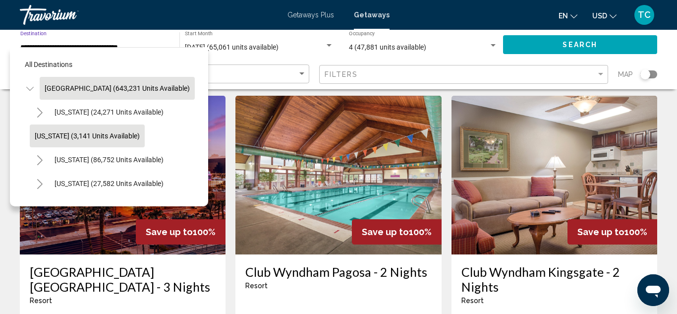
scroll to position [40, 0]
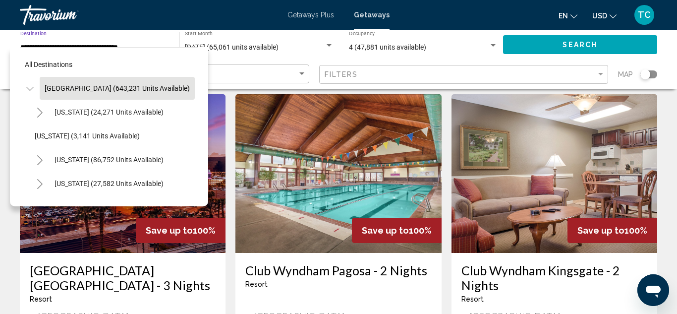
click at [34, 88] on button "Toggle United States (643,231 units available)" at bounding box center [30, 88] width 20 height 20
click at [28, 87] on icon "Toggle United States (643,231 units available)" at bounding box center [29, 89] width 7 height 10
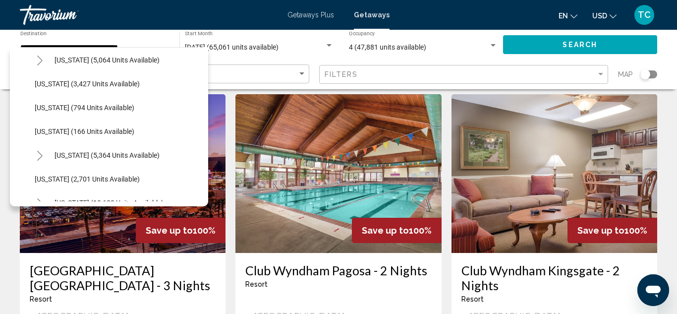
scroll to position [476, 0]
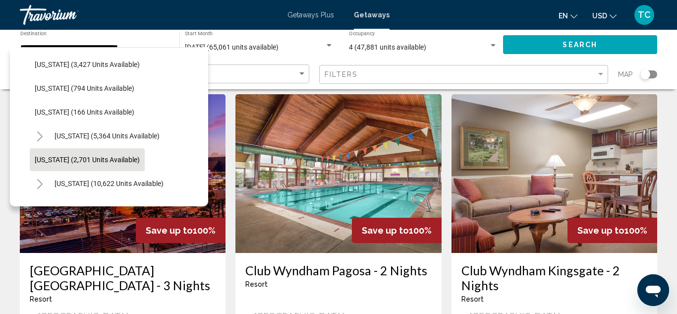
click at [82, 160] on span "[US_STATE] (2,701 units available)" at bounding box center [87, 160] width 105 height 8
type input "**********"
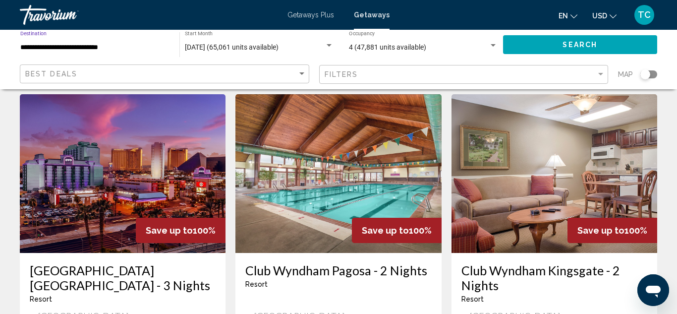
click at [615, 43] on button "Search" at bounding box center [580, 44] width 155 height 18
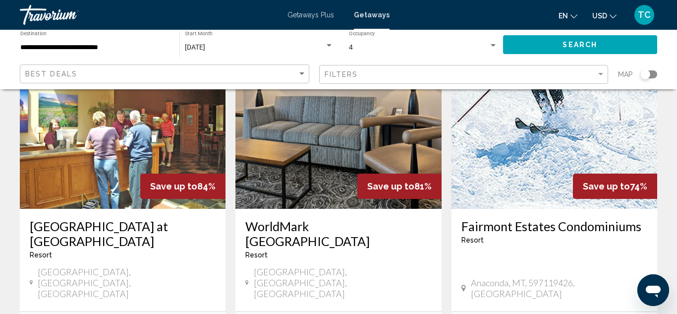
scroll to position [1209, 0]
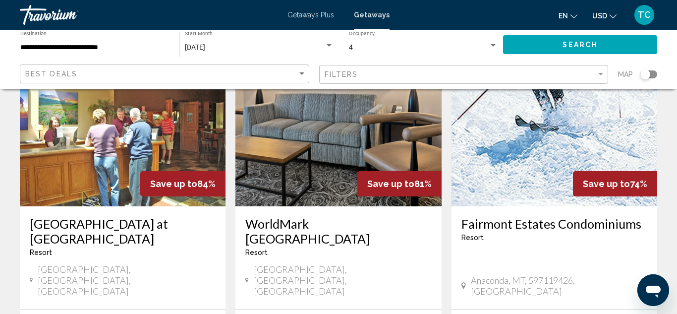
click at [125, 48] on input "**********" at bounding box center [94, 48] width 149 height 8
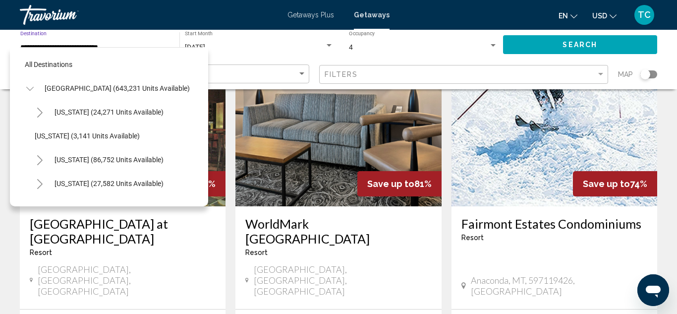
scroll to position [511, 0]
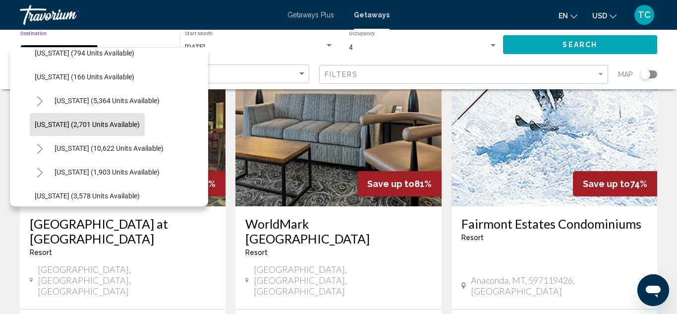
click at [42, 144] on icon "Toggle Nevada (10,622 units available)" at bounding box center [39, 149] width 7 height 10
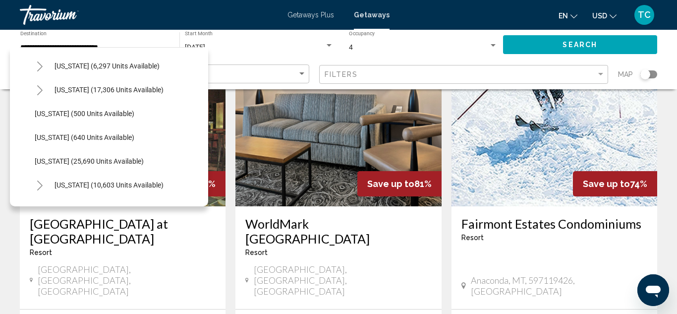
scroll to position [690, 0]
click at [48, 162] on span "[US_STATE] (25,690 units available)" at bounding box center [89, 160] width 109 height 8
type input "**********"
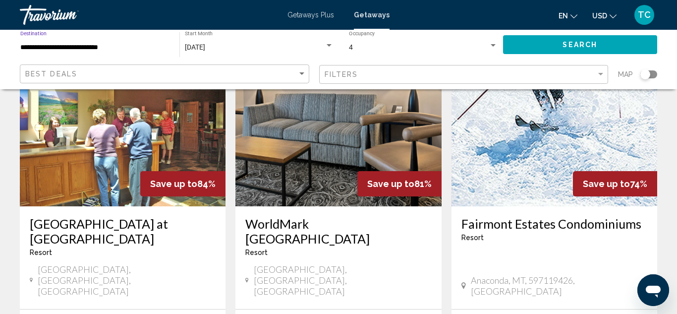
click at [633, 45] on button "Search" at bounding box center [580, 44] width 155 height 18
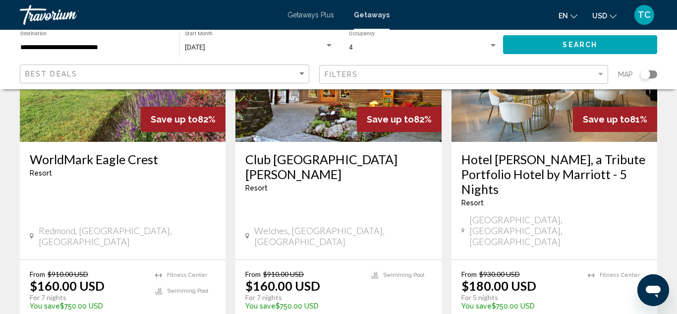
scroll to position [1309, 0]
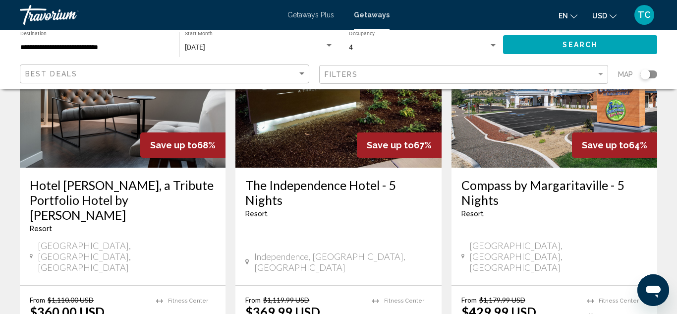
scroll to position [1269, 0]
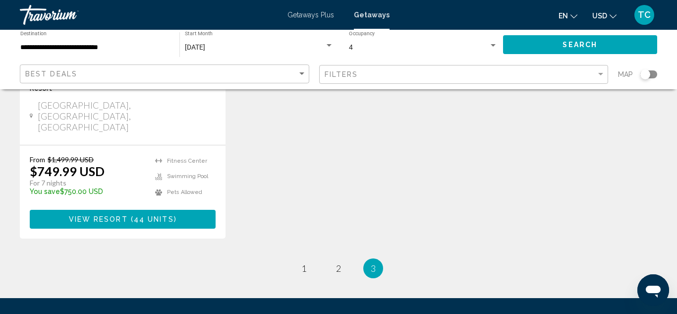
scroll to position [615, 0]
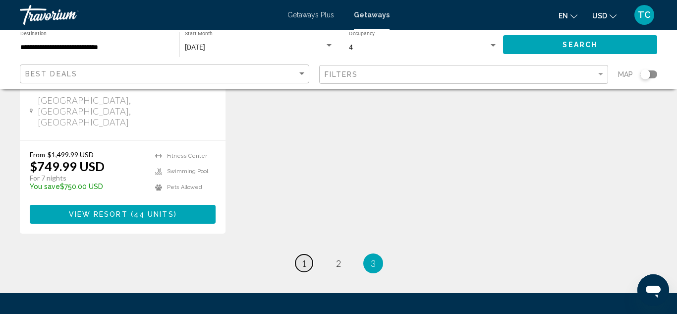
click at [306, 258] on span "1" at bounding box center [303, 263] width 5 height 11
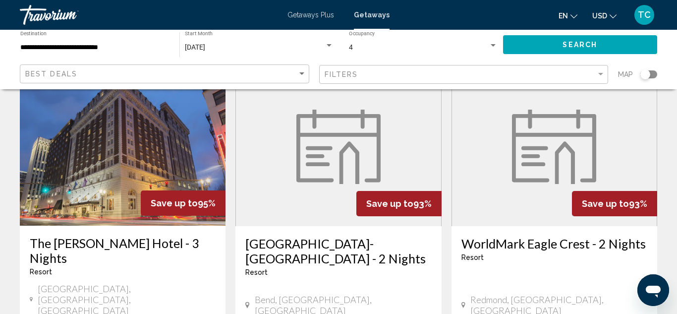
scroll to position [476, 0]
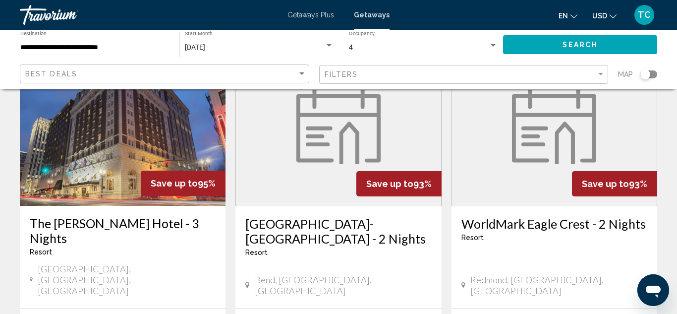
click at [312, 119] on img "Main content" at bounding box center [338, 127] width 84 height 74
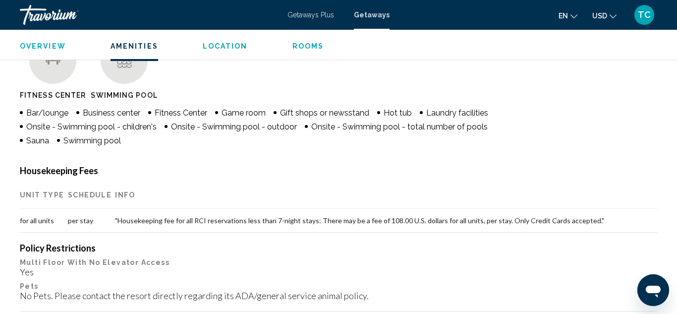
scroll to position [278, 0]
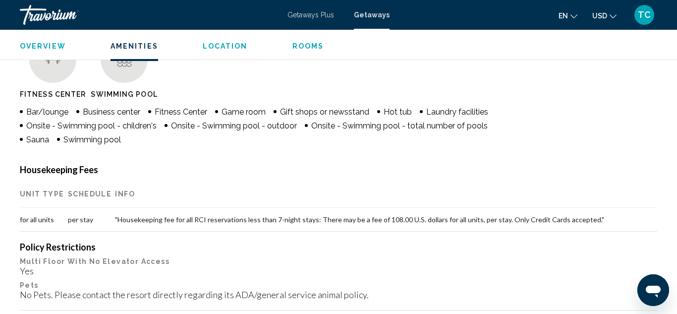
click at [307, 48] on span "Rooms" at bounding box center [308, 46] width 32 height 8
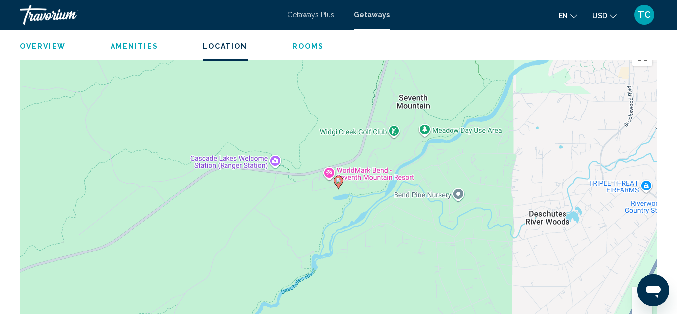
scroll to position [763, 0]
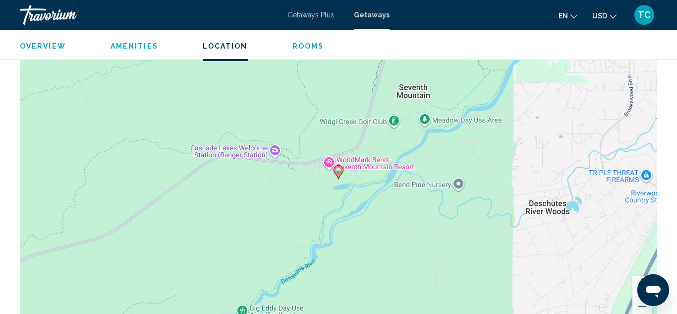
click at [383, 16] on span "Getaways" at bounding box center [372, 15] width 36 height 8
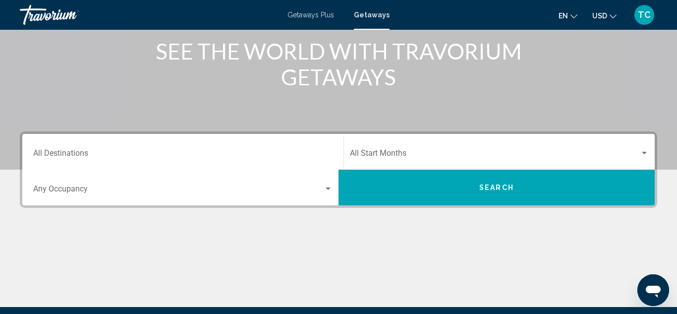
scroll to position [129, 0]
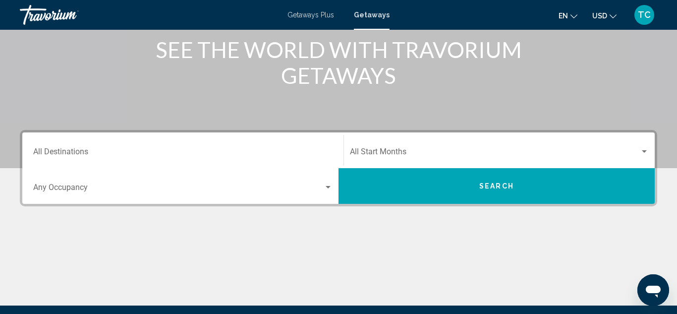
click at [92, 151] on input "Destination All Destinations" at bounding box center [182, 153] width 299 height 9
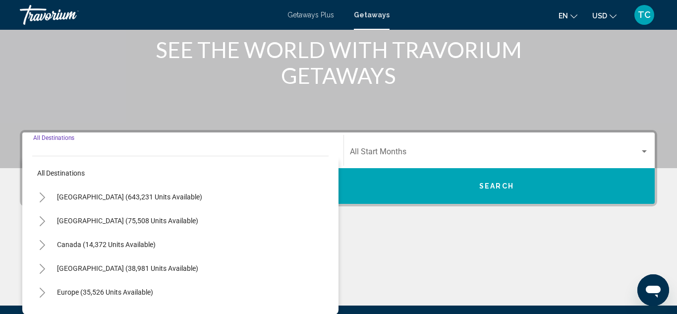
scroll to position [227, 0]
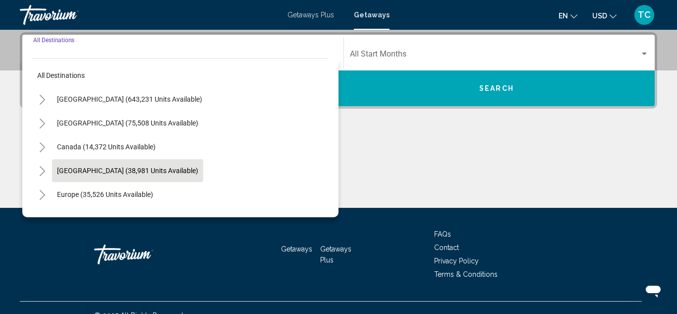
click at [125, 171] on span "[GEOGRAPHIC_DATA] (38,981 units available)" at bounding box center [127, 171] width 141 height 8
type input "**********"
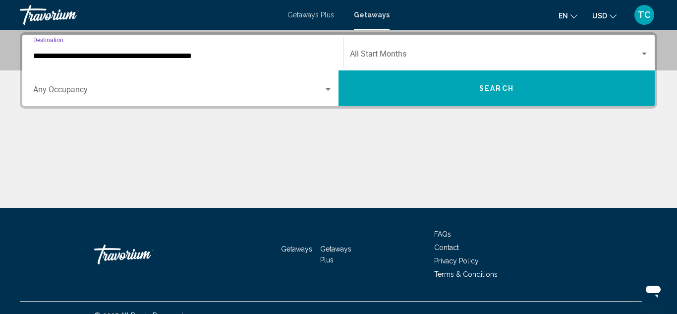
click at [332, 86] on div "Search widget" at bounding box center [328, 90] width 9 height 8
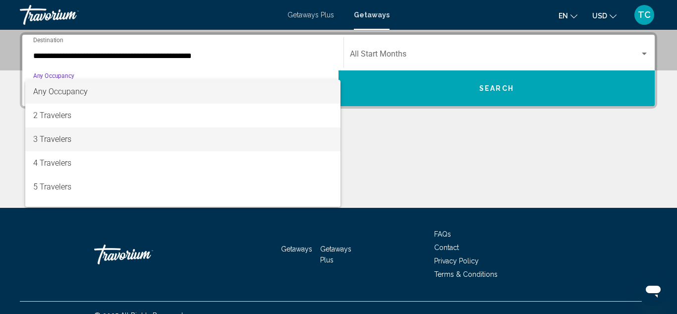
click at [262, 149] on span "3 Travelers" at bounding box center [182, 139] width 299 height 24
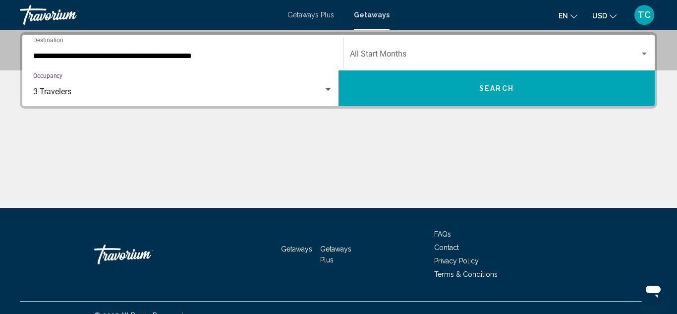
click at [642, 55] on div "Search widget" at bounding box center [644, 54] width 5 height 2
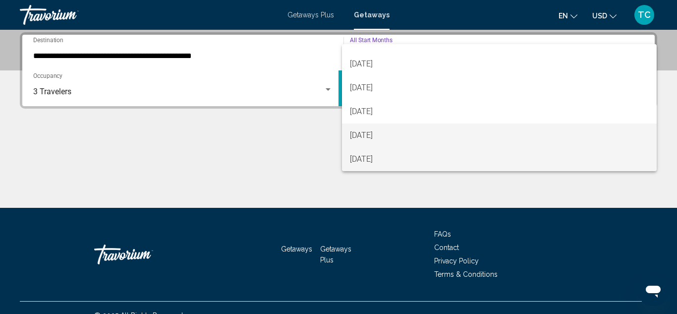
scroll to position [63, 0]
click at [507, 141] on span "[DATE]" at bounding box center [499, 135] width 299 height 24
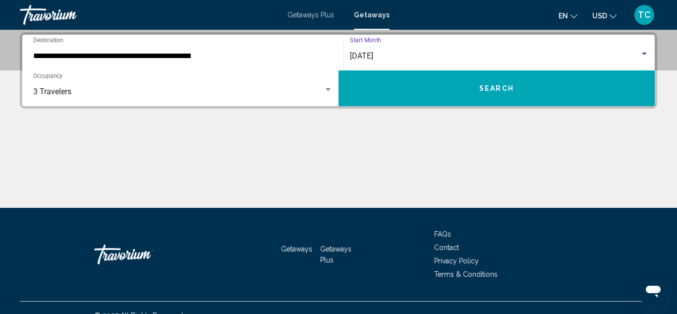
click at [527, 84] on button "Search" at bounding box center [497, 88] width 316 height 36
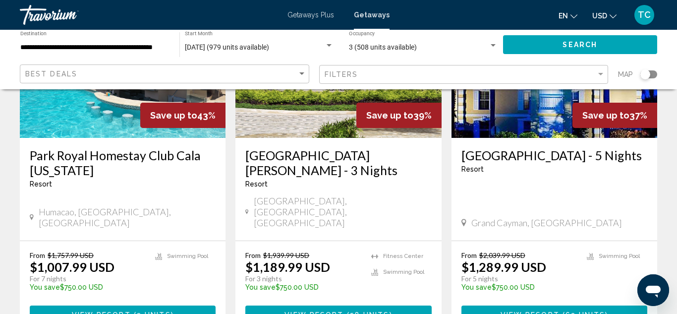
scroll to position [1249, 0]
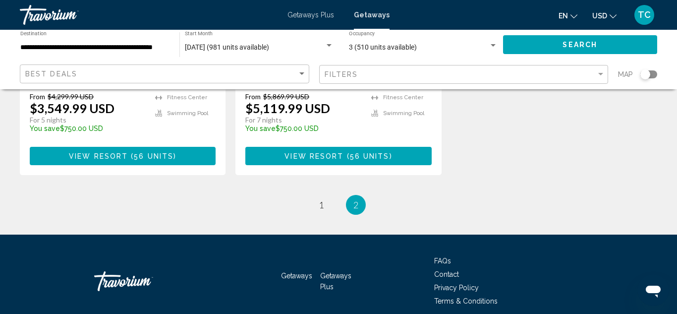
scroll to position [1039, 0]
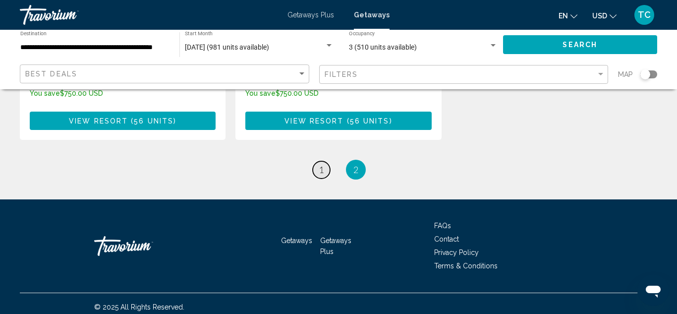
click at [321, 164] on span "1" at bounding box center [321, 169] width 5 height 11
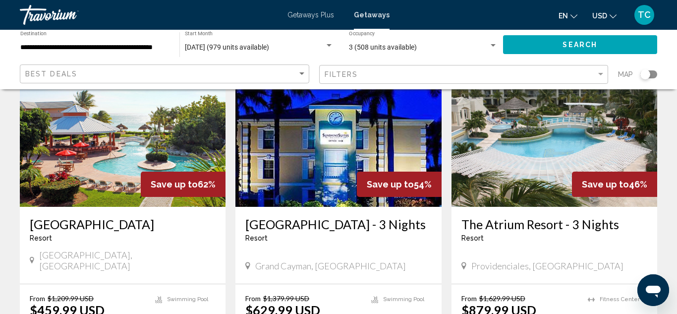
scroll to position [833, 0]
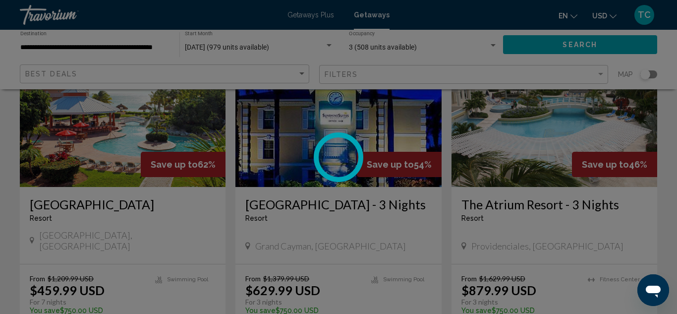
scroll to position [109, 0]
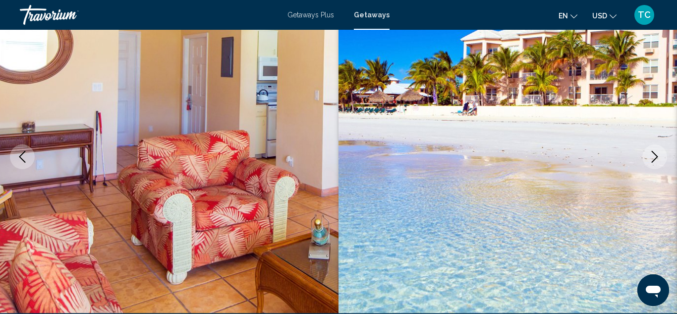
click at [644, 157] on button "Next image" at bounding box center [654, 156] width 25 height 25
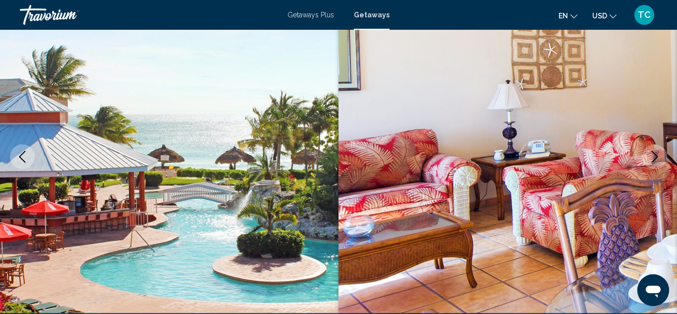
click at [644, 157] on button "Next image" at bounding box center [654, 156] width 25 height 25
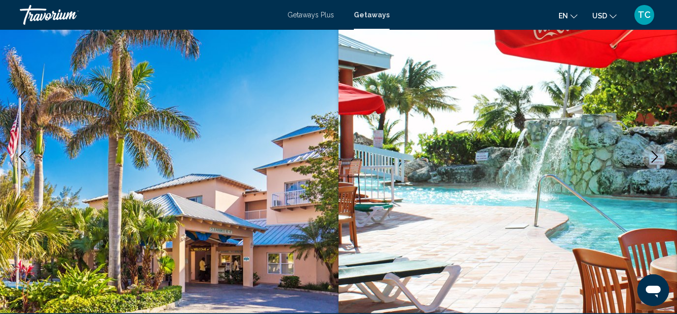
click at [644, 157] on button "Next image" at bounding box center [654, 156] width 25 height 25
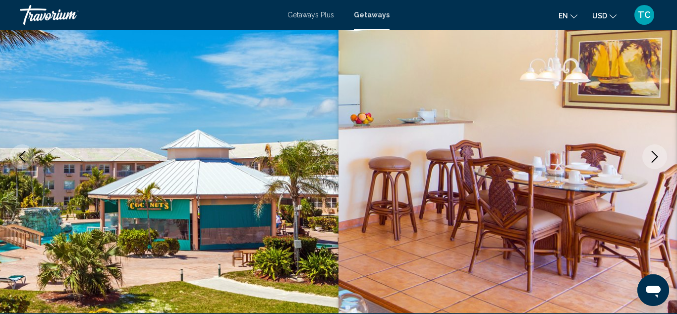
click at [644, 157] on button "Next image" at bounding box center [654, 156] width 25 height 25
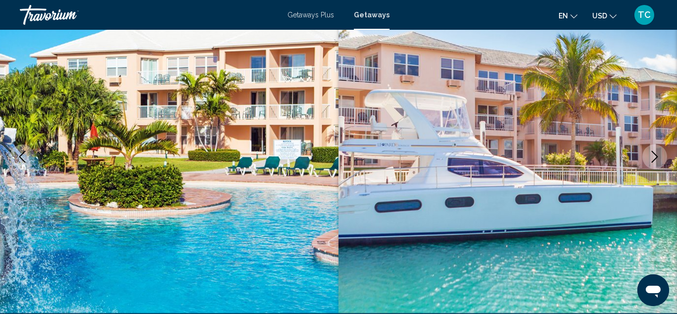
click at [644, 157] on button "Next image" at bounding box center [654, 156] width 25 height 25
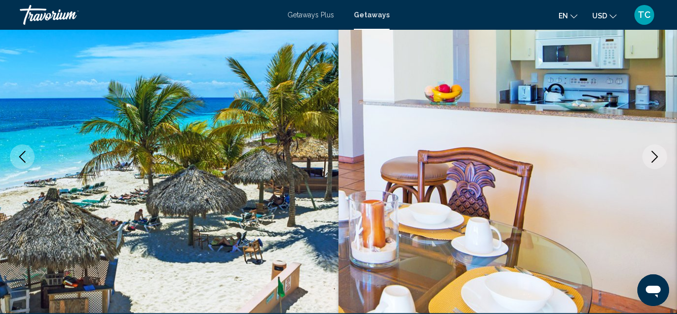
click at [644, 157] on button "Next image" at bounding box center [654, 156] width 25 height 25
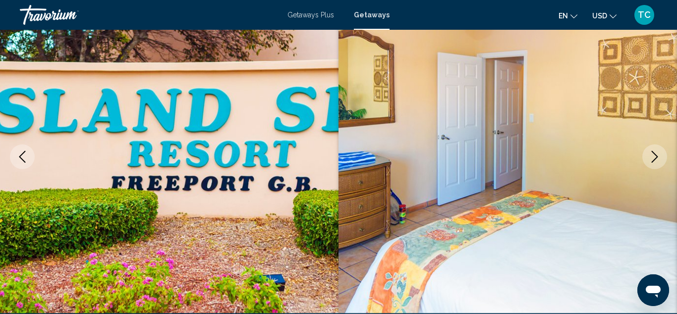
click at [644, 157] on button "Next image" at bounding box center [654, 156] width 25 height 25
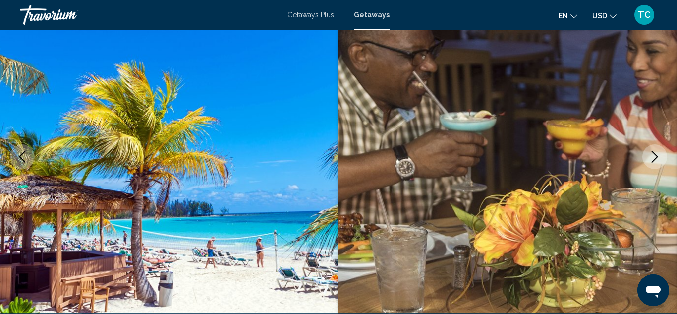
click at [644, 157] on button "Next image" at bounding box center [654, 156] width 25 height 25
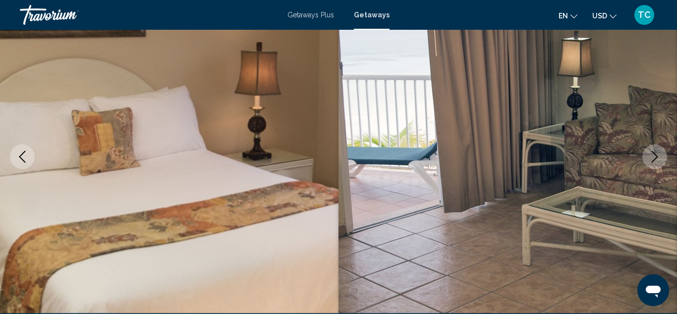
click at [644, 157] on button "Next image" at bounding box center [654, 156] width 25 height 25
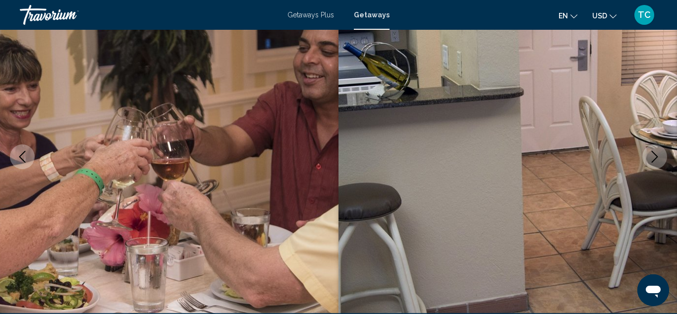
click at [644, 157] on button "Next image" at bounding box center [654, 156] width 25 height 25
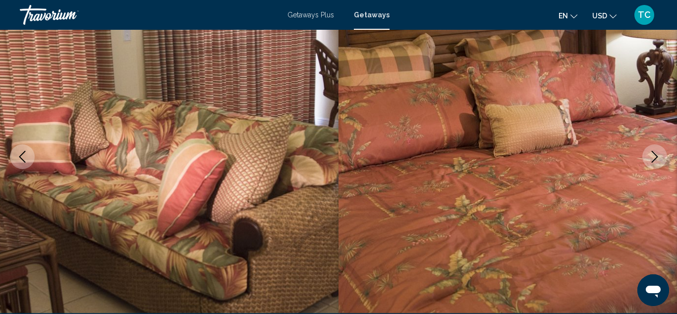
click at [644, 157] on button "Next image" at bounding box center [654, 156] width 25 height 25
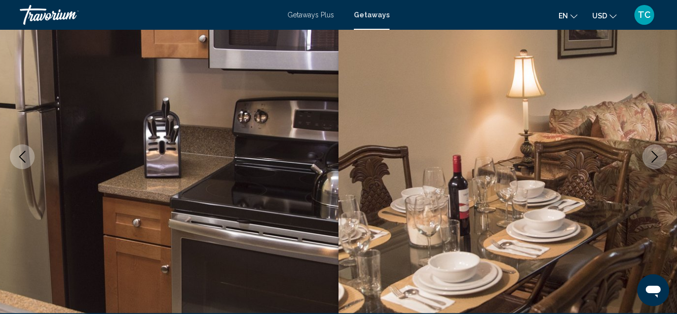
click at [644, 157] on button "Next image" at bounding box center [654, 156] width 25 height 25
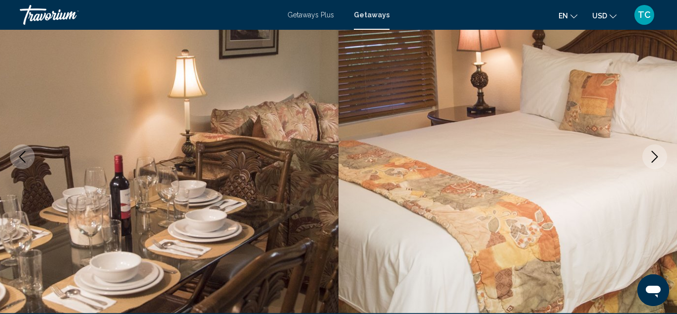
click at [644, 157] on button "Next image" at bounding box center [654, 156] width 25 height 25
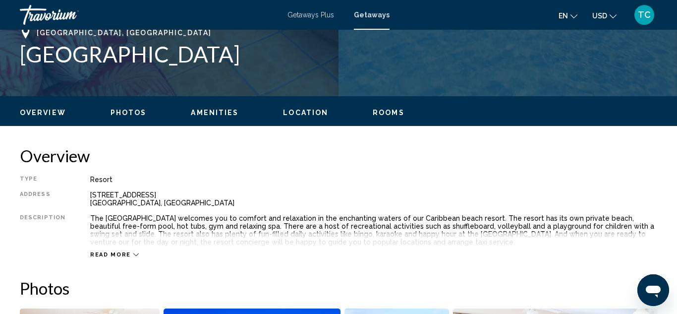
scroll to position [406, 0]
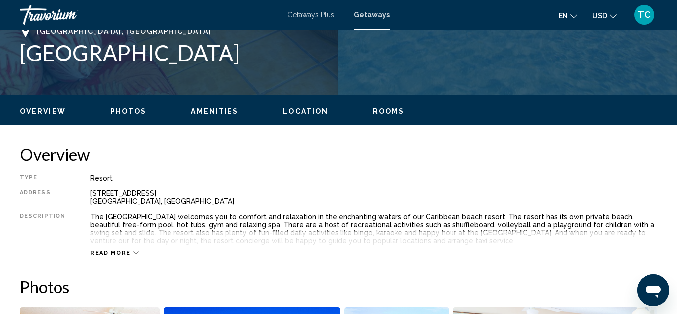
click at [133, 252] on icon "Main content" at bounding box center [135, 252] width 5 height 5
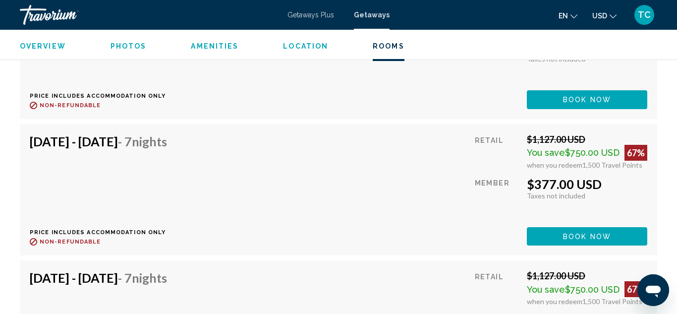
scroll to position [2369, 0]
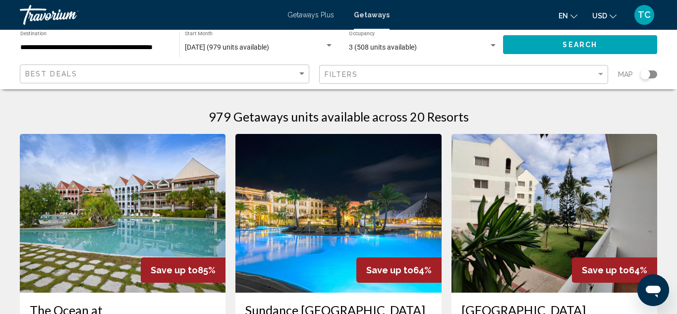
click at [645, 13] on span "TC" at bounding box center [644, 15] width 13 height 10
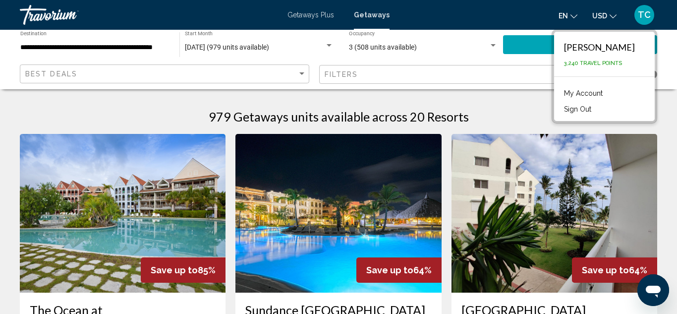
click at [620, 49] on div "[PERSON_NAME]" at bounding box center [599, 47] width 71 height 11
click at [577, 93] on link "My Account" at bounding box center [583, 93] width 49 height 13
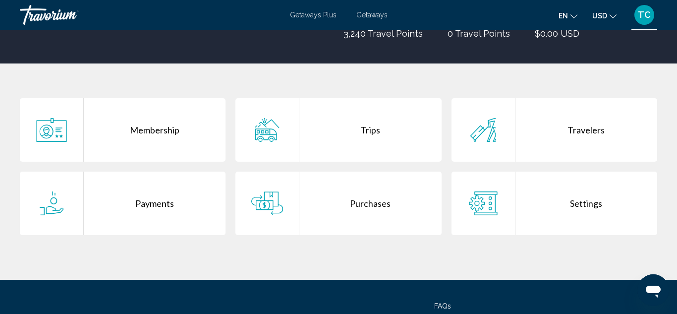
scroll to position [158, 0]
click at [155, 131] on div "Membership" at bounding box center [155, 129] width 142 height 63
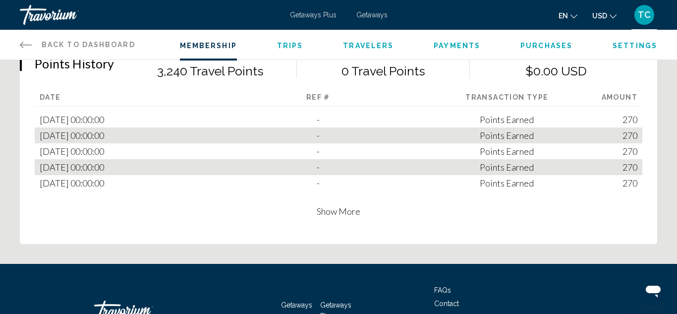
scroll to position [711, 0]
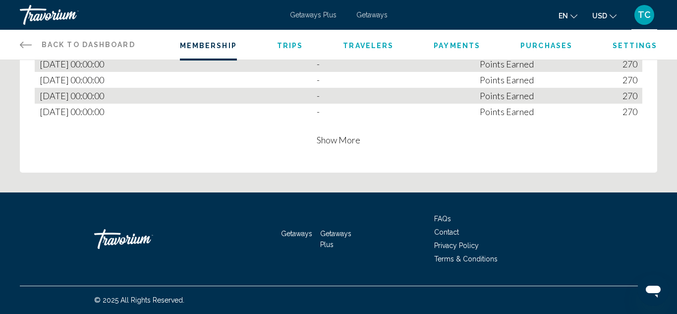
click at [99, 39] on link "Back to Dashboard Dashboard" at bounding box center [77, 45] width 115 height 30
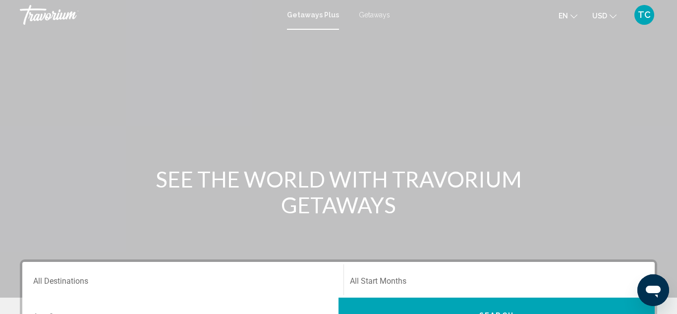
click at [54, 14] on div "Travorium" at bounding box center [69, 15] width 99 height 20
click at [321, 16] on span "Getaways Plus" at bounding box center [311, 15] width 47 height 8
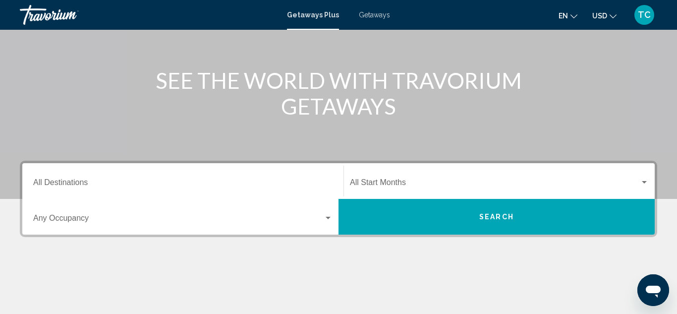
scroll to position [109, 0]
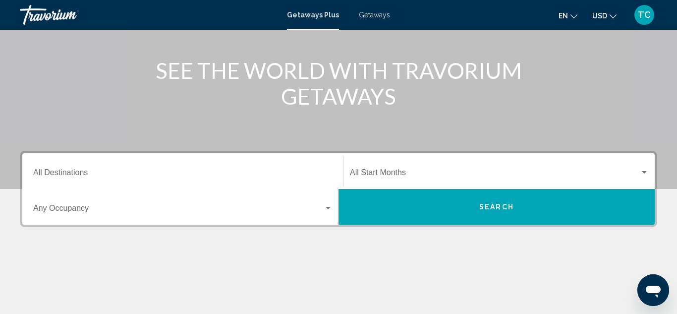
click at [205, 159] on div "Destination All Destinations" at bounding box center [182, 171] width 299 height 31
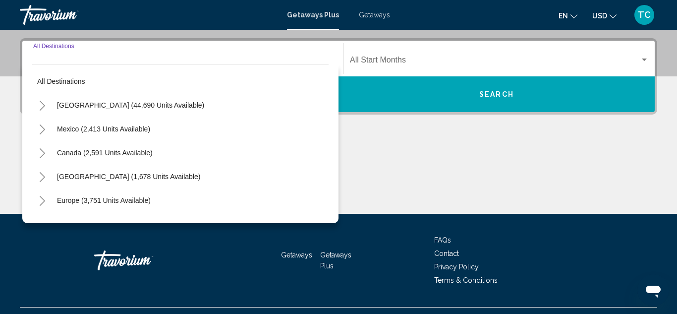
scroll to position [227, 0]
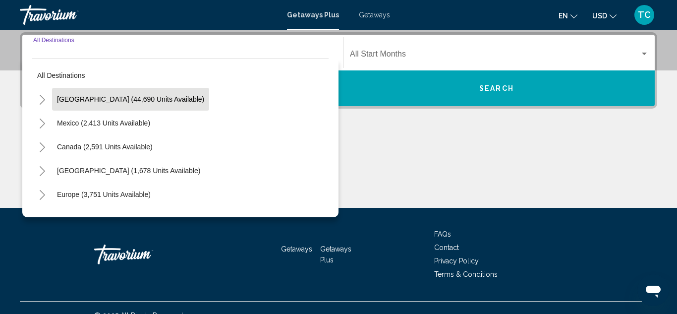
click at [150, 101] on span "[GEOGRAPHIC_DATA] (44,690 units available)" at bounding box center [130, 99] width 147 height 8
type input "**********"
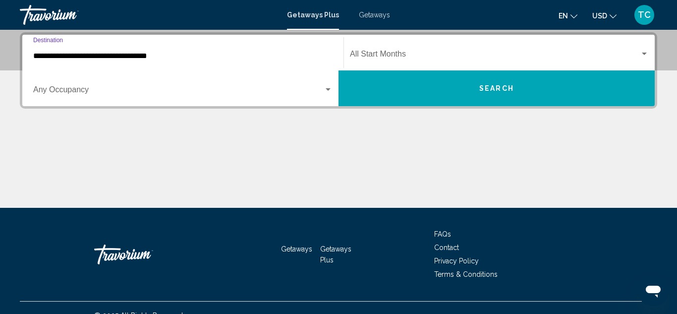
click at [329, 91] on div "Search widget" at bounding box center [328, 90] width 9 height 8
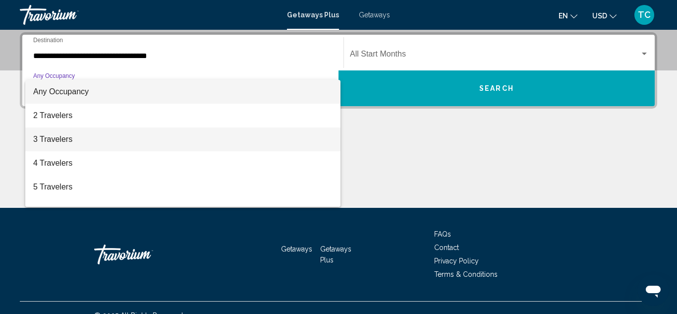
click at [325, 132] on span "3 Travelers" at bounding box center [182, 139] width 299 height 24
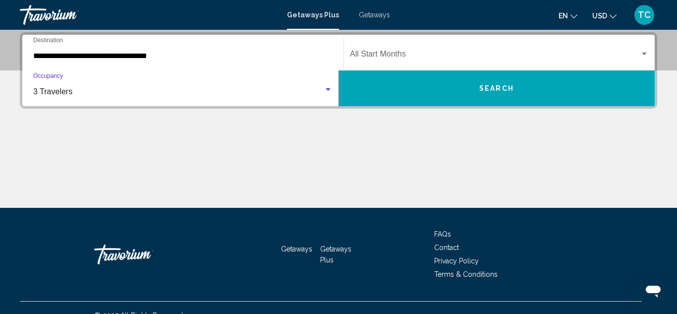
click at [647, 53] on div "Search widget" at bounding box center [644, 54] width 9 height 8
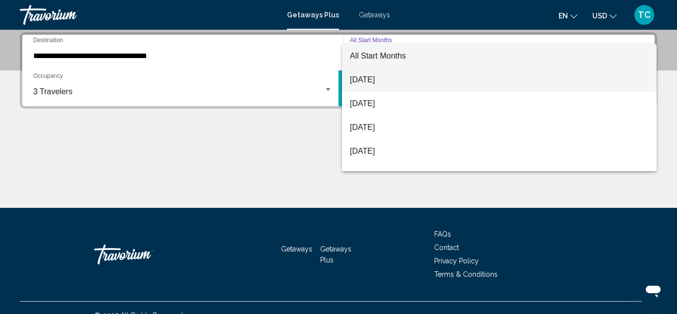
click at [572, 78] on span "[DATE]" at bounding box center [499, 80] width 299 height 24
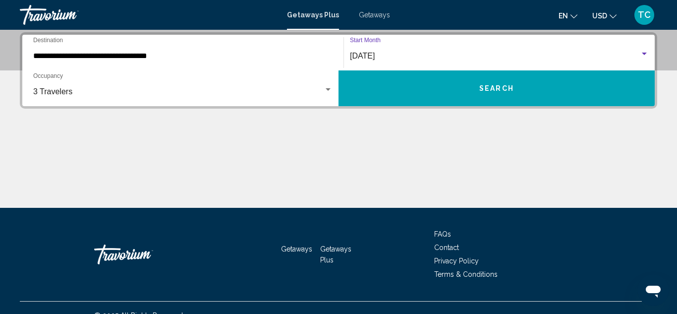
click at [548, 107] on div "**********" at bounding box center [338, 70] width 637 height 76
click at [539, 95] on button "Search" at bounding box center [497, 88] width 316 height 36
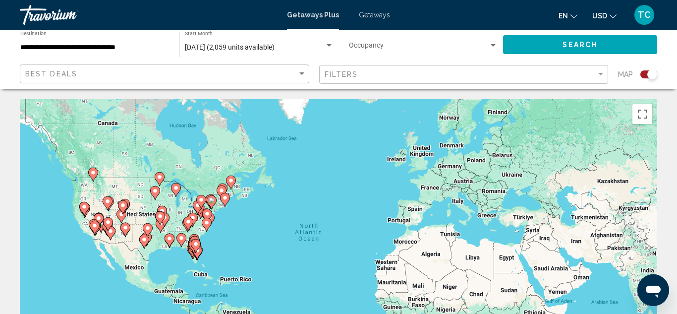
click at [644, 74] on div "Search widget" at bounding box center [648, 74] width 17 height 8
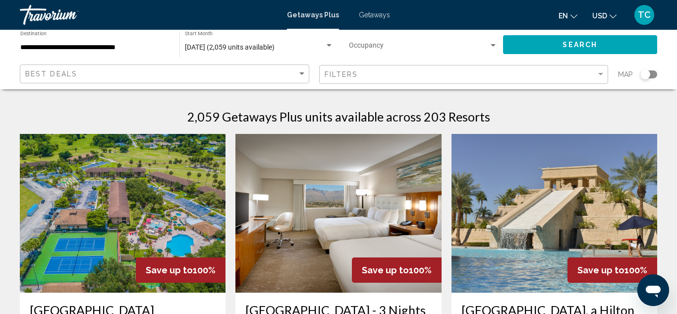
click at [120, 53] on div "**********" at bounding box center [94, 44] width 149 height 27
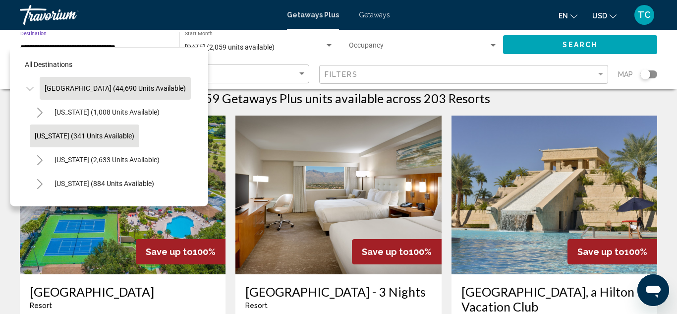
scroll to position [20, 0]
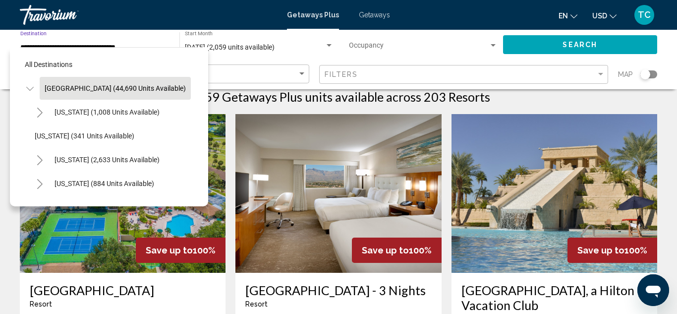
click at [26, 89] on icon "Toggle United States (44,690 units available)" at bounding box center [29, 89] width 7 height 10
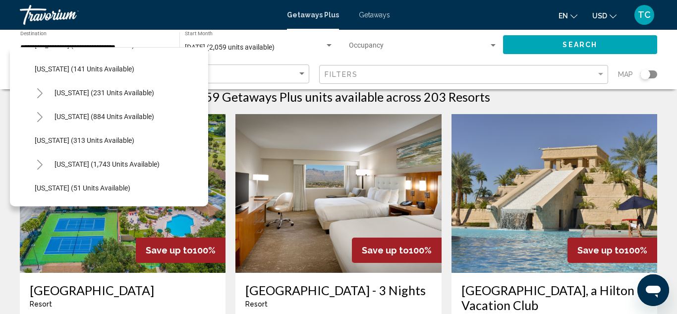
scroll to position [654, 0]
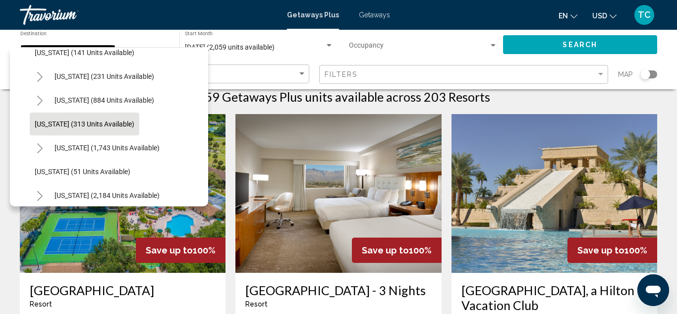
click at [115, 122] on span "Oregon (313 units available)" at bounding box center [85, 124] width 100 height 8
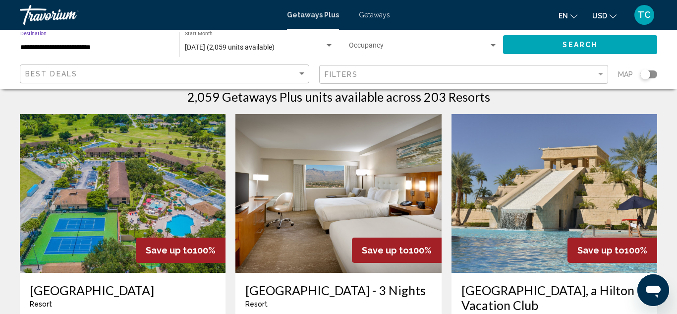
click at [573, 44] on span "Search" at bounding box center [580, 45] width 35 height 8
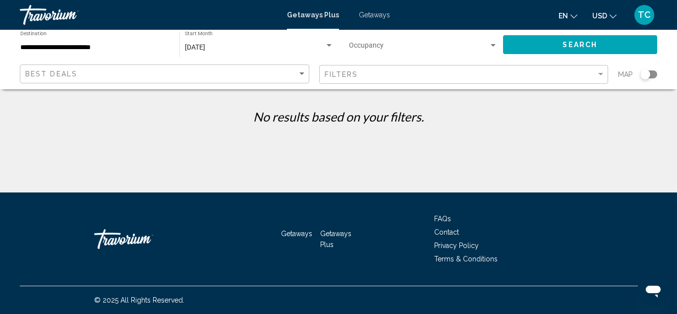
click at [495, 45] on div "Search widget" at bounding box center [493, 45] width 5 height 2
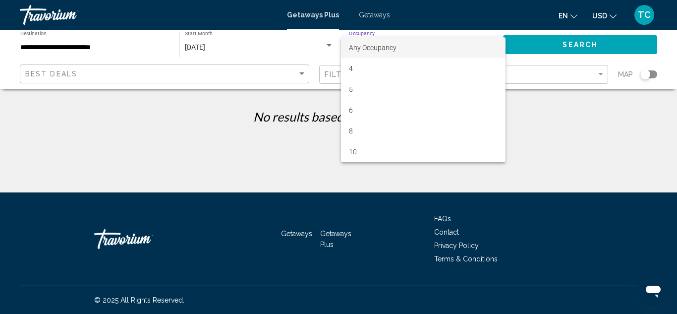
click at [381, 45] on span "Any Occupancy" at bounding box center [373, 48] width 48 height 8
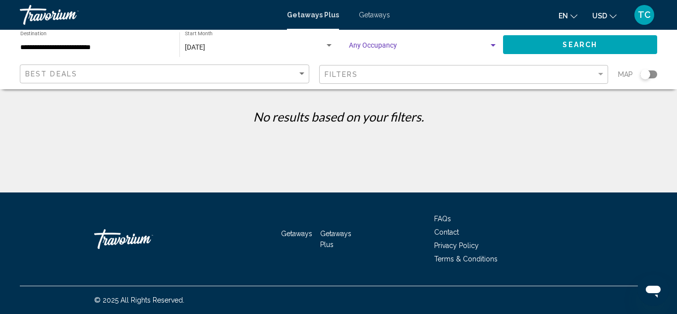
click at [572, 38] on button "Search" at bounding box center [580, 44] width 155 height 18
click at [112, 51] on input "**********" at bounding box center [94, 48] width 149 height 8
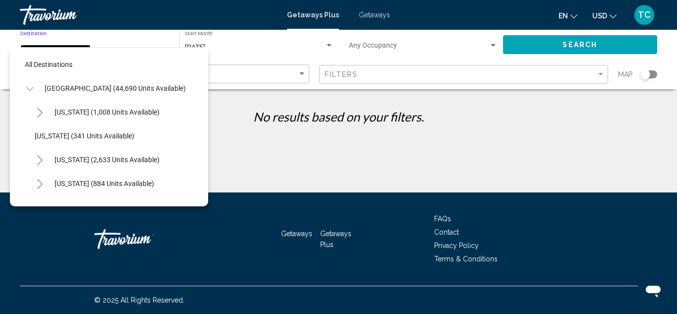
scroll to position [654, 0]
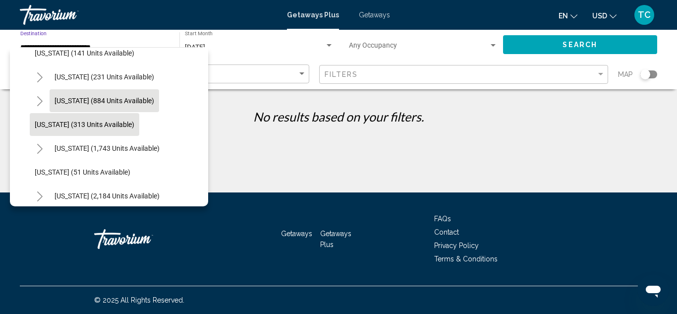
click at [107, 100] on span "North Carolina (884 units available)" at bounding box center [105, 101] width 100 height 8
type input "**********"
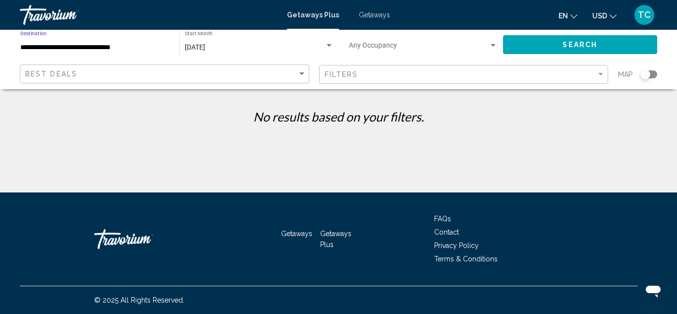
click at [129, 56] on div "**********" at bounding box center [94, 44] width 149 height 27
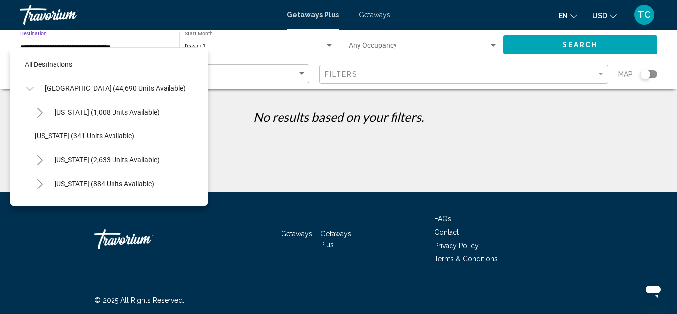
scroll to position [630, 0]
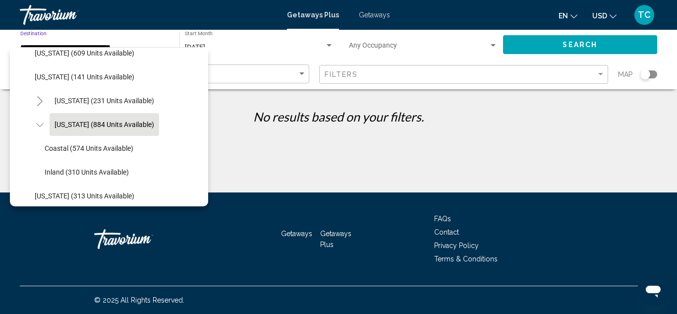
click at [39, 124] on icon "Toggle North Carolina (884 units available)" at bounding box center [39, 125] width 7 height 10
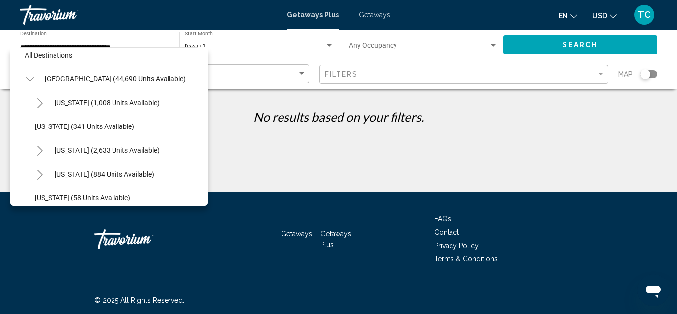
scroll to position [0, 0]
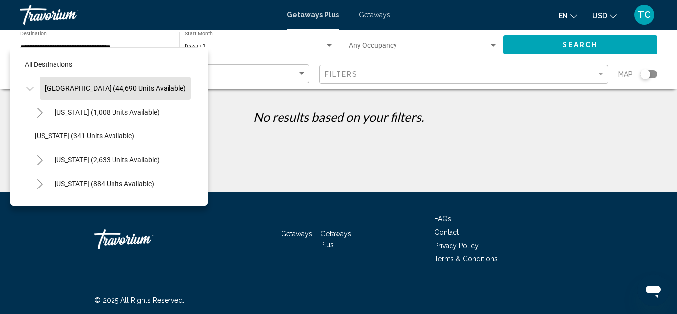
click at [66, 85] on span "[GEOGRAPHIC_DATA] (44,690 units available)" at bounding box center [115, 88] width 141 height 8
type input "**********"
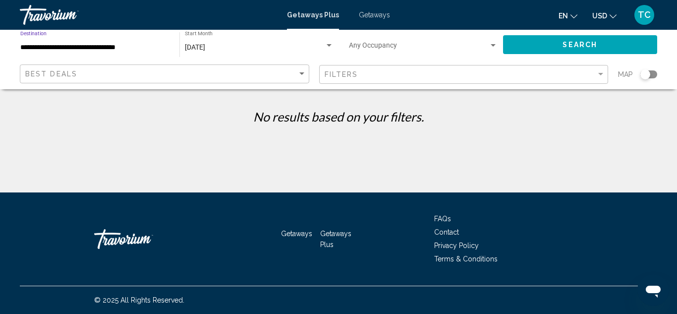
click at [616, 51] on button "Search" at bounding box center [580, 44] width 155 height 18
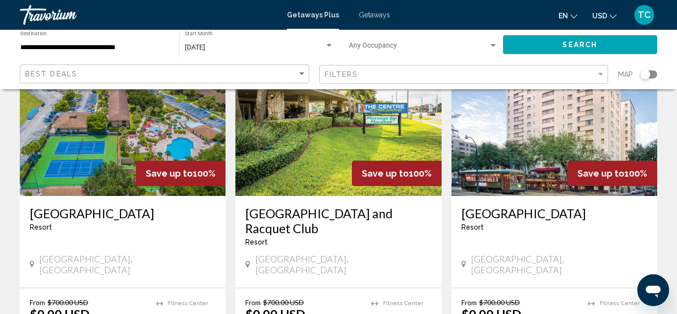
scroll to position [51, 0]
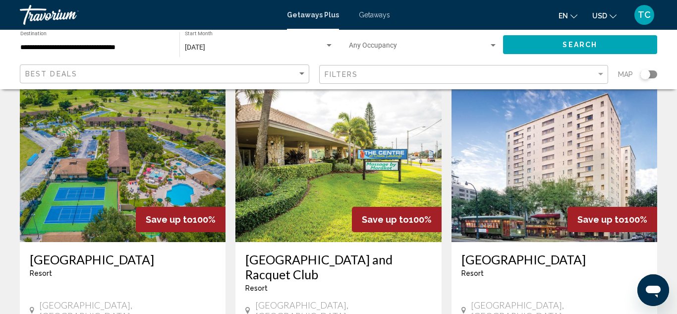
click at [657, 76] on div "Search widget" at bounding box center [645, 74] width 24 height 8
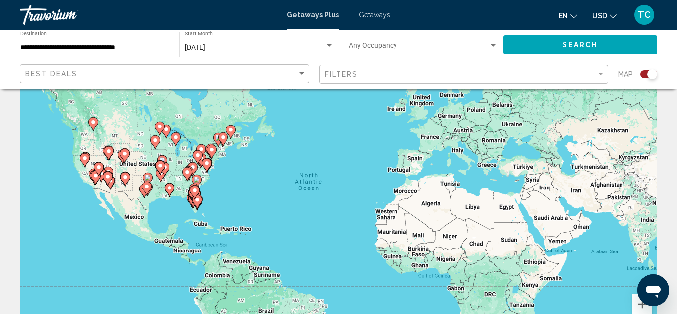
scroll to position [358, 0]
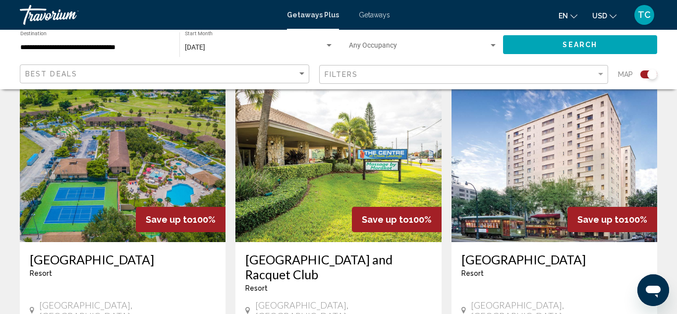
click at [649, 44] on button "Search" at bounding box center [580, 44] width 155 height 18
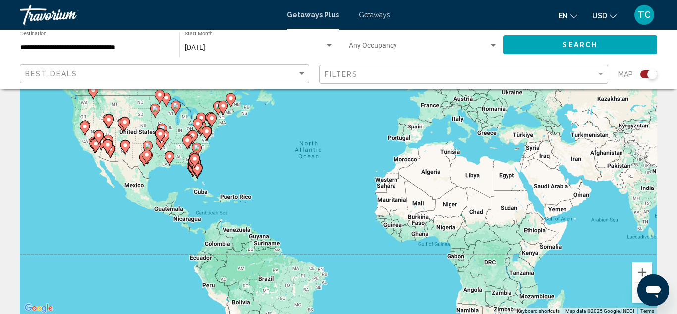
scroll to position [99, 0]
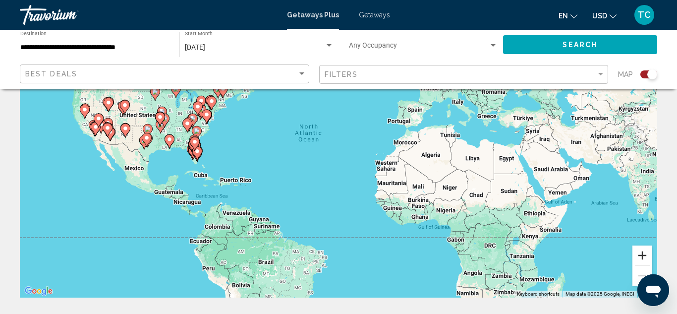
click at [641, 252] on button "Zoom in" at bounding box center [643, 255] width 20 height 20
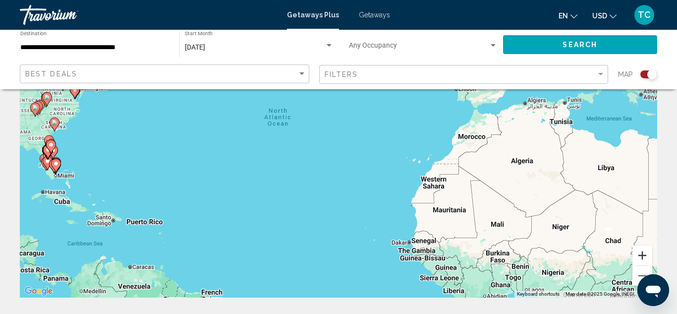
click at [641, 252] on button "Zoom in" at bounding box center [643, 255] width 20 height 20
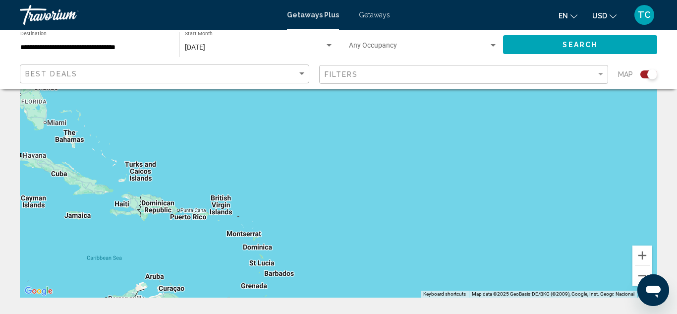
drag, startPoint x: 401, startPoint y: 242, endPoint x: 677, endPoint y: 161, distance: 287.8
click at [677, 161] on html "**********" at bounding box center [338, 58] width 677 height 314
click at [642, 270] on button "Zoom out" at bounding box center [643, 276] width 20 height 20
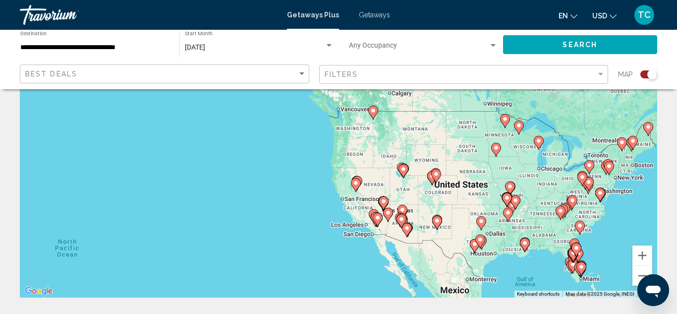
drag, startPoint x: 274, startPoint y: 191, endPoint x: 677, endPoint y: 337, distance: 428.2
click at [677, 215] on html "**********" at bounding box center [338, 58] width 677 height 314
click at [372, 112] on image "Main content" at bounding box center [373, 111] width 6 height 6
type input "**********"
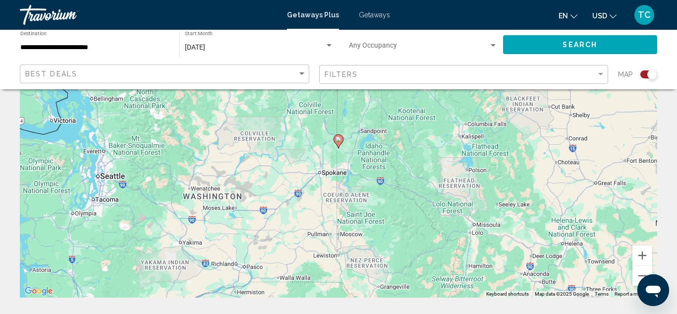
click at [340, 147] on gmp-advanced-marker "Main content" at bounding box center [339, 141] width 10 height 15
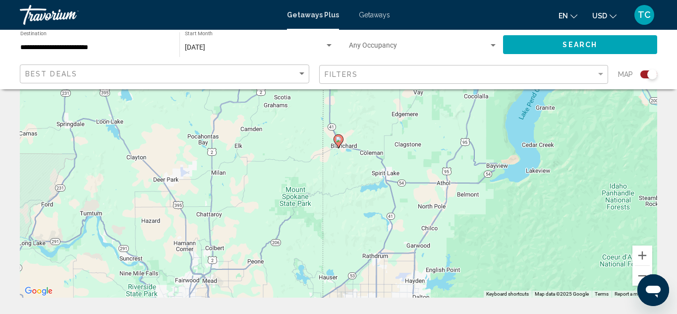
click at [339, 143] on icon "Main content" at bounding box center [338, 141] width 9 height 13
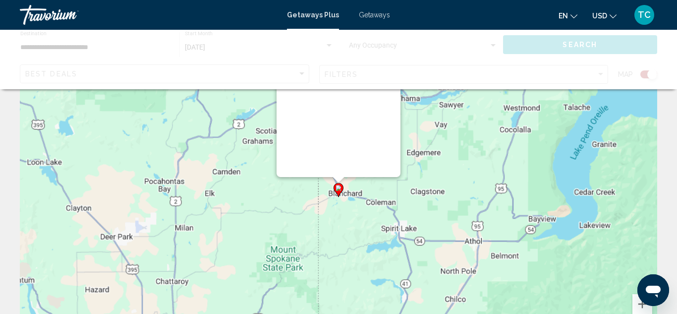
scroll to position [0, 0]
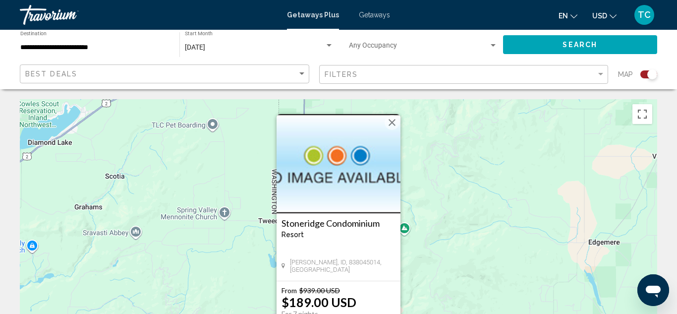
click at [320, 223] on h3 "Stoneridge Condominium" at bounding box center [339, 223] width 114 height 10
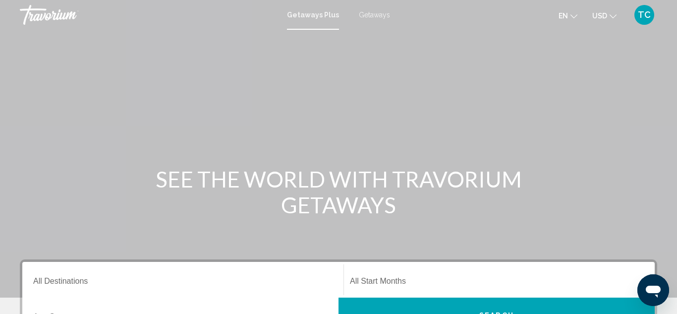
click at [148, 275] on div "Destination All Destinations" at bounding box center [182, 279] width 299 height 31
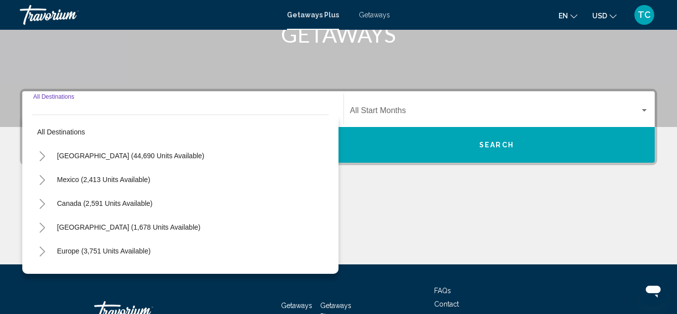
scroll to position [227, 0]
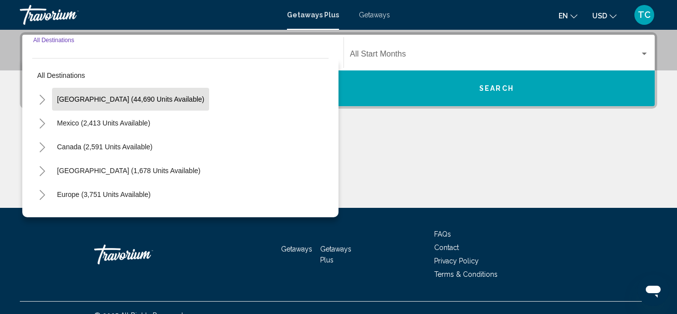
click at [116, 99] on span "[GEOGRAPHIC_DATA] (44,690 units available)" at bounding box center [130, 99] width 147 height 8
type input "**********"
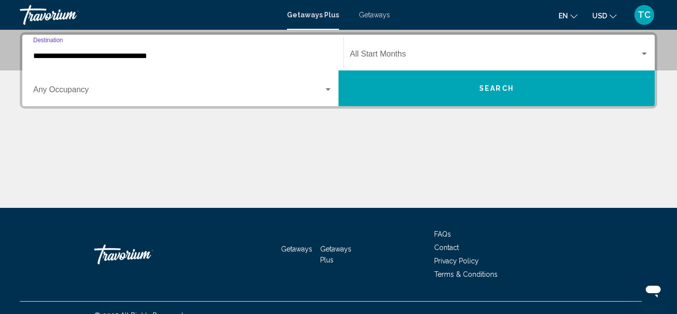
click at [331, 88] on div "Search widget" at bounding box center [328, 90] width 9 height 8
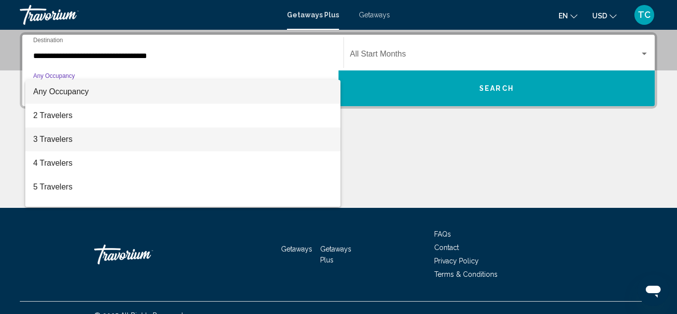
click at [276, 133] on span "3 Travelers" at bounding box center [182, 139] width 299 height 24
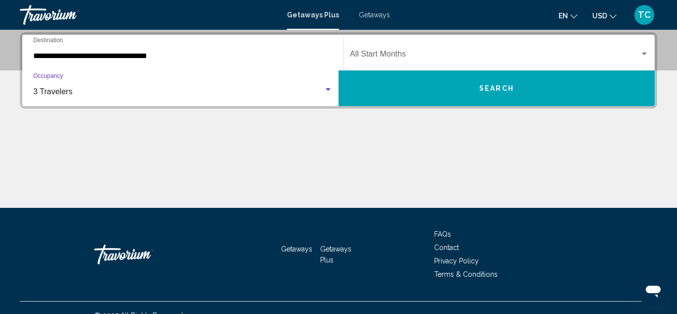
click at [619, 59] on span "Search widget" at bounding box center [495, 56] width 290 height 9
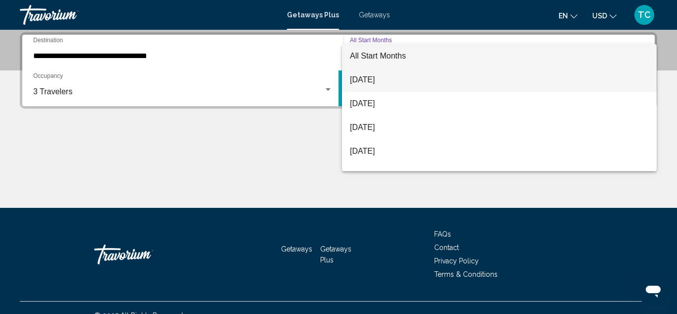
click at [454, 80] on span "[DATE]" at bounding box center [499, 80] width 299 height 24
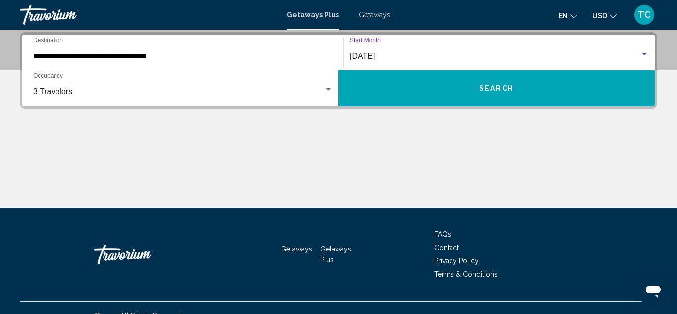
click at [503, 93] on button "Search" at bounding box center [497, 88] width 316 height 36
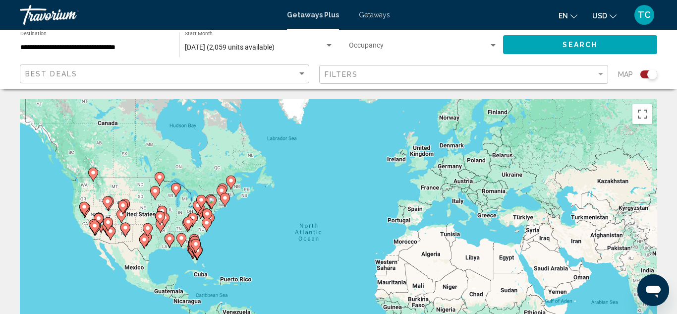
click at [148, 44] on input "**********" at bounding box center [94, 48] width 149 height 8
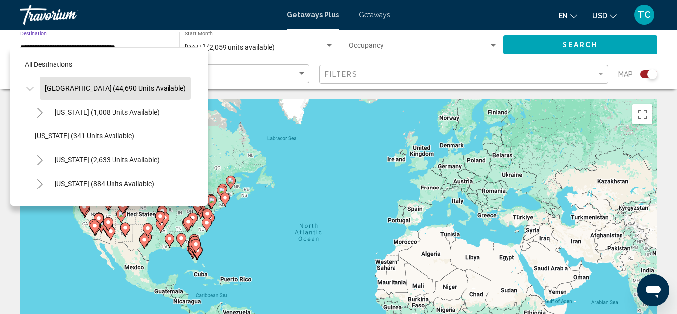
click at [27, 89] on icon "Toggle United States (44,690 units available)" at bounding box center [29, 89] width 7 height 10
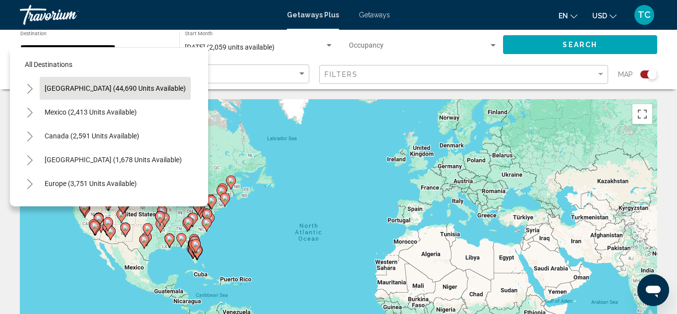
click at [27, 89] on icon "Toggle United States (44,690 units available)" at bounding box center [29, 89] width 7 height 10
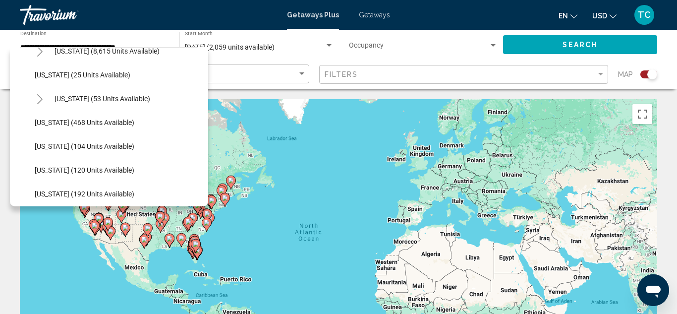
scroll to position [178, 0]
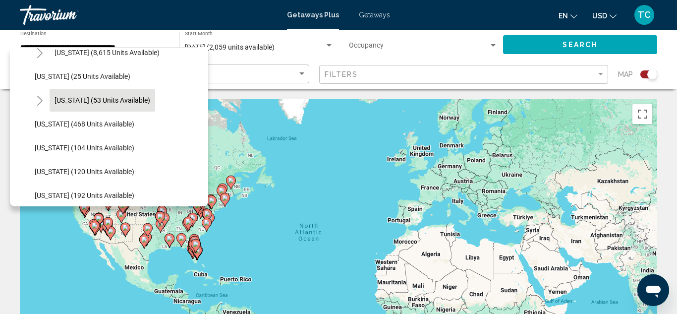
click at [59, 95] on button "Hawaii (53 units available)" at bounding box center [103, 100] width 106 height 23
type input "**********"
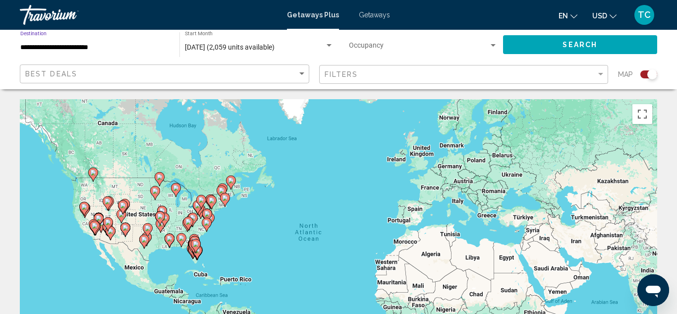
click at [632, 43] on button "Search" at bounding box center [580, 44] width 155 height 18
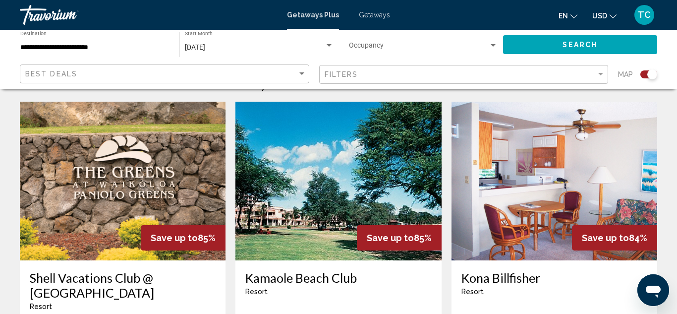
scroll to position [338, 0]
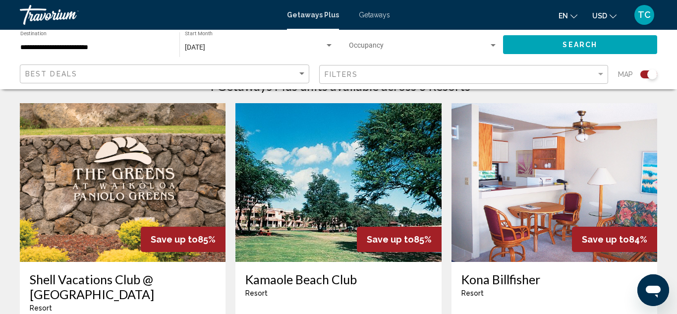
click at [161, 208] on img "Main content" at bounding box center [123, 182] width 206 height 159
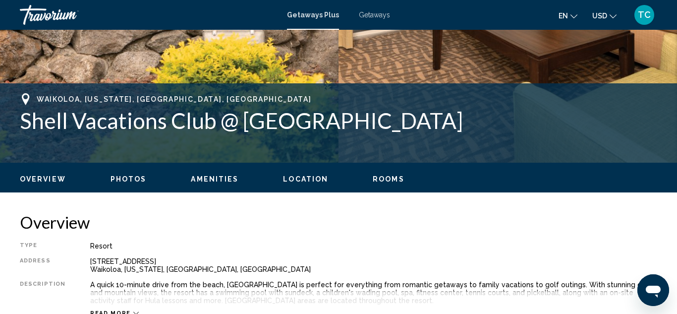
scroll to position [109, 0]
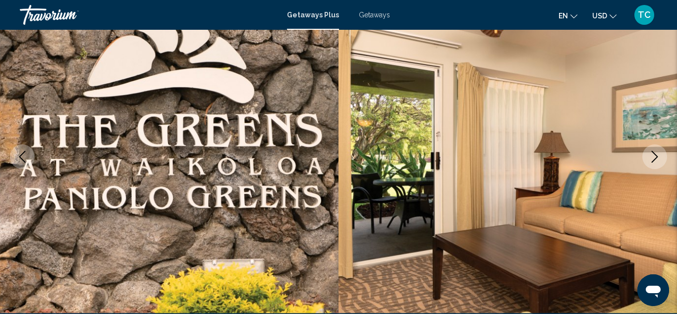
click at [658, 151] on icon "Next image" at bounding box center [655, 157] width 12 height 12
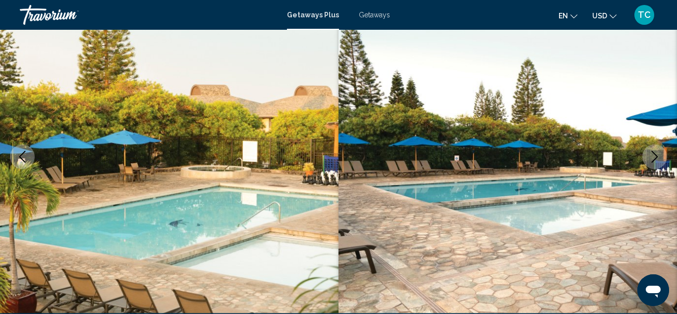
click at [658, 151] on icon "Next image" at bounding box center [655, 157] width 12 height 12
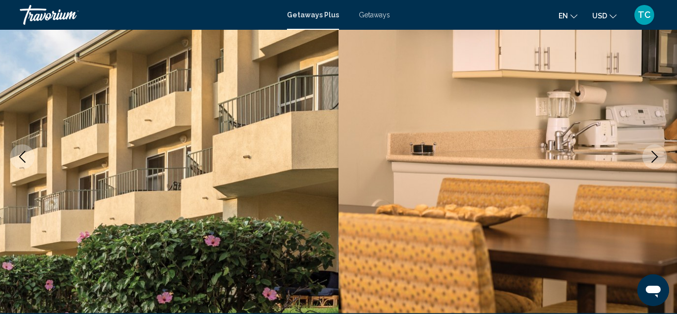
click at [658, 151] on icon "Next image" at bounding box center [655, 157] width 12 height 12
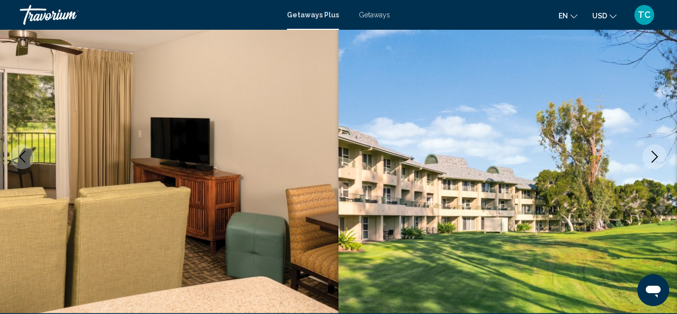
click at [658, 151] on icon "Next image" at bounding box center [655, 157] width 12 height 12
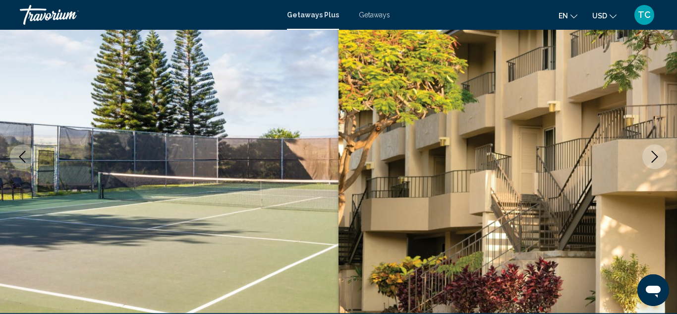
click at [658, 151] on icon "Next image" at bounding box center [655, 157] width 12 height 12
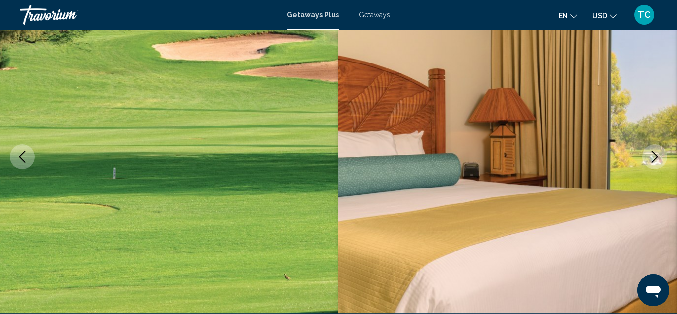
click at [658, 151] on icon "Next image" at bounding box center [655, 157] width 12 height 12
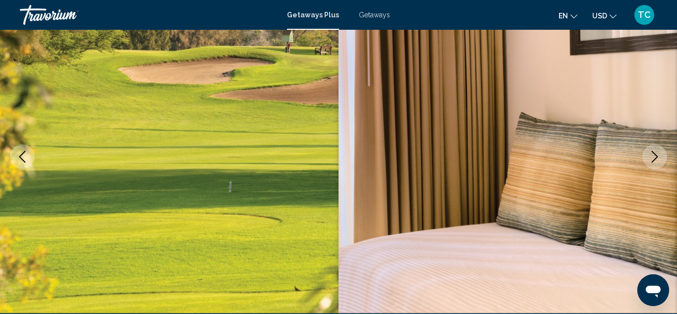
click at [658, 151] on icon "Next image" at bounding box center [655, 157] width 12 height 12
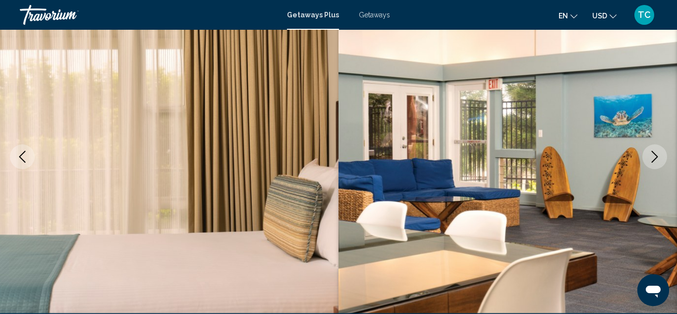
click at [658, 151] on icon "Next image" at bounding box center [655, 157] width 12 height 12
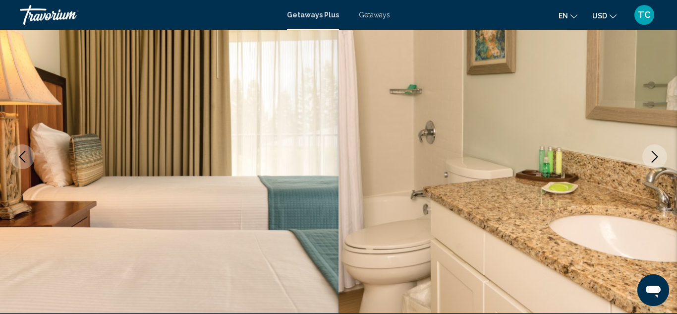
click at [658, 151] on icon "Next image" at bounding box center [655, 157] width 12 height 12
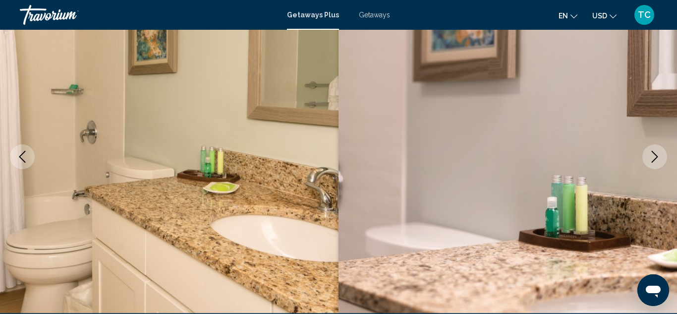
click at [658, 151] on icon "Next image" at bounding box center [655, 157] width 12 height 12
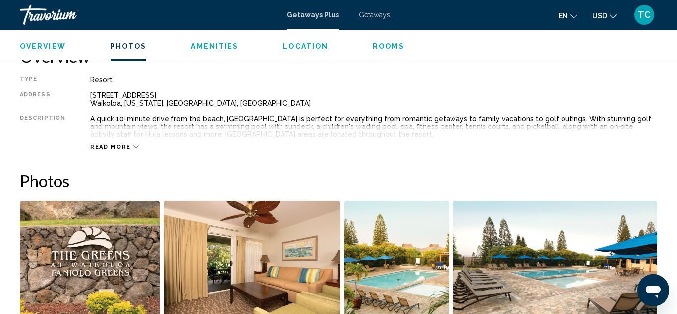
scroll to position [488, 0]
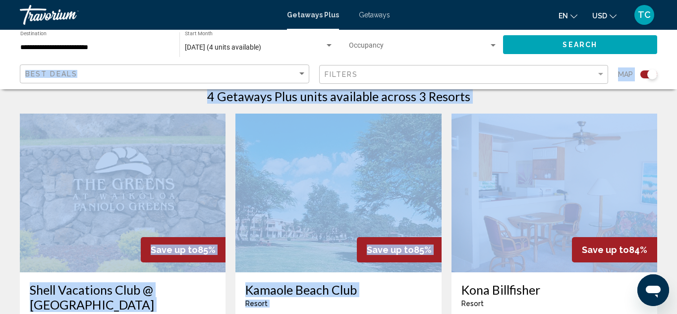
scroll to position [335, 0]
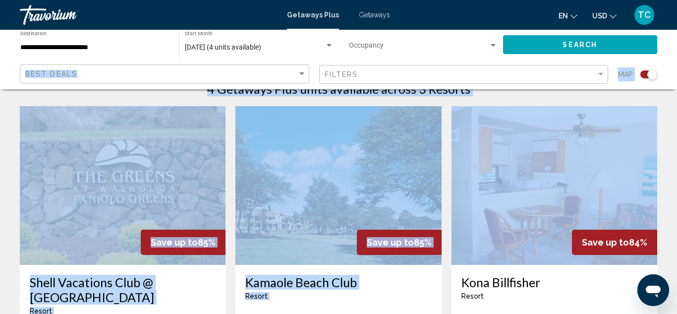
drag, startPoint x: 677, startPoint y: 42, endPoint x: 677, endPoint y: 153, distance: 110.5
click at [677, 153] on div "**********" at bounding box center [338, 191] width 677 height 855
click at [355, 148] on img "Main content" at bounding box center [338, 185] width 206 height 159
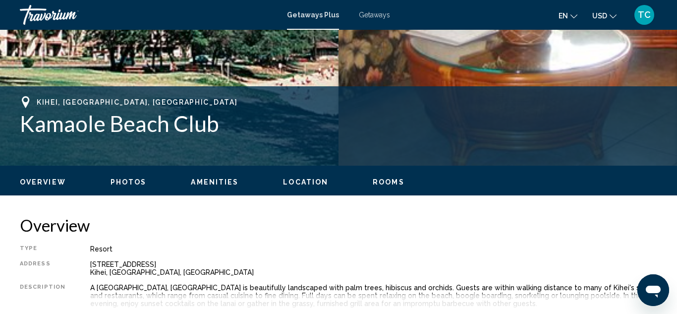
scroll to position [109, 0]
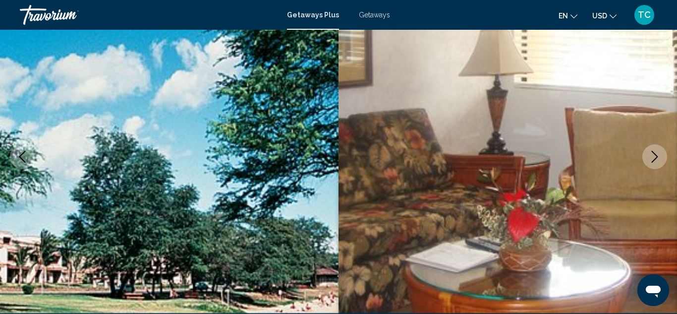
click at [659, 160] on icon "Next image" at bounding box center [655, 157] width 12 height 12
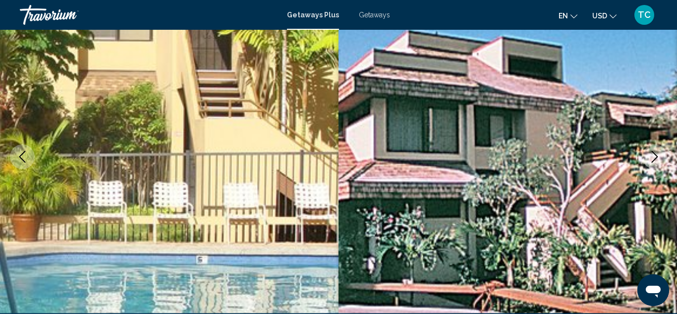
click at [659, 160] on icon "Next image" at bounding box center [655, 157] width 12 height 12
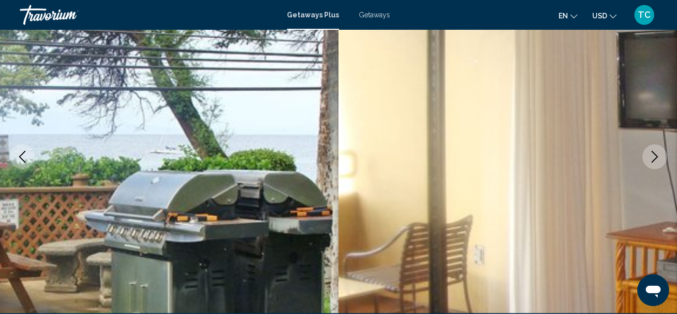
click at [659, 160] on icon "Next image" at bounding box center [655, 157] width 12 height 12
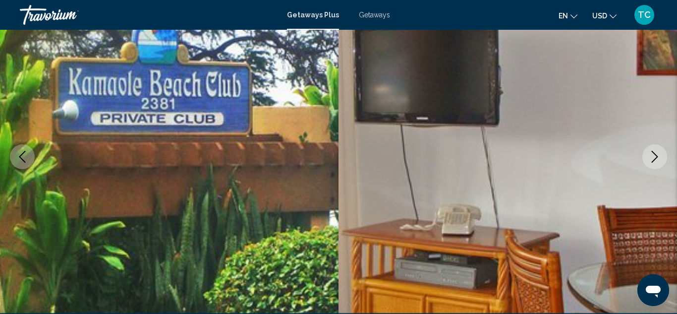
click at [659, 160] on icon "Next image" at bounding box center [655, 157] width 12 height 12
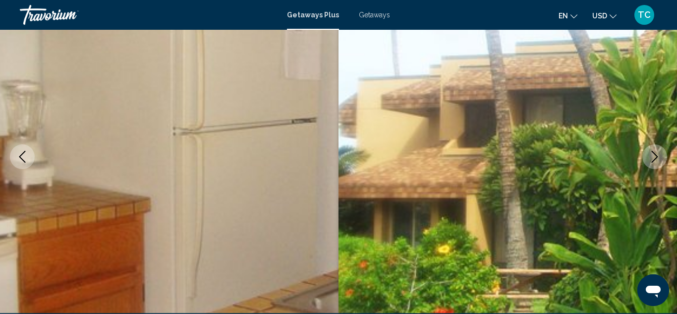
click at [659, 160] on icon "Next image" at bounding box center [655, 157] width 12 height 12
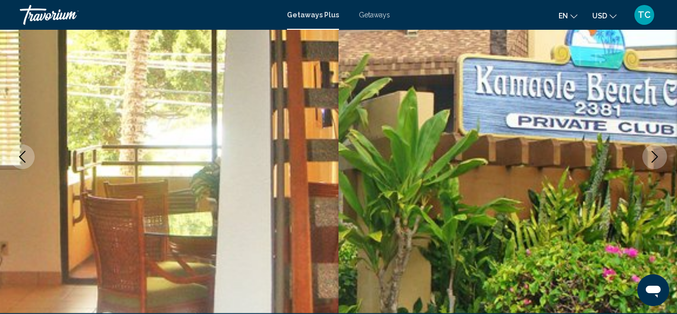
click at [659, 160] on icon "Next image" at bounding box center [655, 157] width 12 height 12
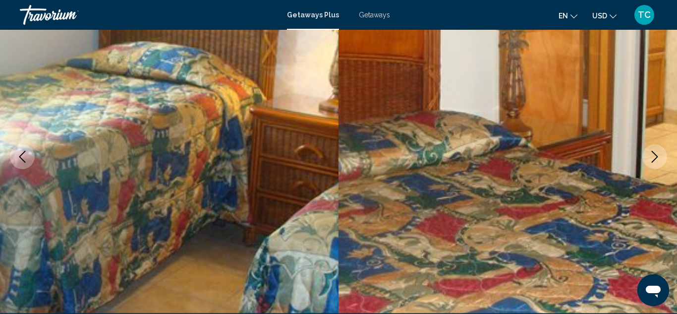
click at [659, 160] on icon "Next image" at bounding box center [655, 157] width 12 height 12
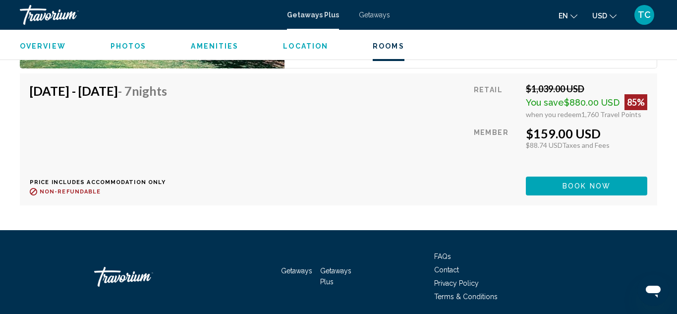
scroll to position [2131, 0]
